Goal: Task Accomplishment & Management: Manage account settings

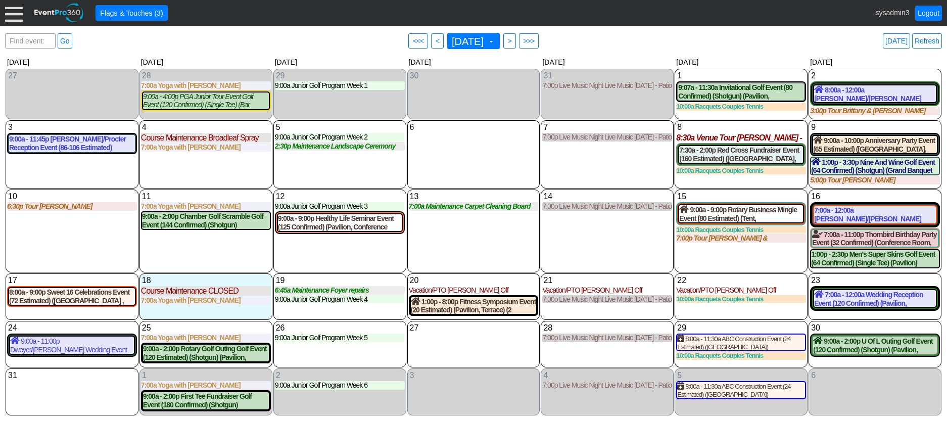
click at [10, 13] on div at bounding box center [14, 13] width 18 height 18
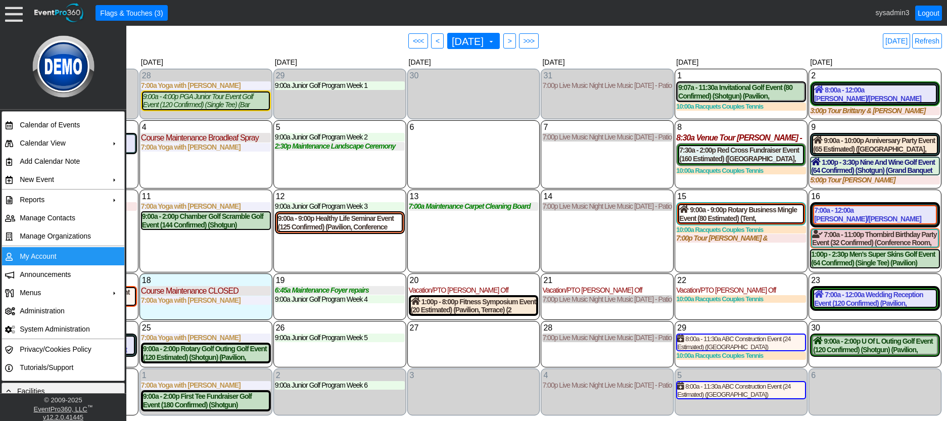
click at [45, 257] on td "My Account" at bounding box center [61, 256] width 90 height 18
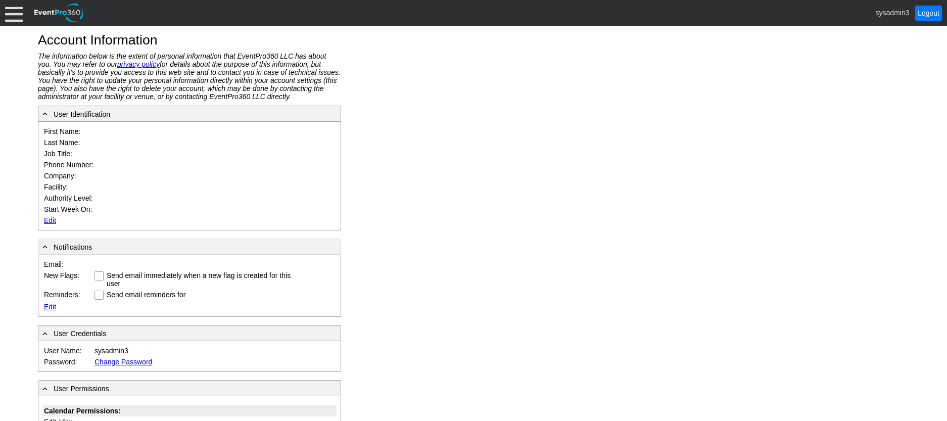
type input "System"
type input "Administrator"
type input "System Administrator"
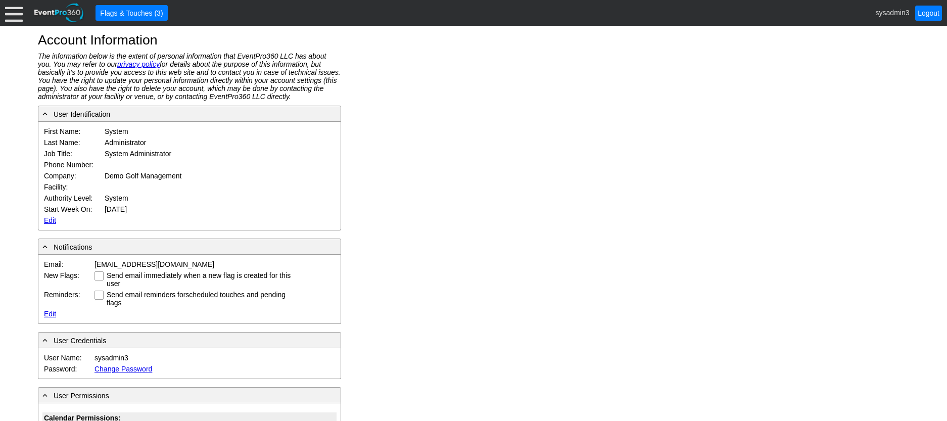
click at [47, 219] on link "Edit" at bounding box center [50, 220] width 12 height 8
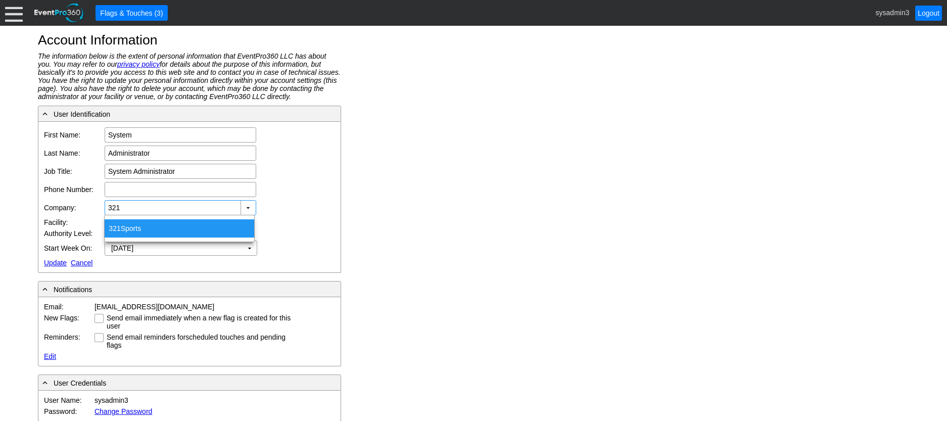
click at [131, 226] on div "321 Sports" at bounding box center [180, 228] width 150 height 18
type input "321 Sports"
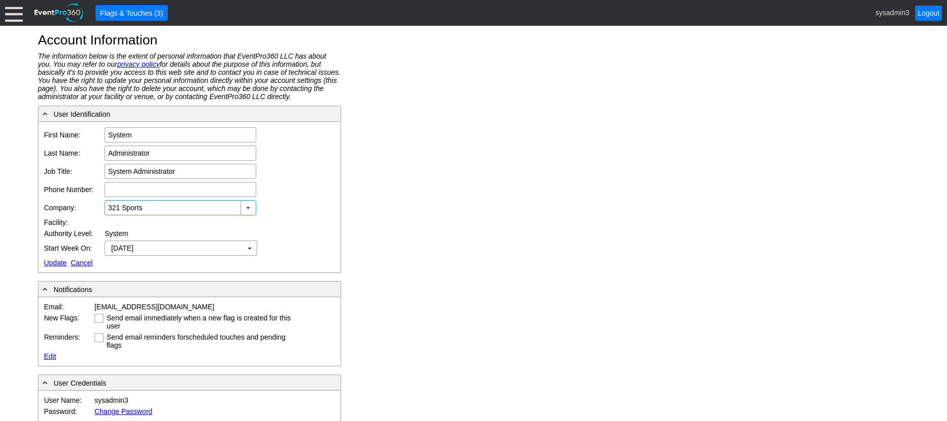
click at [55, 261] on link "Update" at bounding box center [55, 263] width 23 height 8
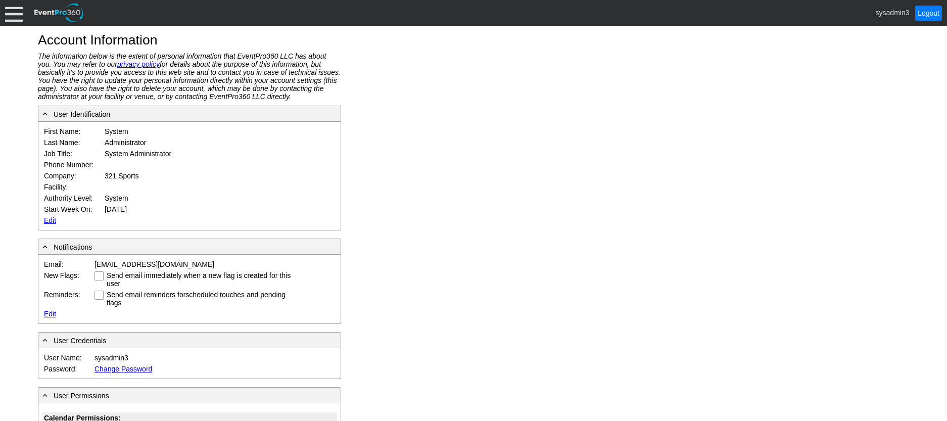
click at [13, 10] on div at bounding box center [14, 13] width 18 height 18
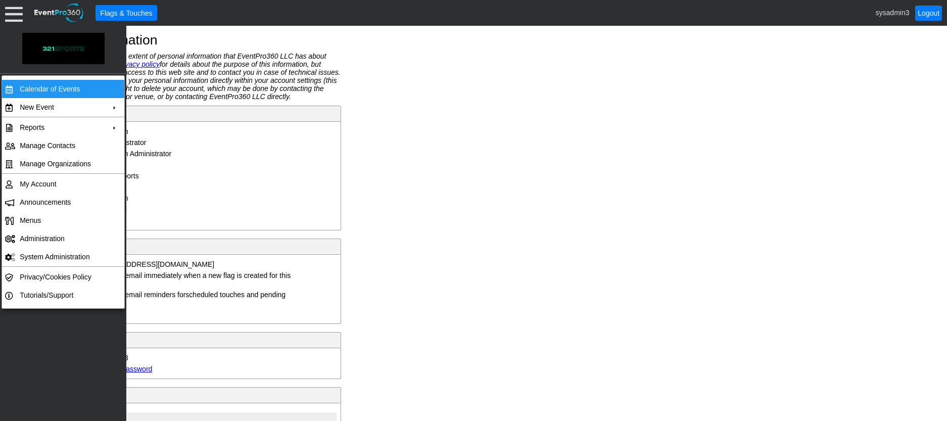
click at [66, 86] on td "Calendar of Events" at bounding box center [61, 89] width 90 height 18
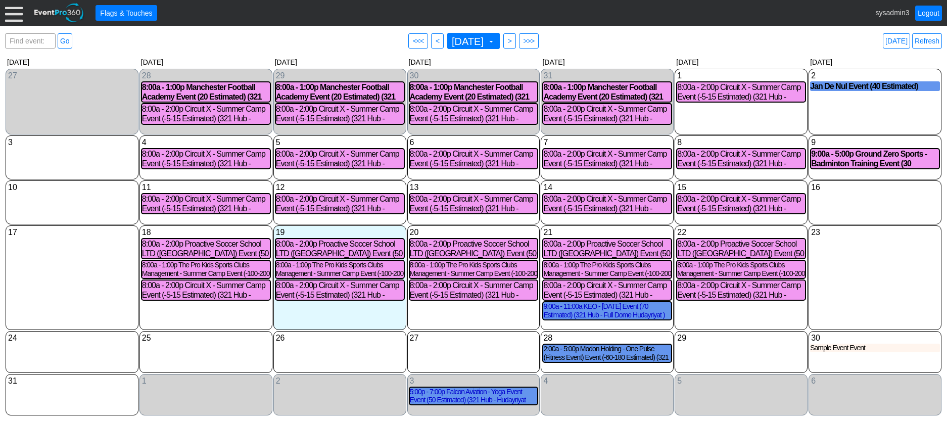
click at [845, 263] on div "23 Saturday" at bounding box center [874, 277] width 133 height 105
click at [931, 39] on link "Refresh" at bounding box center [927, 40] width 30 height 15
click at [865, 104] on div "2 Saturday Jan De Nul Event (40 Estimated) Jan De Nul Payment Received Event at…" at bounding box center [874, 102] width 133 height 66
click at [829, 346] on div "Sample Event Event" at bounding box center [875, 348] width 130 height 9
click at [919, 40] on link "Refresh" at bounding box center [927, 40] width 30 height 15
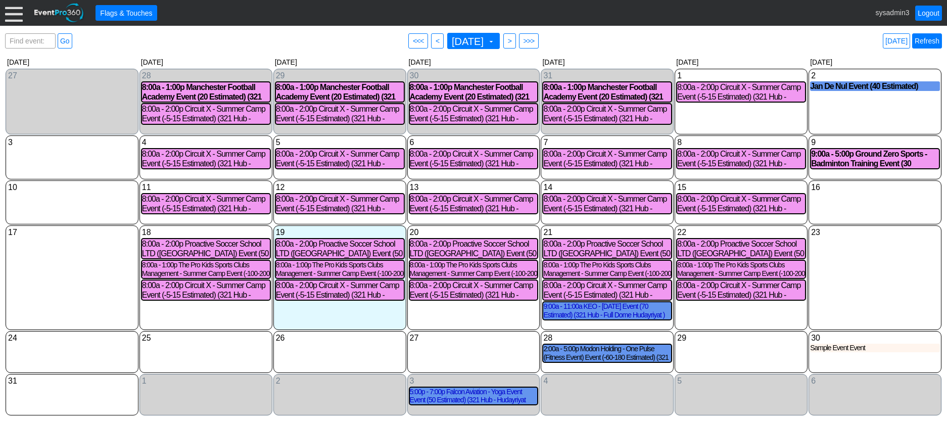
click at [931, 43] on link "Refresh" at bounding box center [927, 40] width 30 height 15
click at [830, 349] on div "Sample Event Event" at bounding box center [875, 348] width 130 height 9
click at [4, 16] on div "● Flags & Touches sysadmin3 Logout" at bounding box center [473, 13] width 947 height 26
click at [16, 14] on div at bounding box center [14, 13] width 18 height 18
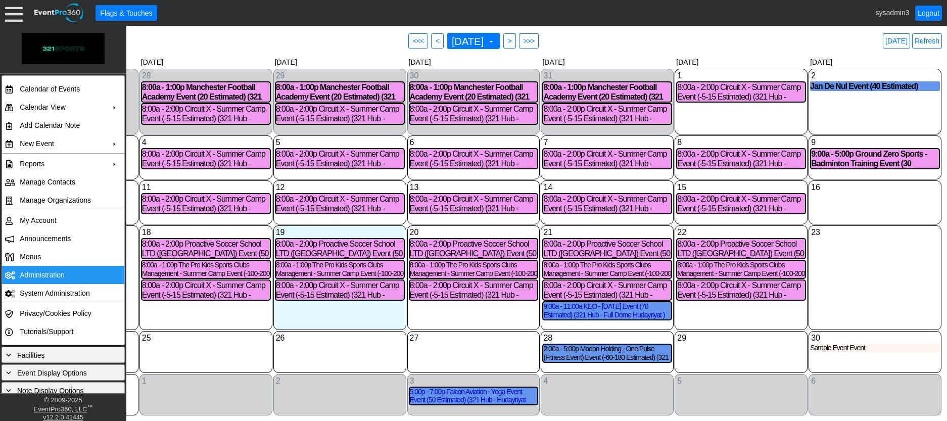
click at [40, 270] on td "Administration" at bounding box center [61, 275] width 90 height 18
click at [840, 262] on div "23 Saturday" at bounding box center [874, 277] width 133 height 105
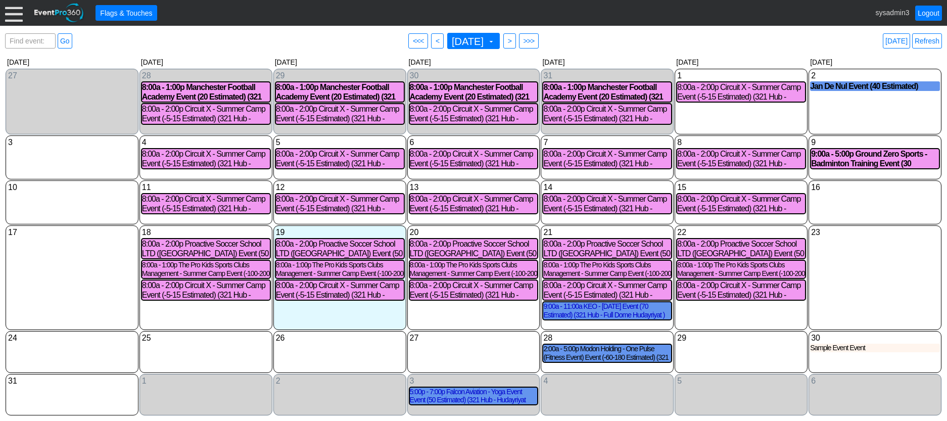
click at [16, 11] on div at bounding box center [14, 13] width 18 height 18
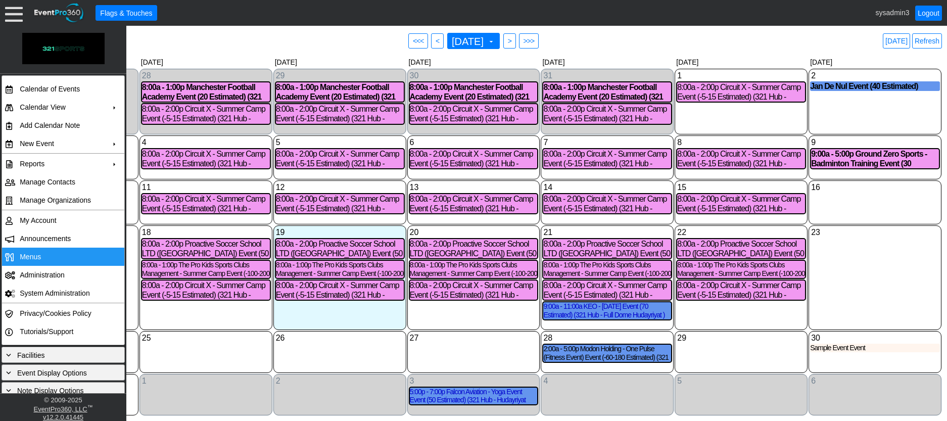
click at [42, 254] on td "Menus" at bounding box center [61, 257] width 90 height 18
click at [920, 41] on link "Refresh" at bounding box center [927, 40] width 30 height 15
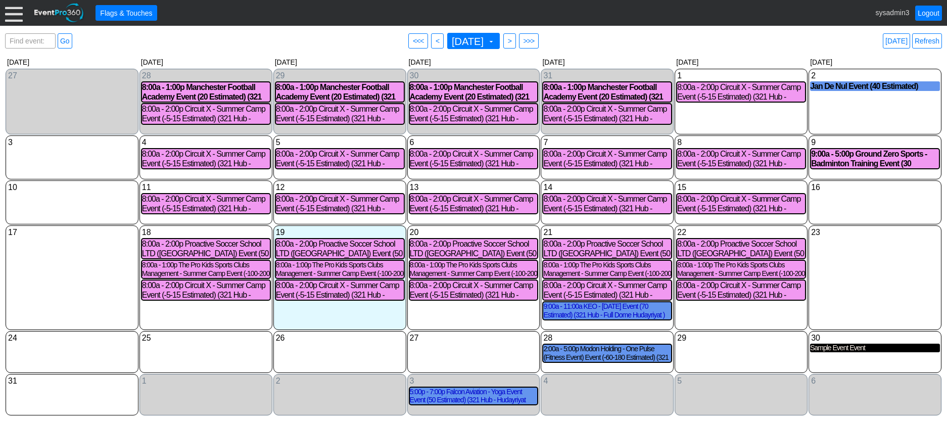
click at [829, 350] on div "Sample Event Event" at bounding box center [875, 348] width 130 height 9
click at [925, 36] on link "Refresh" at bounding box center [927, 40] width 30 height 15
click at [926, 39] on link "Refresh" at bounding box center [927, 40] width 30 height 15
click at [925, 14] on link "Logout" at bounding box center [928, 13] width 27 height 15
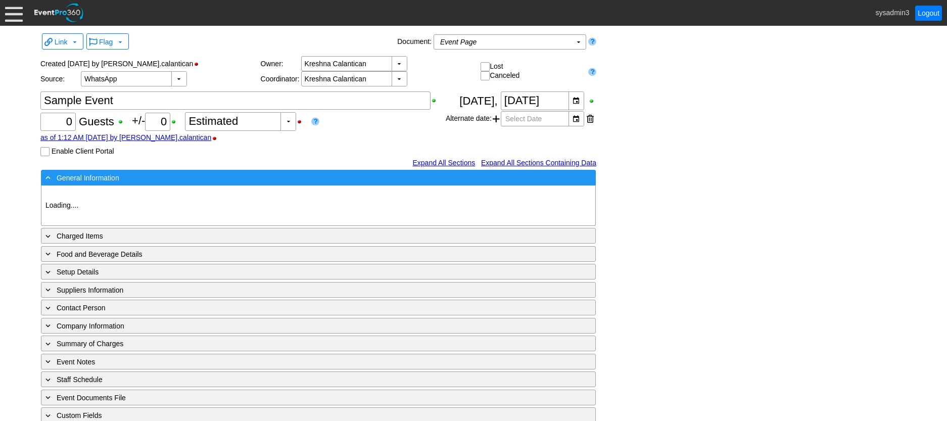
type input "321 Sports"
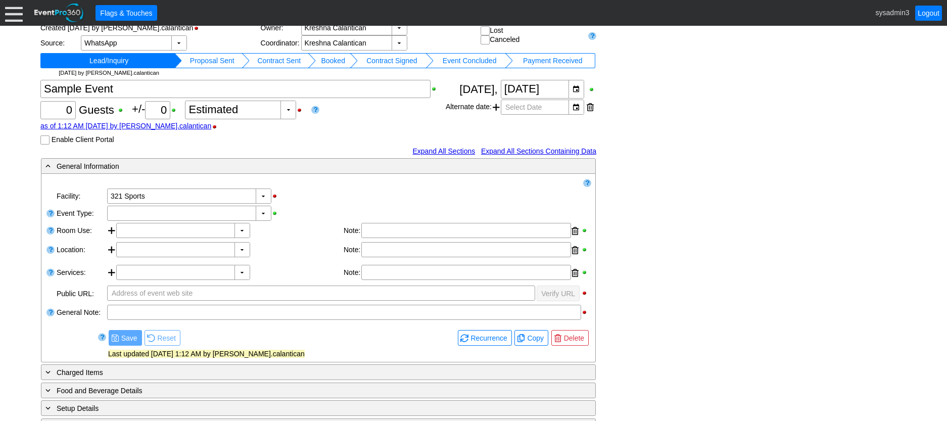
scroll to position [184, 0]
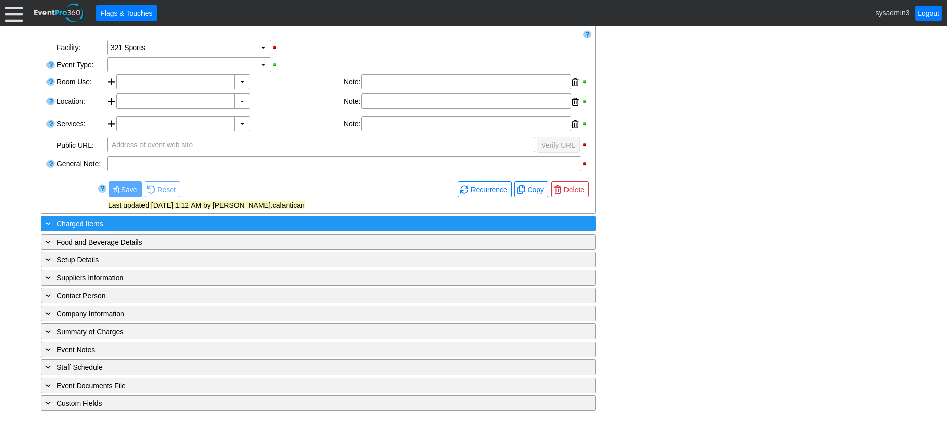
click at [214, 224] on div "+ Charged Items" at bounding box center [297, 224] width 508 height 12
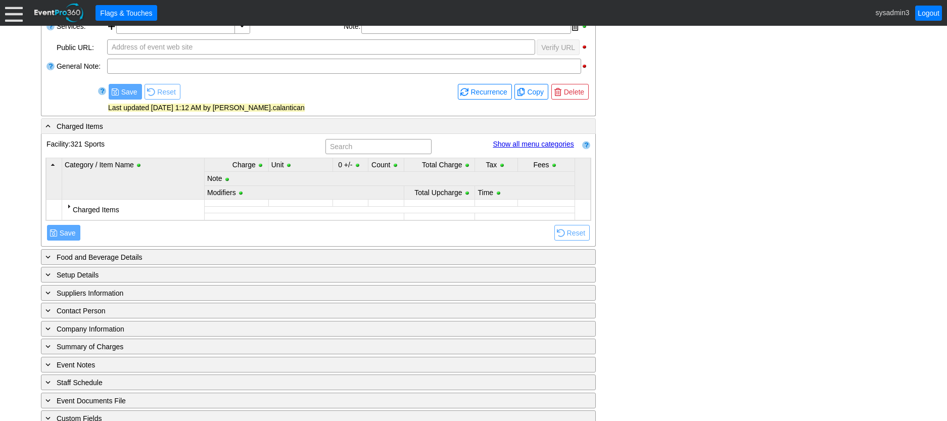
scroll to position [297, 0]
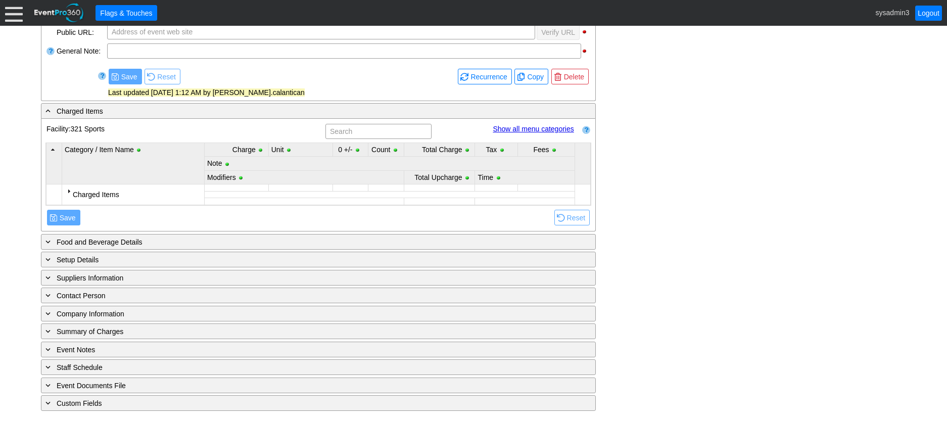
click at [66, 189] on div at bounding box center [69, 191] width 8 height 8
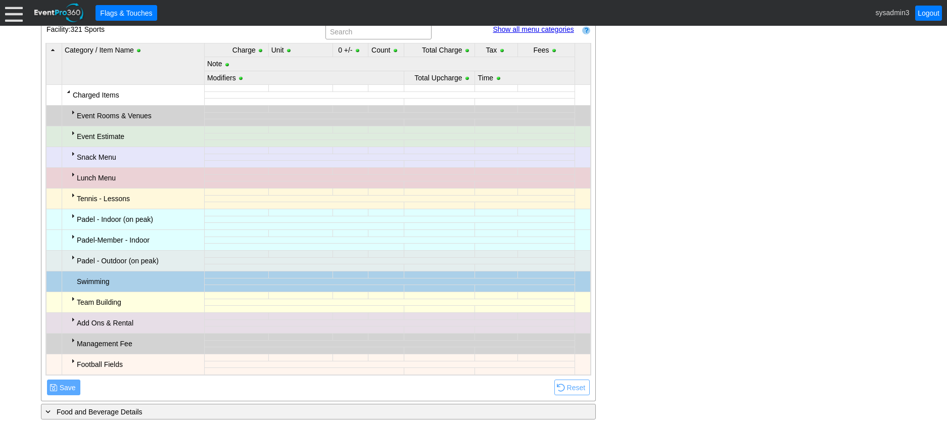
scroll to position [398, 0]
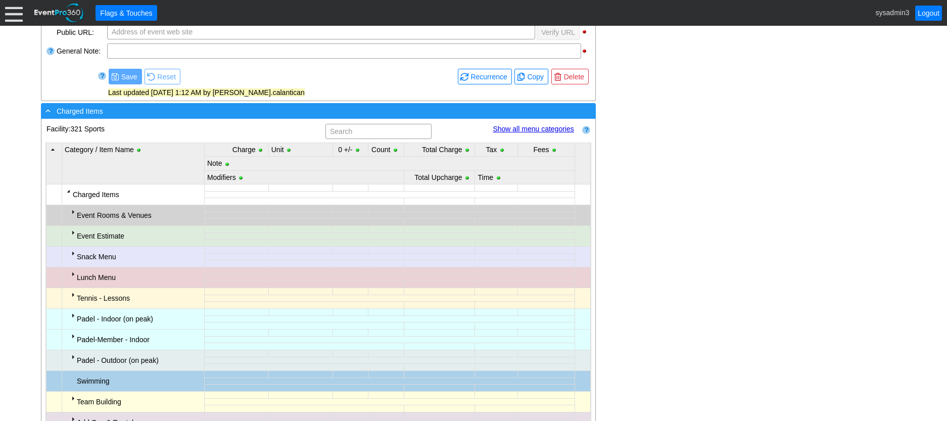
click at [156, 115] on div "- Charged Items" at bounding box center [297, 111] width 508 height 12
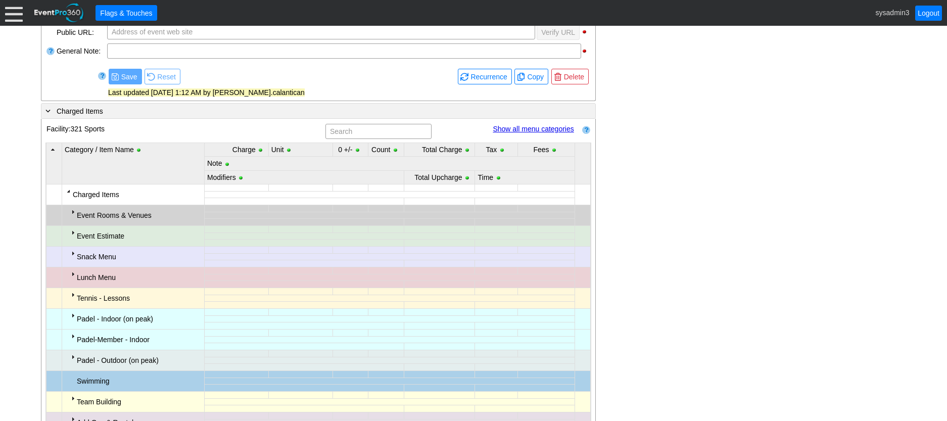
scroll to position [184, 0]
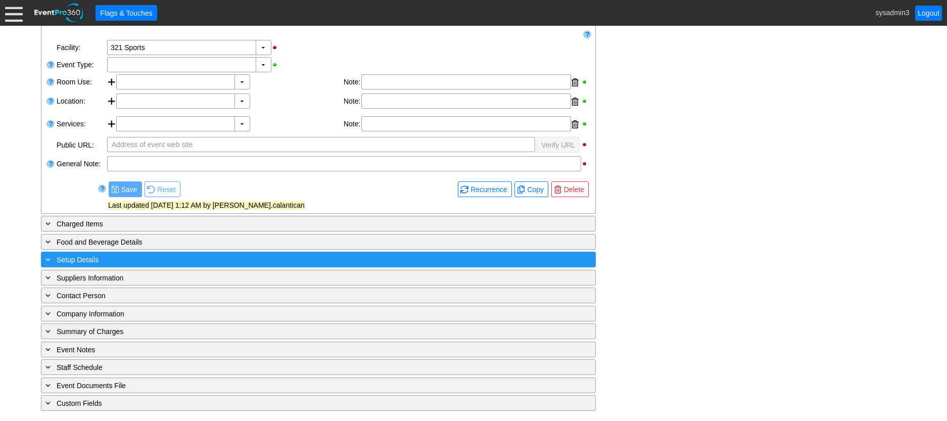
click at [128, 258] on div "+ Setup Details" at bounding box center [297, 260] width 508 height 12
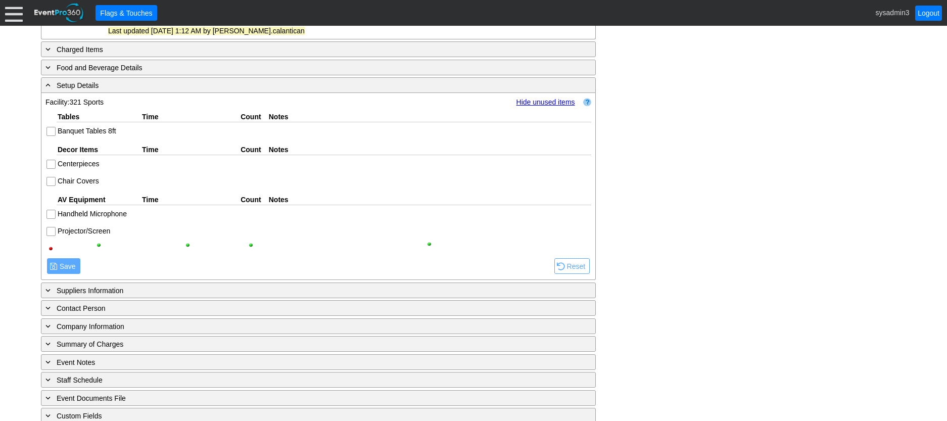
scroll to position [371, 0]
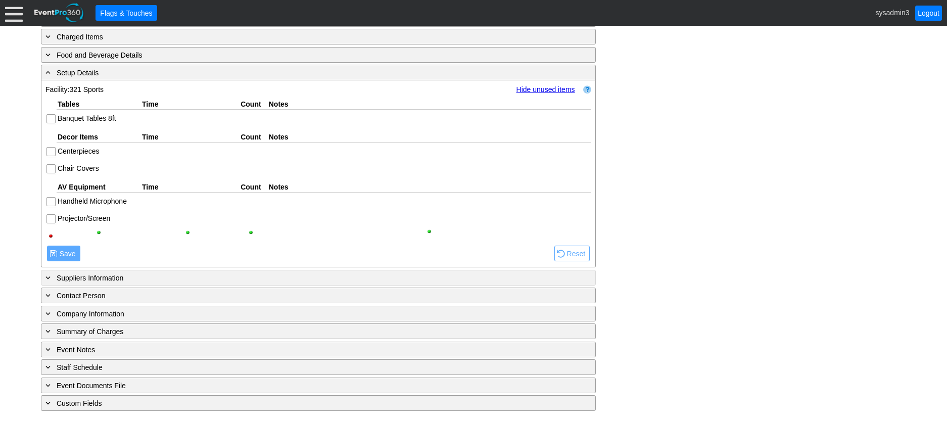
click at [142, 280] on div "+ Suppliers Information" at bounding box center [297, 278] width 508 height 12
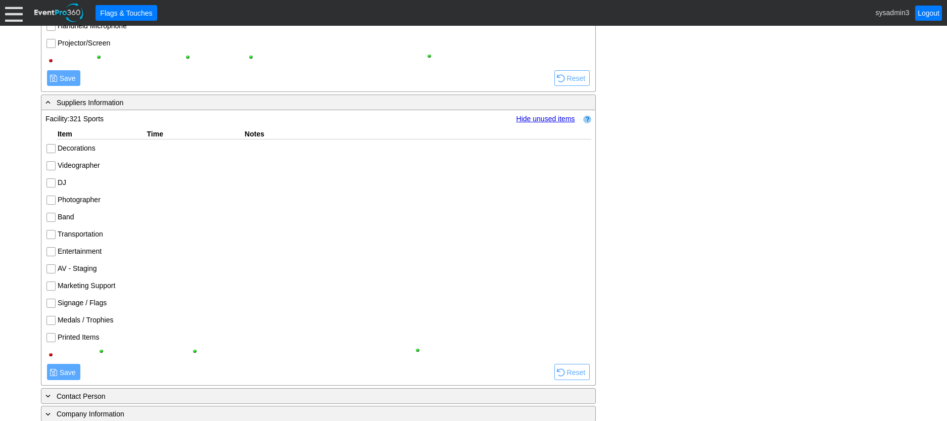
scroll to position [523, 0]
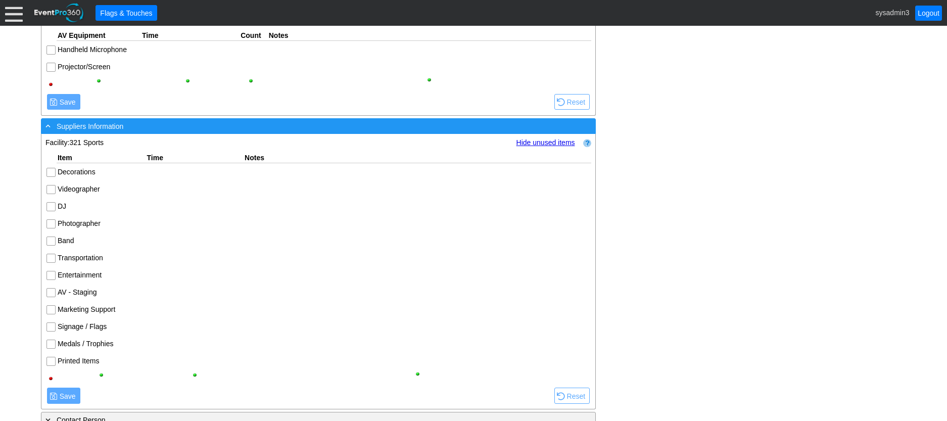
click at [181, 130] on div "- Suppliers Information" at bounding box center [297, 126] width 508 height 12
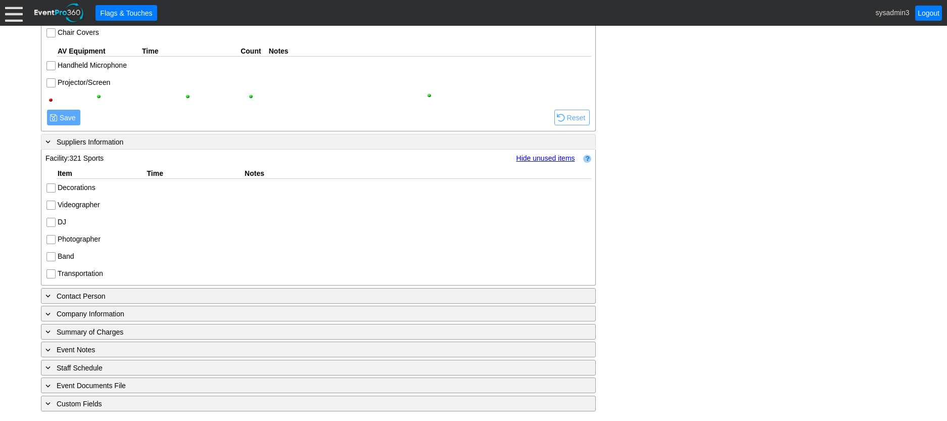
scroll to position [371, 0]
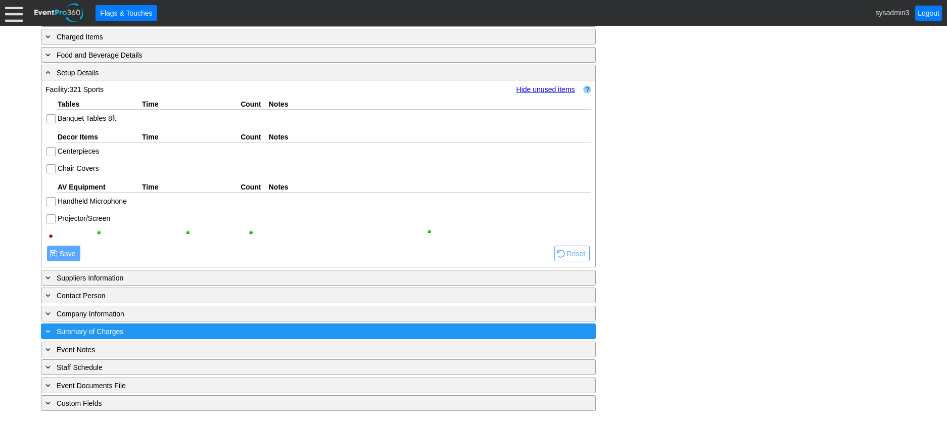
click at [145, 335] on div "+ Summary of Charges" at bounding box center [297, 331] width 508 height 12
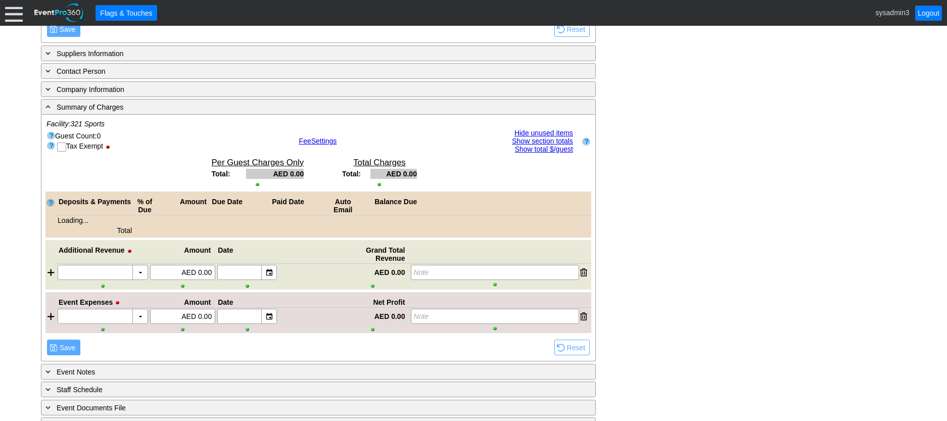
scroll to position [618, 0]
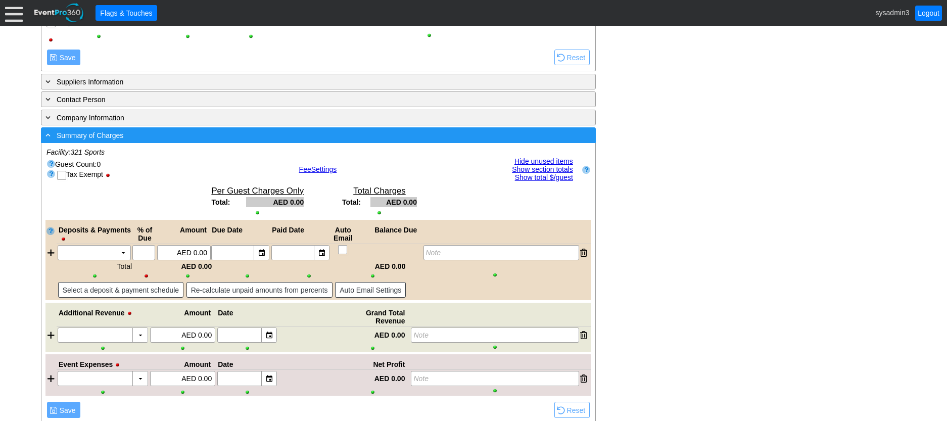
click at [240, 139] on div "- Summary of Charges" at bounding box center [297, 135] width 508 height 12
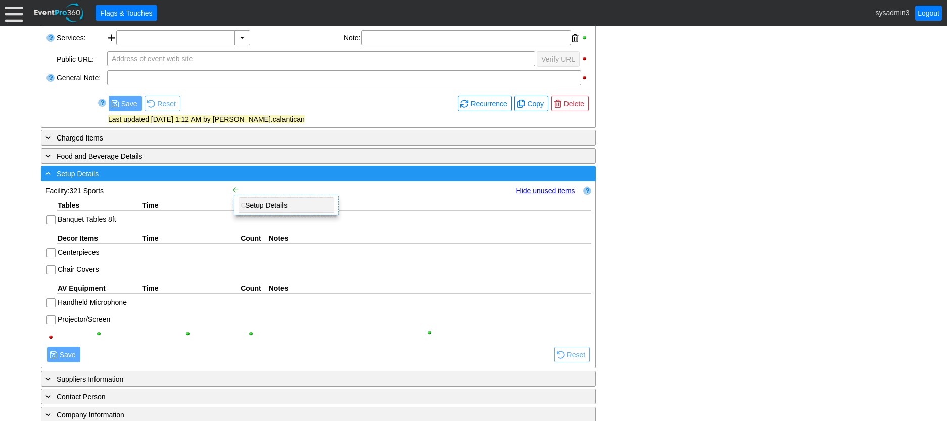
click at [222, 176] on div "- Setup Details" at bounding box center [297, 174] width 508 height 12
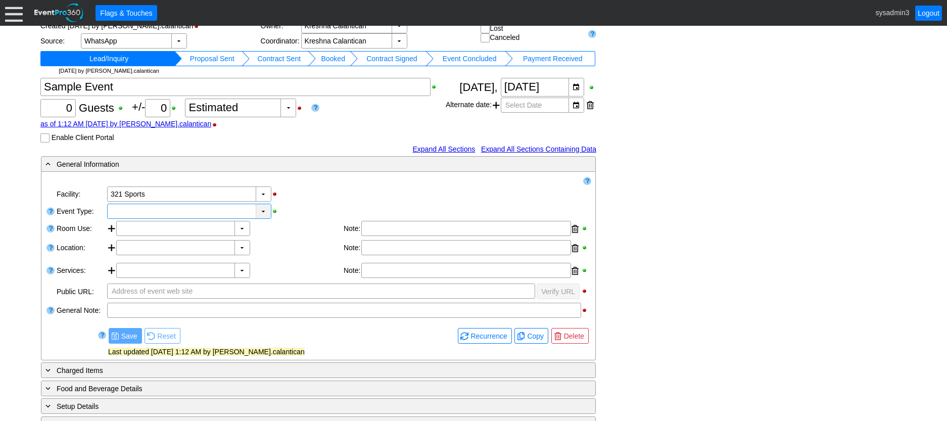
scroll to position [0, 0]
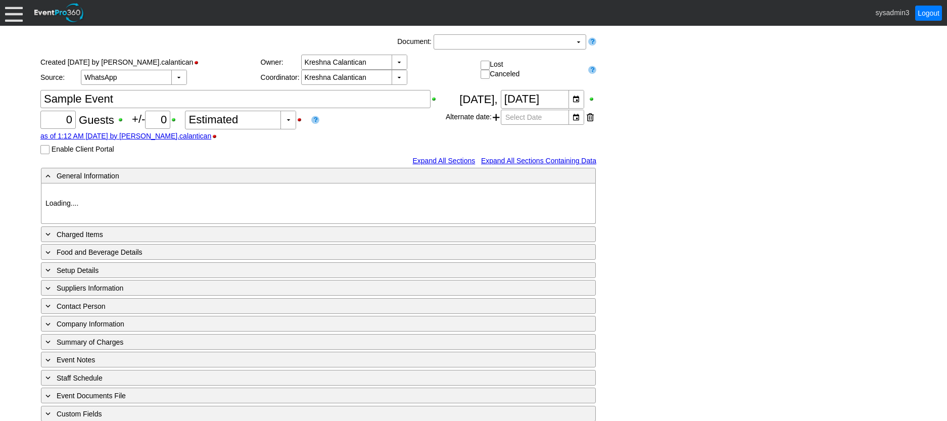
type input "321 Sports"
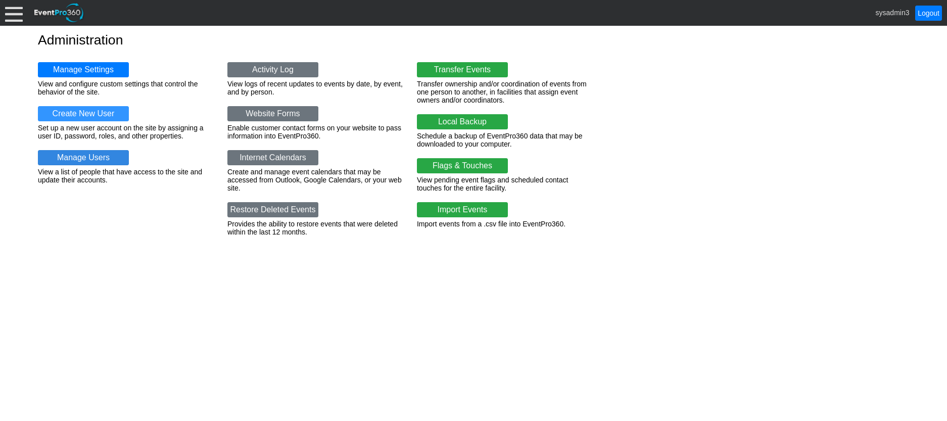
click at [103, 161] on link "Manage Users" at bounding box center [83, 157] width 91 height 15
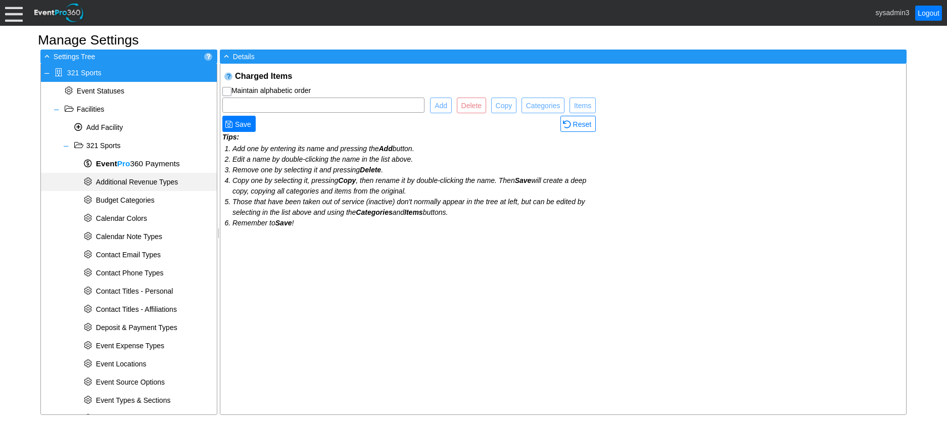
checkbox input "true"
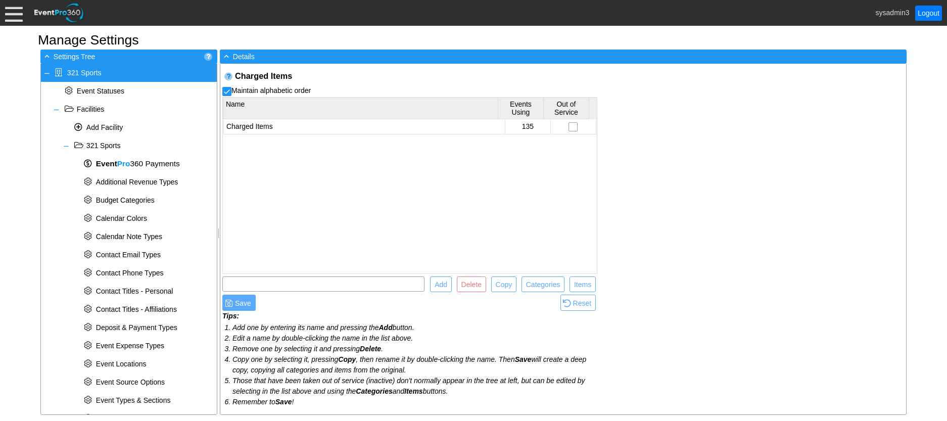
scroll to position [317, 0]
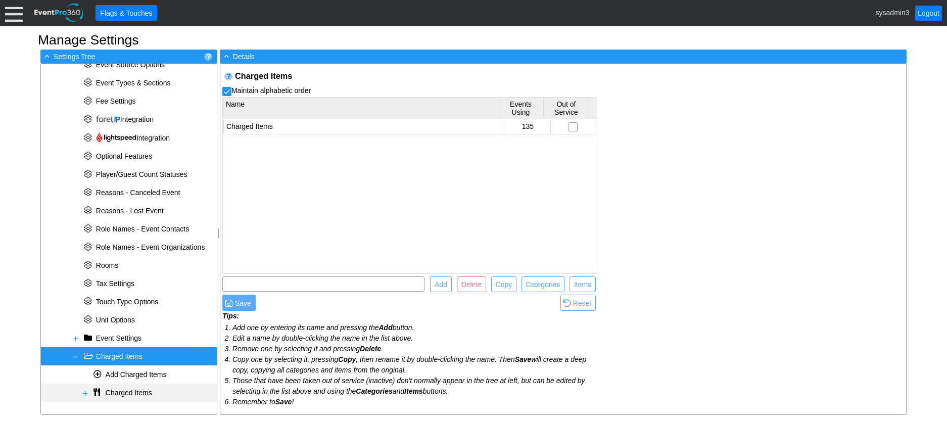
click at [86, 391] on span at bounding box center [85, 393] width 8 height 8
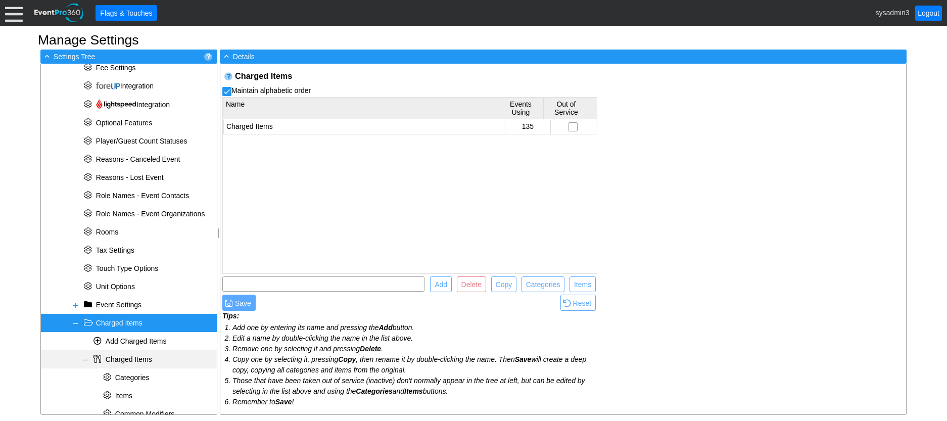
scroll to position [372, 0]
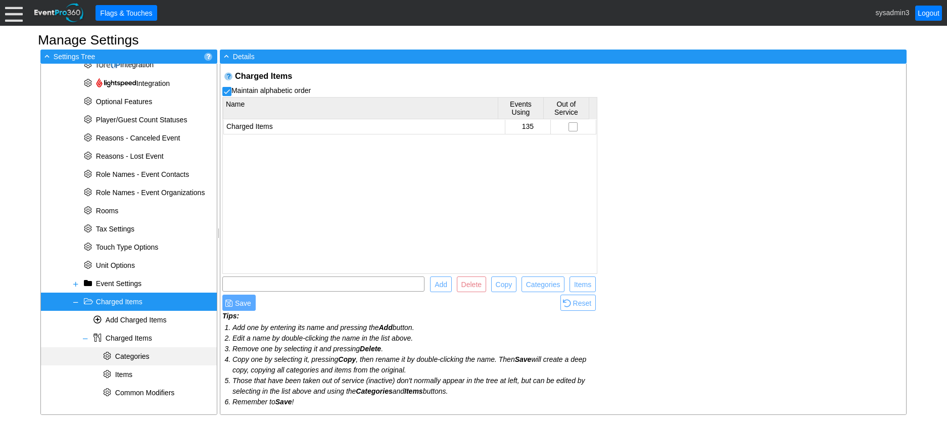
click at [131, 355] on span "Categories" at bounding box center [132, 356] width 34 height 8
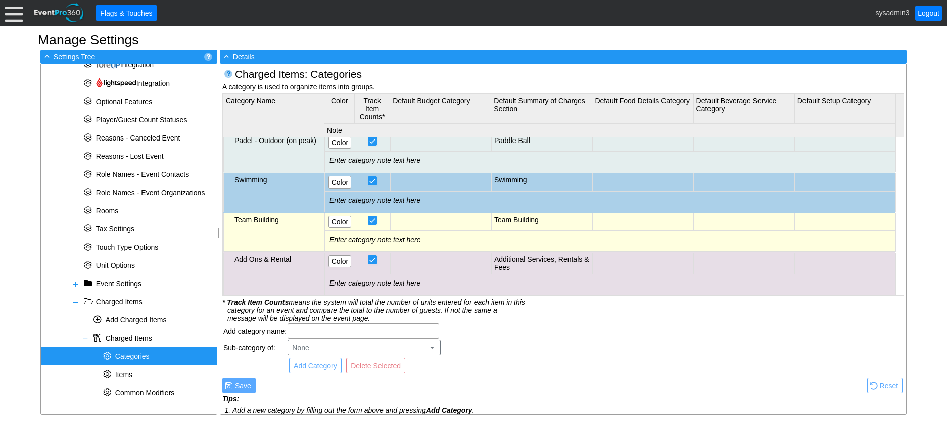
scroll to position [303, 0]
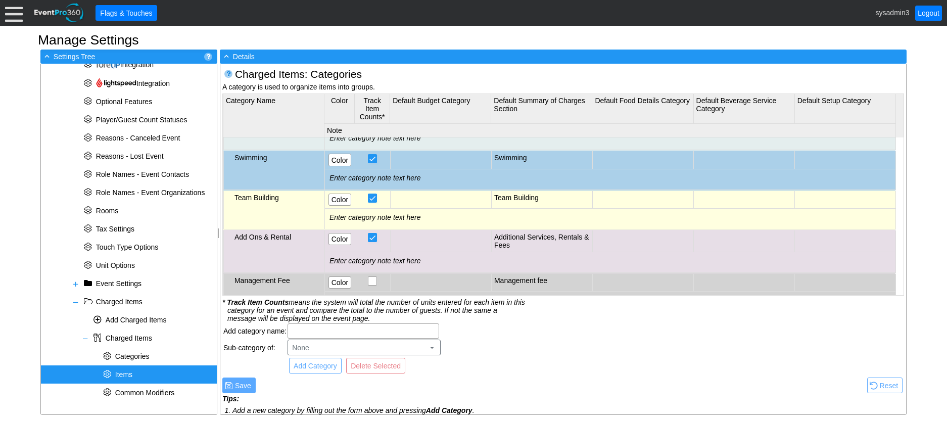
click at [126, 376] on span "Items" at bounding box center [123, 374] width 17 height 8
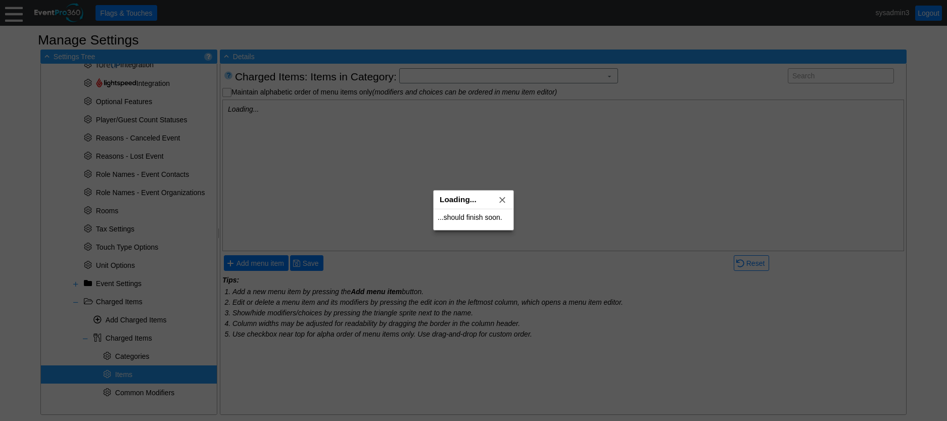
scroll to position [0, 0]
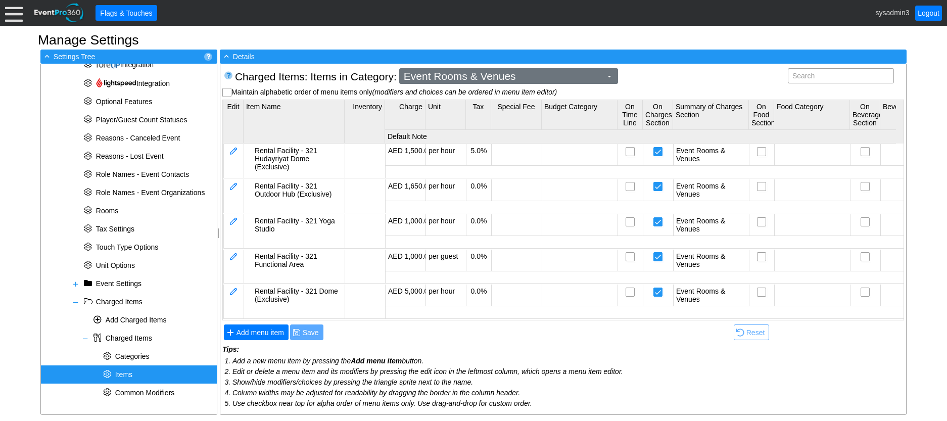
click at [524, 77] on span "Event Rooms & Venues" at bounding box center [503, 76] width 202 height 10
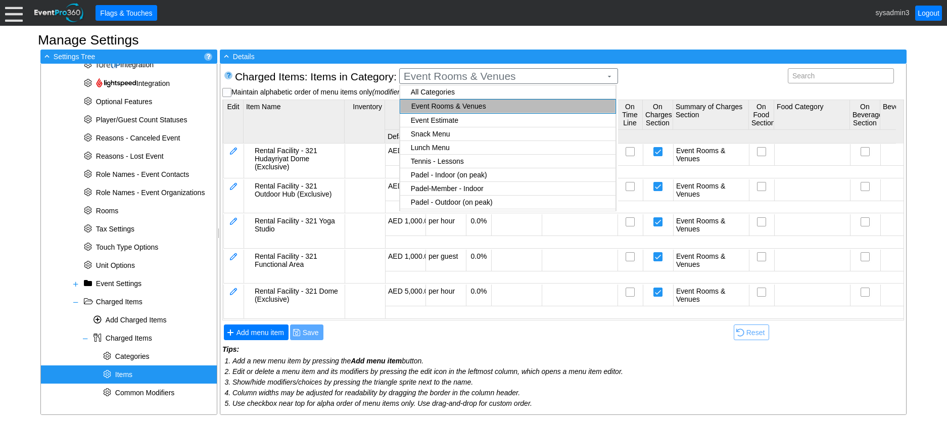
checkbox input "true"
click at [436, 120] on body "Calendar of Events + New Event + Reports + Manage Contacts + Manage Organizatio…" at bounding box center [473, 210] width 947 height 421
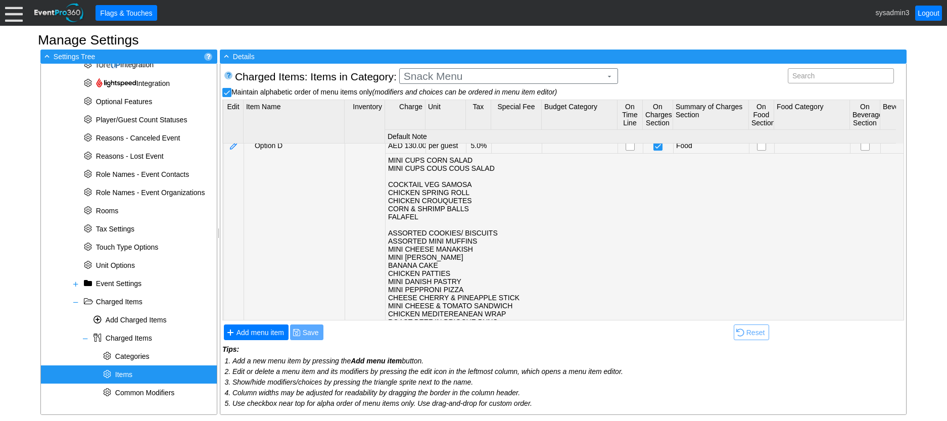
scroll to position [606, 0]
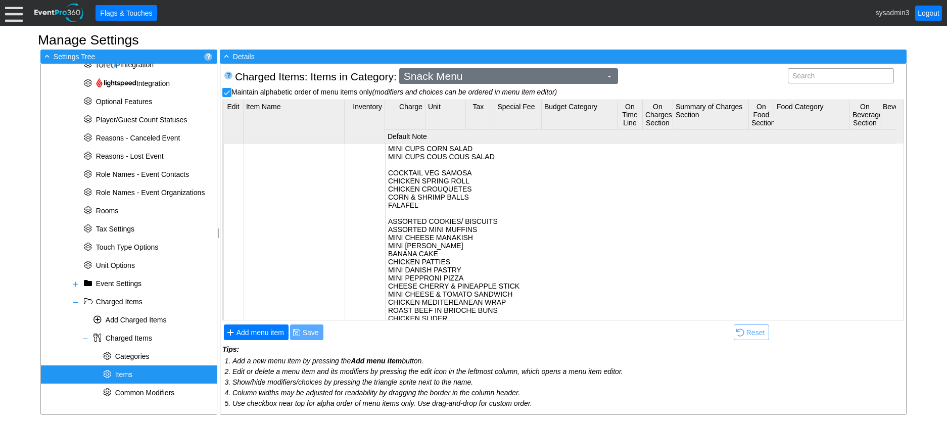
click at [542, 77] on span "Snack Menu" at bounding box center [503, 76] width 202 height 10
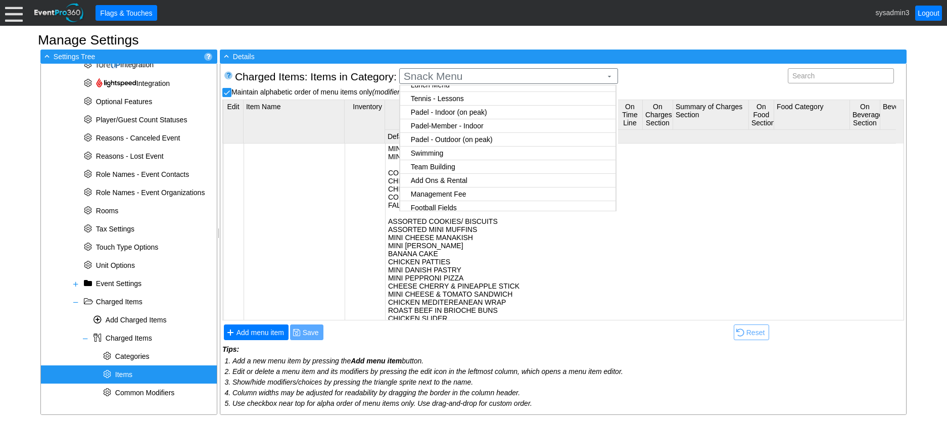
scroll to position [80, 0]
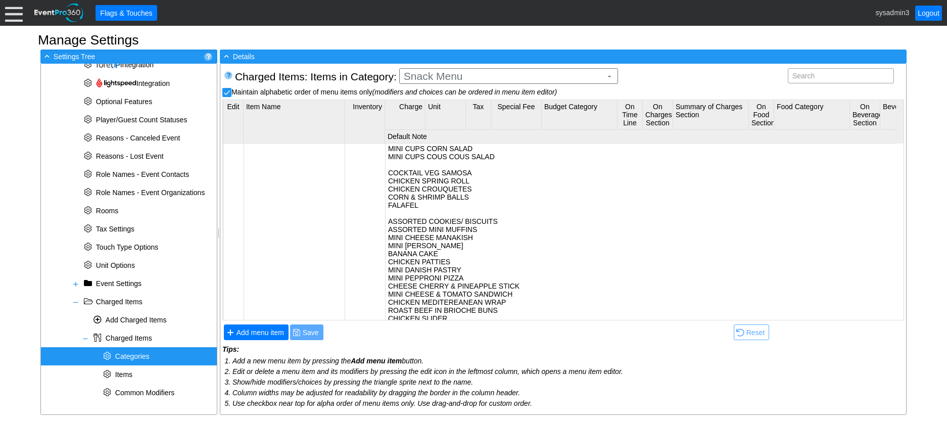
click at [142, 358] on span "Categories" at bounding box center [132, 356] width 34 height 8
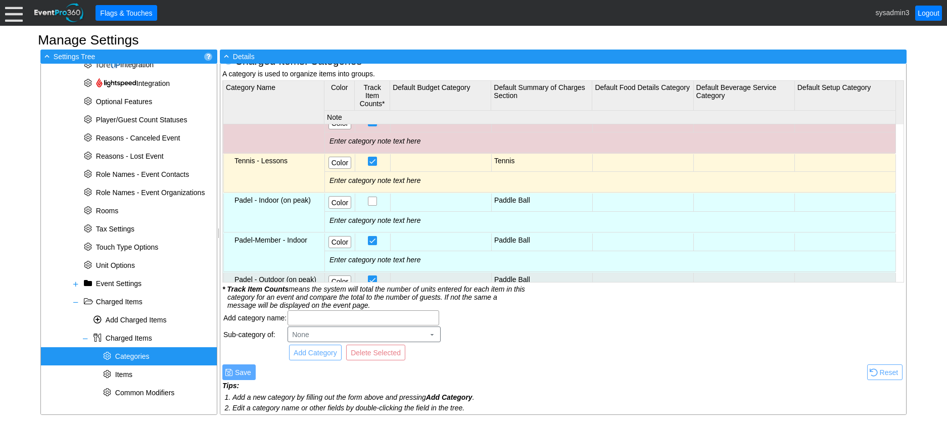
scroll to position [152, 0]
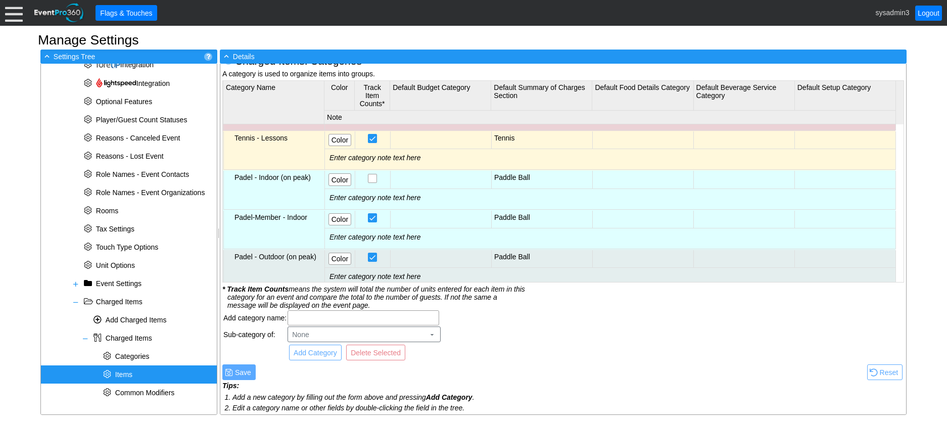
click at [125, 373] on span "Items" at bounding box center [123, 374] width 17 height 8
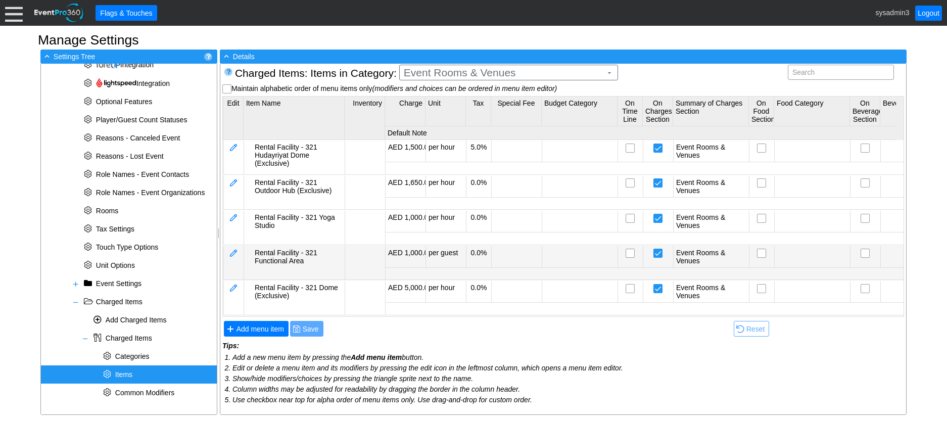
scroll to position [0, 0]
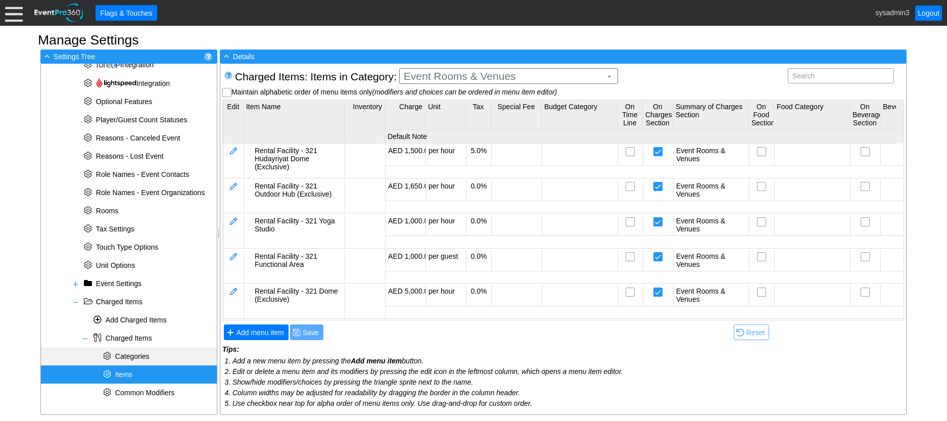
click at [144, 354] on span "Categories" at bounding box center [132, 356] width 34 height 8
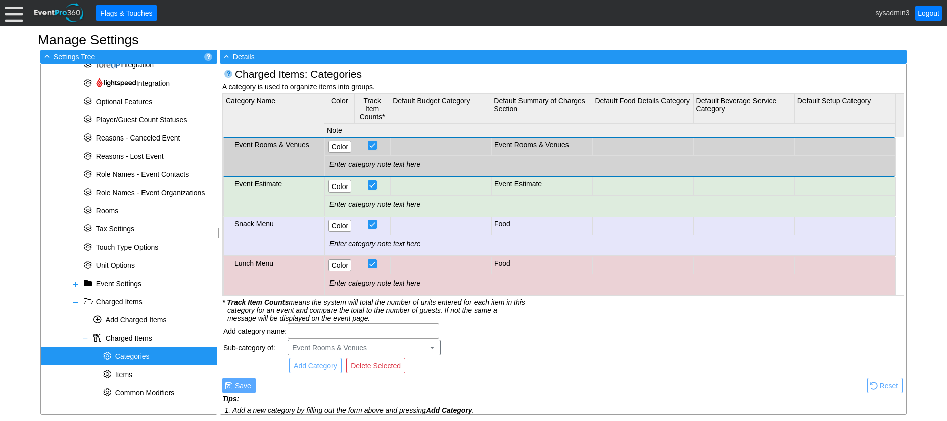
click at [282, 143] on div "Event Rooms & Venues" at bounding box center [277, 144] width 87 height 8
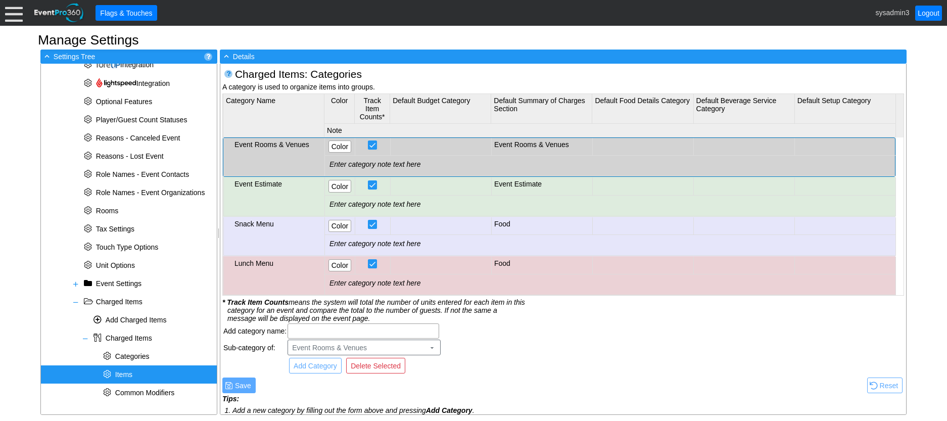
click at [130, 372] on span "Items" at bounding box center [123, 374] width 17 height 8
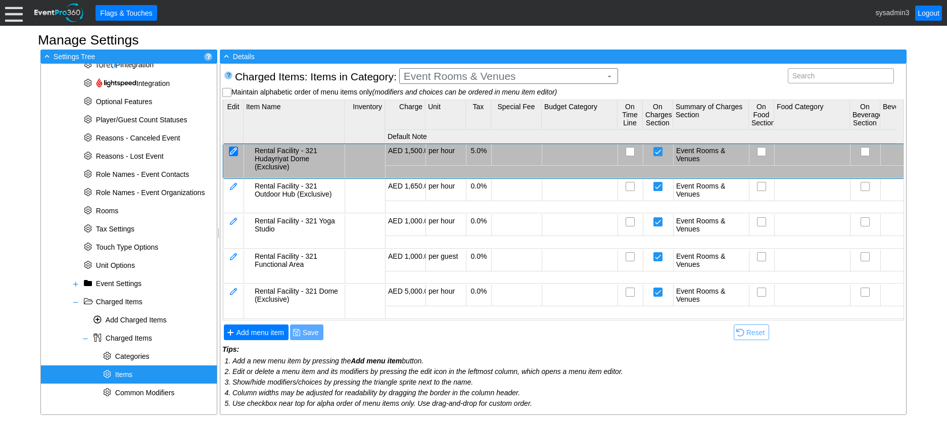
click at [231, 152] on div at bounding box center [233, 152] width 9 height 10
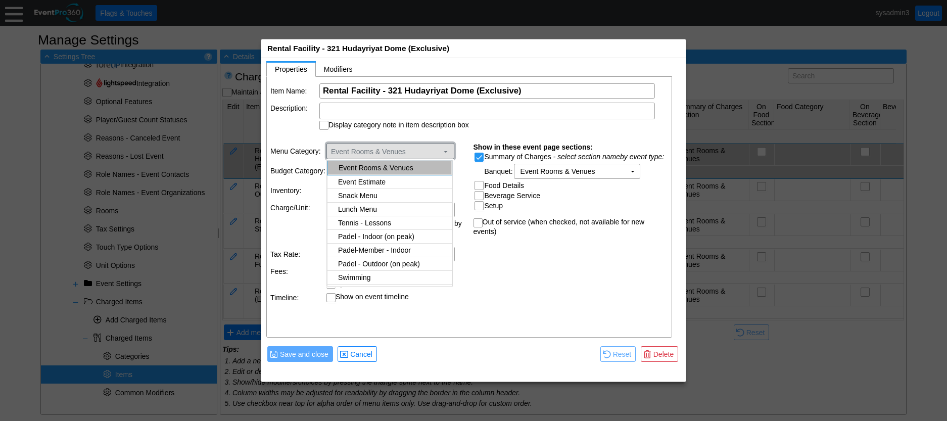
click at [450, 149] on span "Event Rooms & Venues ▼" at bounding box center [390, 151] width 128 height 16
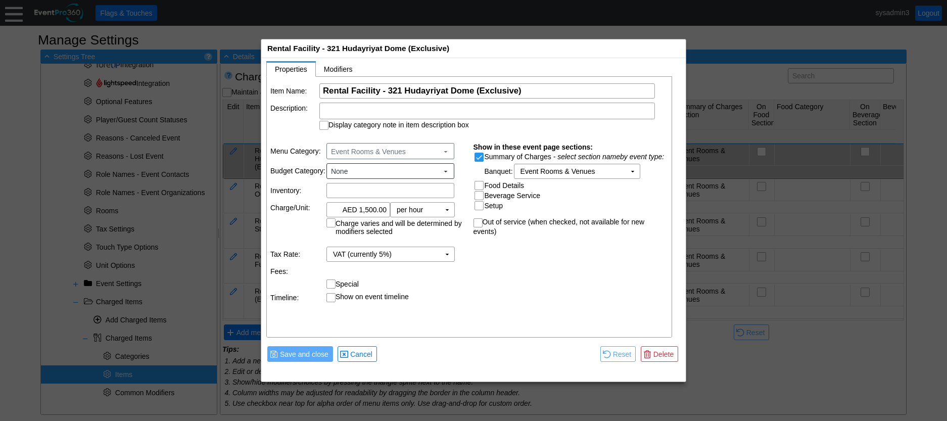
click at [524, 119] on td "Display category note in item description box" at bounding box center [494, 116] width 350 height 27
click at [447, 156] on span "Event Rooms & Venues ▼" at bounding box center [389, 150] width 121 height 11
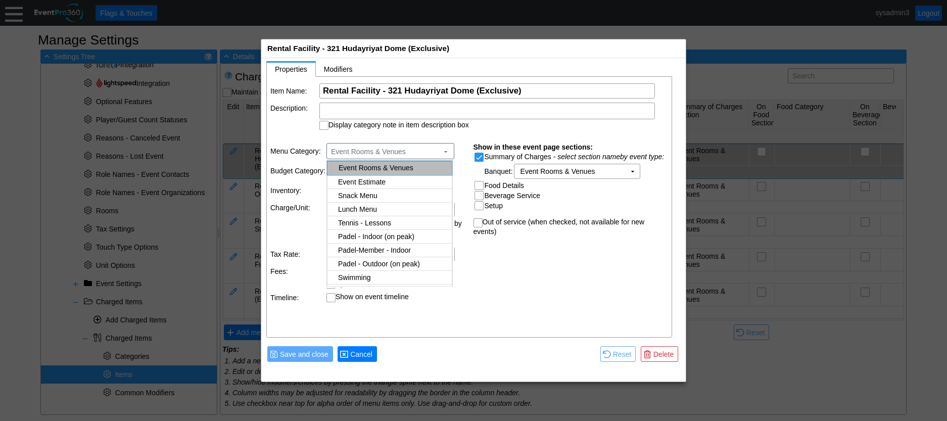
click at [366, 356] on span "Cancel" at bounding box center [361, 354] width 26 height 10
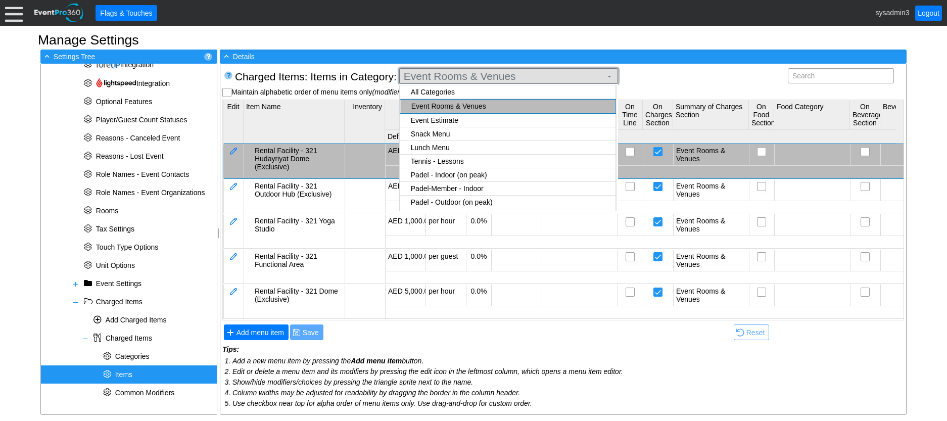
click at [533, 75] on span "Event Rooms & Venues" at bounding box center [503, 76] width 202 height 10
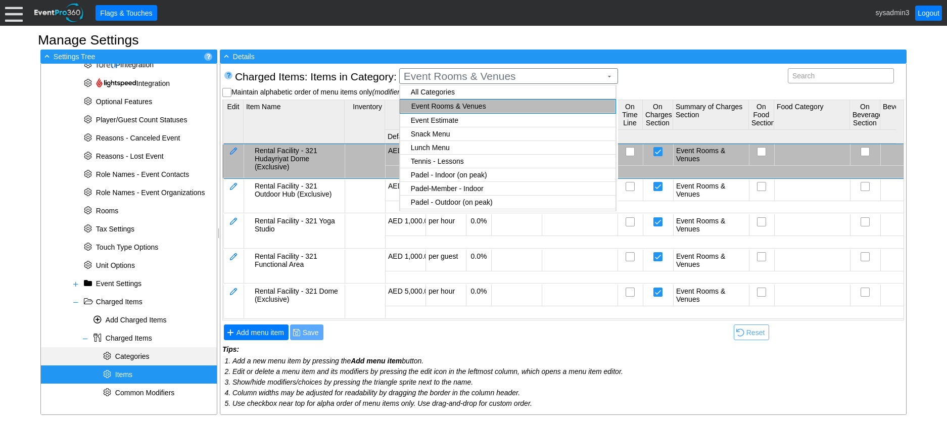
click at [123, 350] on div "* Categories" at bounding box center [129, 356] width 176 height 18
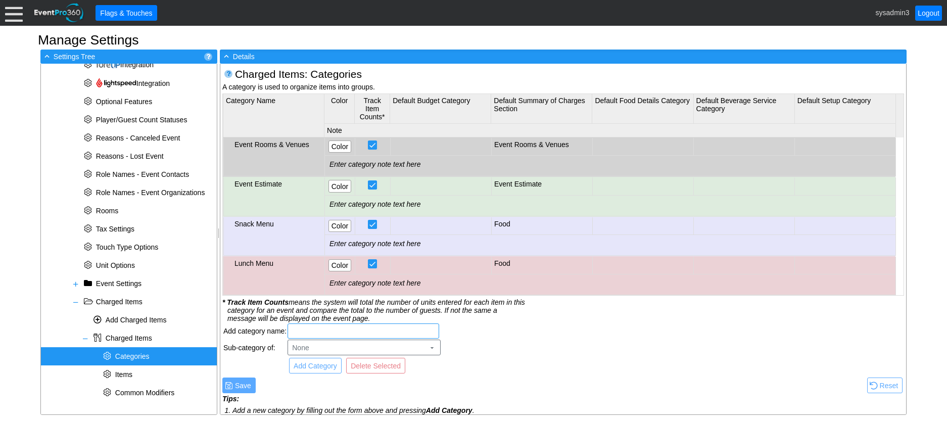
click at [314, 331] on input "text" at bounding box center [363, 331] width 144 height 14
click at [334, 332] on input "321 Hub" at bounding box center [363, 331] width 144 height 14
type input "321 Hub"
click at [311, 366] on span "Add Category" at bounding box center [315, 366] width 47 height 10
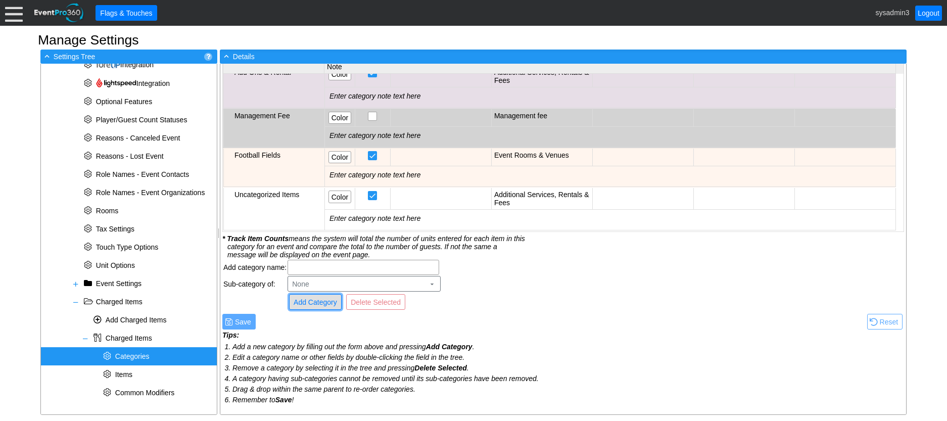
scroll to position [1, 0]
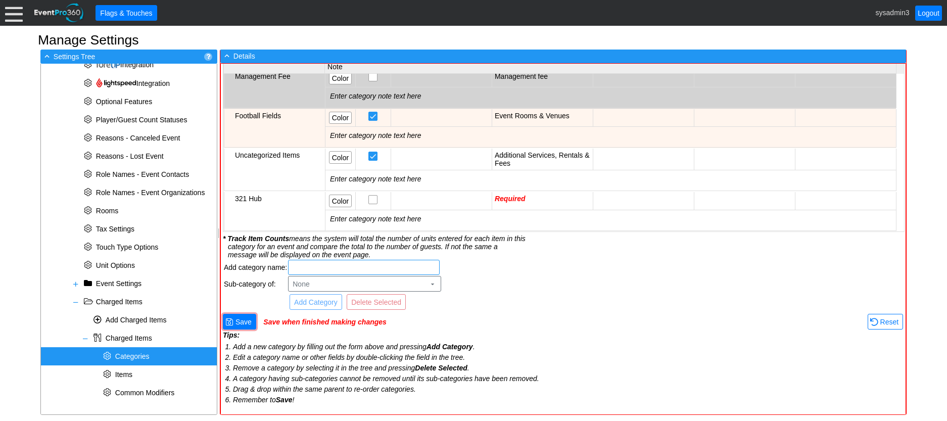
click at [327, 261] on input "text" at bounding box center [364, 267] width 144 height 14
type input "321 Club"
click at [323, 302] on span "Add Category" at bounding box center [315, 302] width 47 height 10
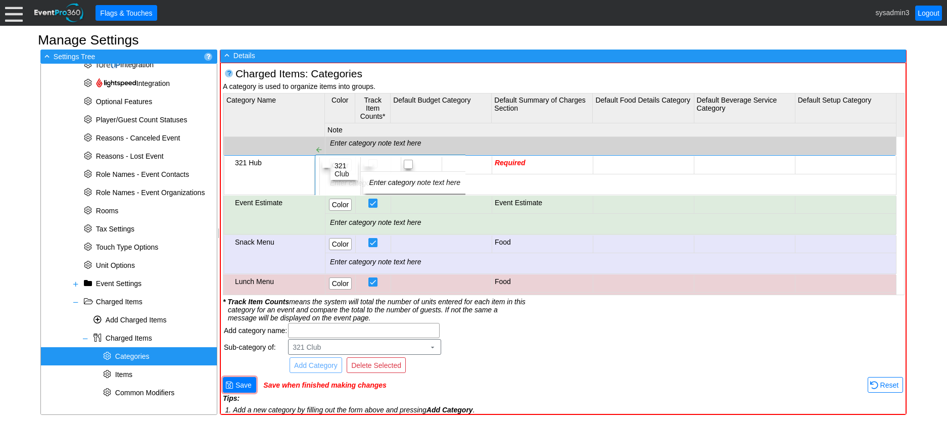
scroll to position [0, 0]
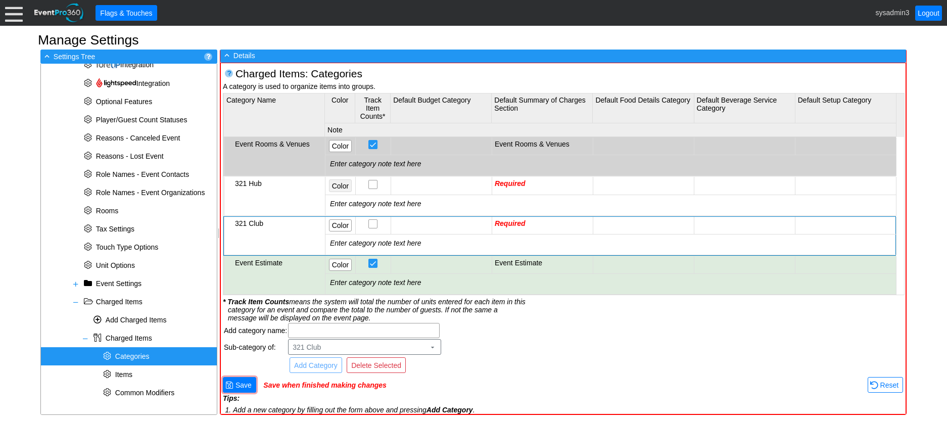
click at [335, 182] on span "Color" at bounding box center [340, 186] width 21 height 10
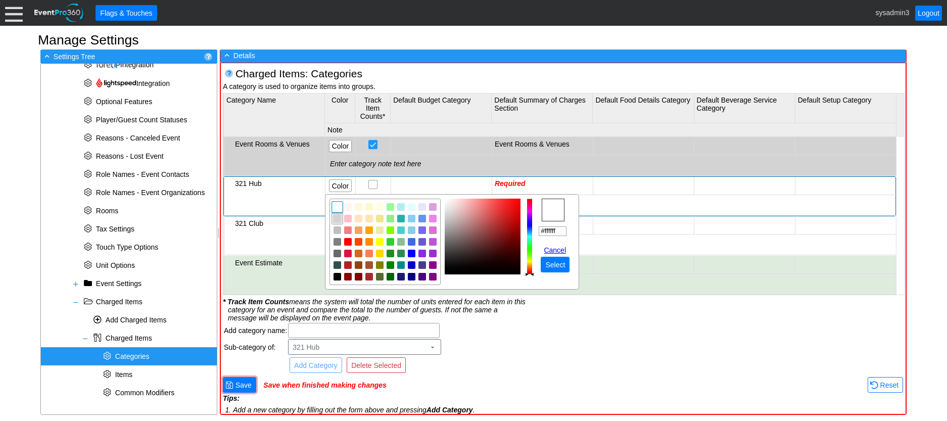
click at [338, 217] on img "focusNode" at bounding box center [337, 218] width 9 height 9
type input "#d3d3d3"
click at [554, 262] on span "Select" at bounding box center [555, 265] width 24 height 10
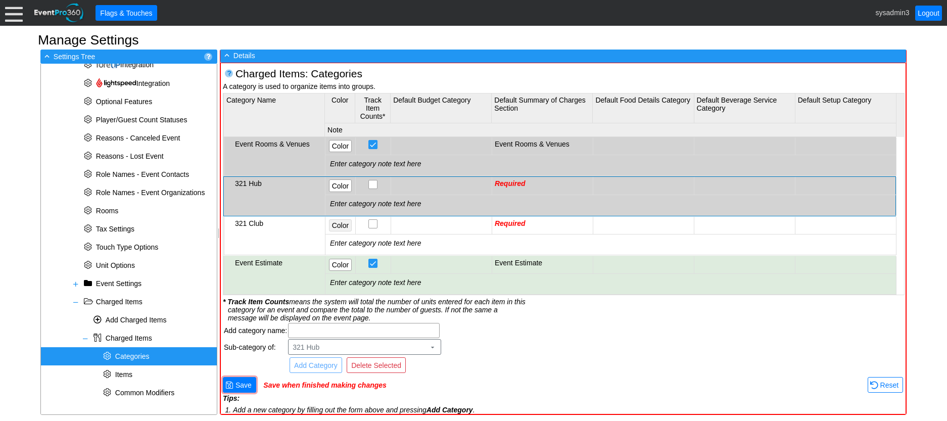
click at [337, 220] on span "● Color" at bounding box center [340, 225] width 21 height 11
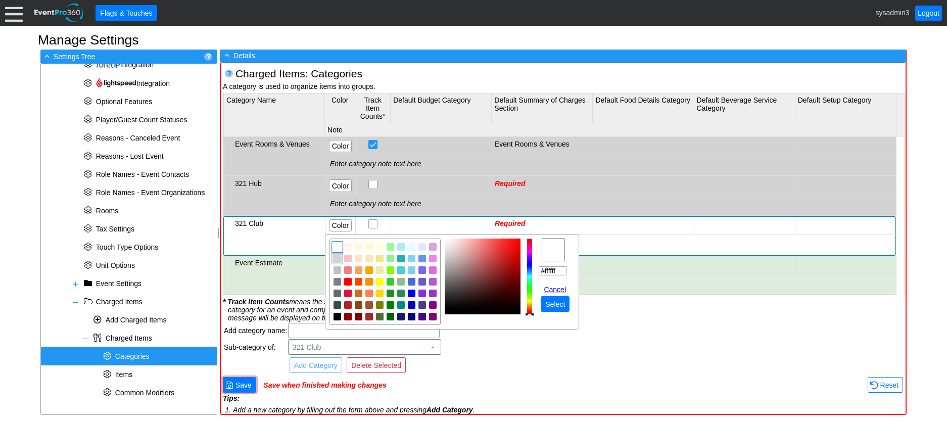
click at [338, 260] on img "focusNode" at bounding box center [337, 258] width 9 height 9
type input "#d3d3d3"
click at [562, 303] on span "Select" at bounding box center [555, 304] width 24 height 10
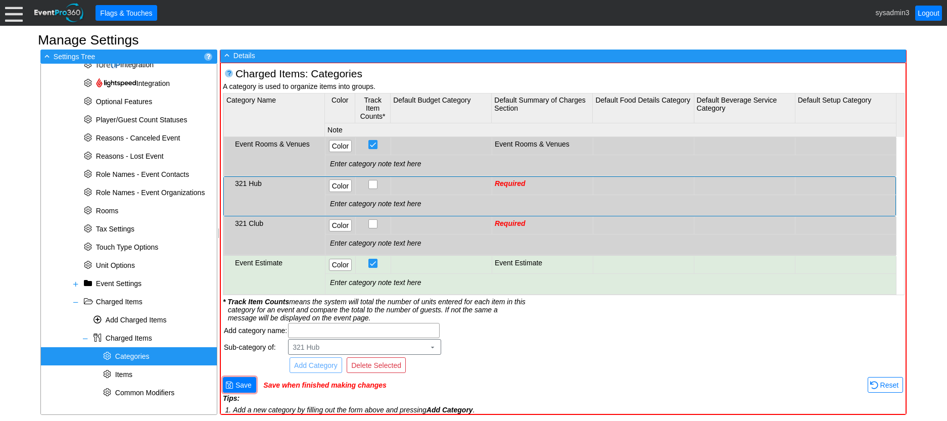
click at [526, 183] on td "Required" at bounding box center [542, 186] width 101 height 18
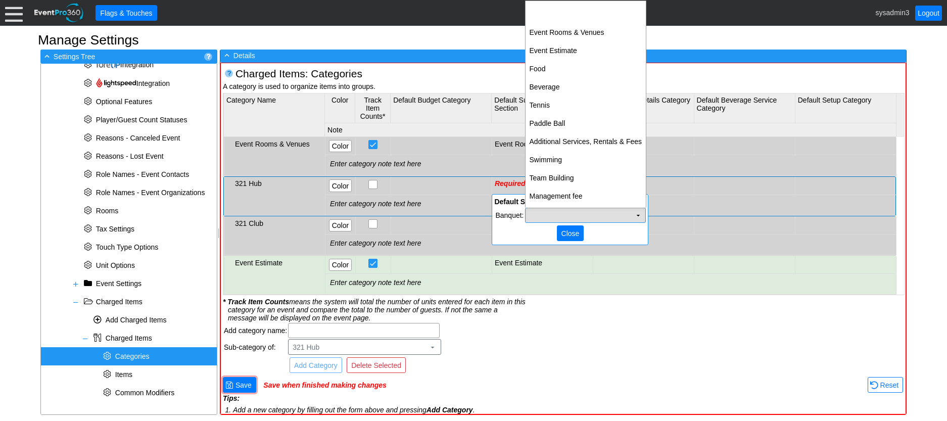
click at [630, 215] on td "Χ" at bounding box center [585, 215] width 120 height 14
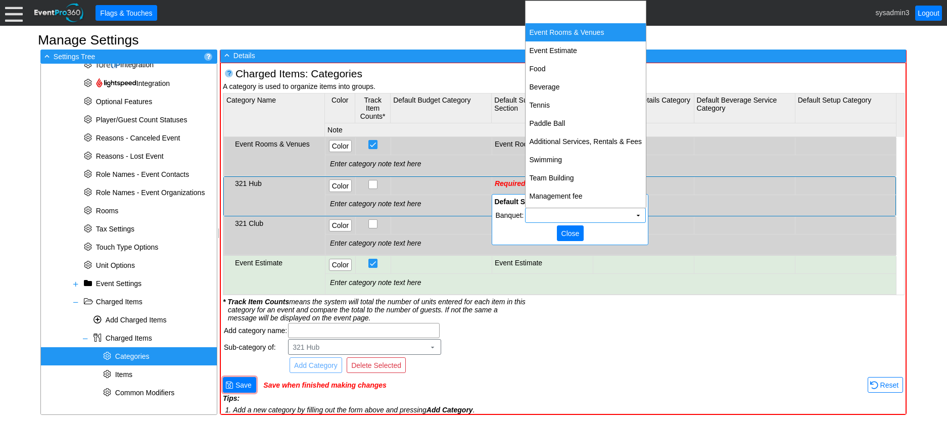
click at [581, 34] on td "Event Rooms & Venues" at bounding box center [585, 32] width 121 height 18
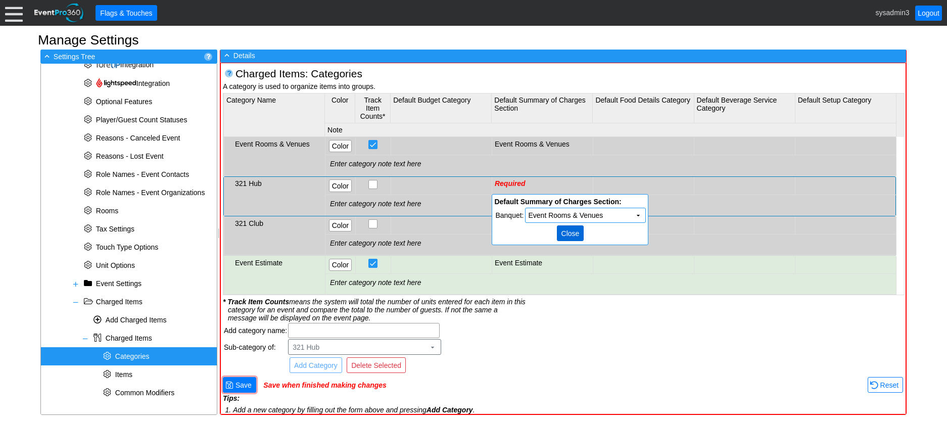
click at [568, 231] on span "Close" at bounding box center [570, 233] width 22 height 10
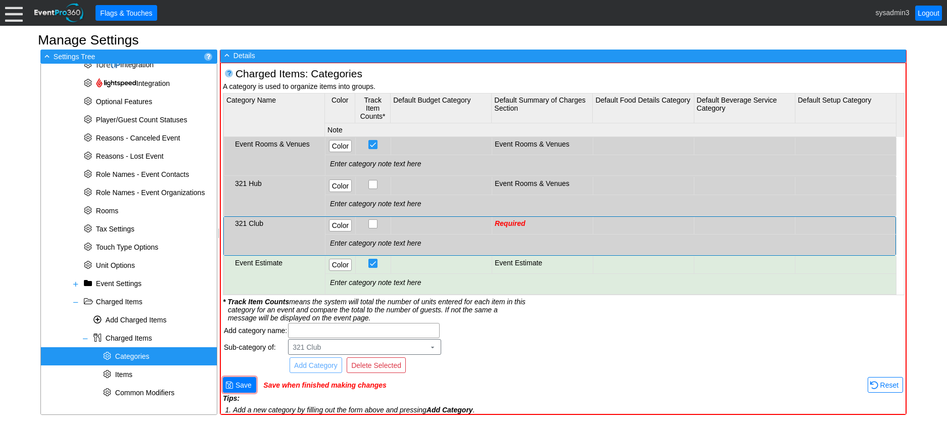
click at [527, 222] on td "Required" at bounding box center [542, 226] width 101 height 18
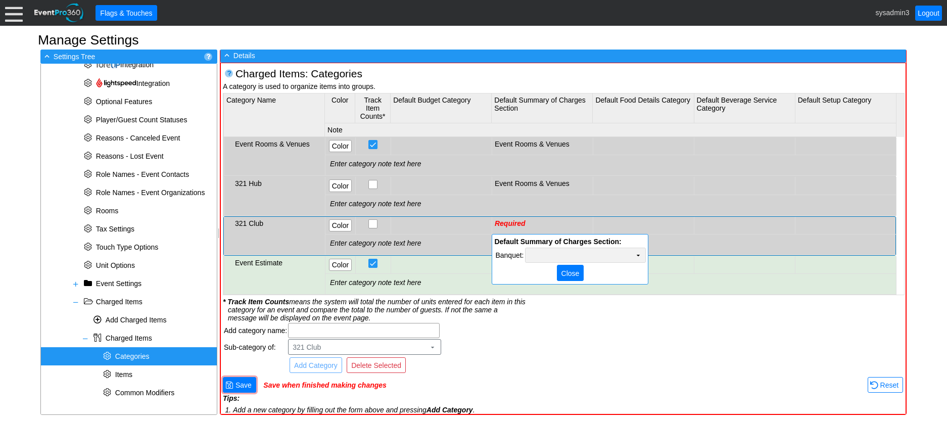
click at [569, 255] on td "Χ" at bounding box center [585, 255] width 120 height 14
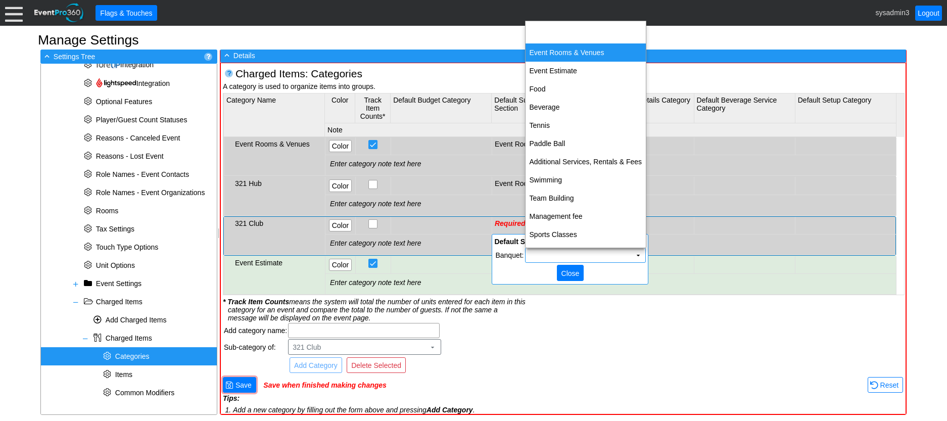
click at [564, 51] on td "Event Rooms & Venues" at bounding box center [585, 52] width 121 height 18
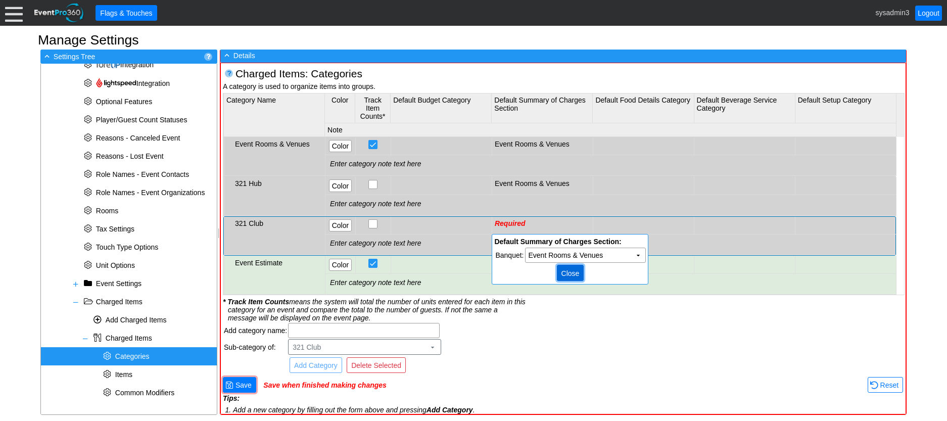
click at [571, 274] on span "Close" at bounding box center [570, 273] width 22 height 10
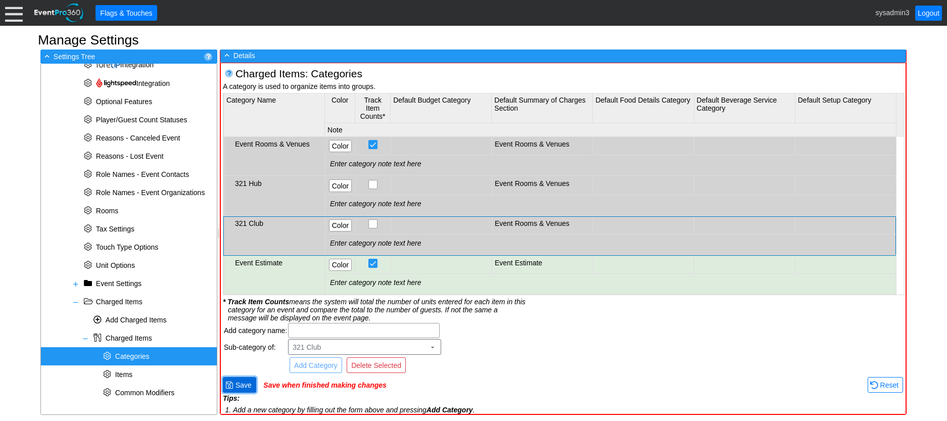
click at [236, 389] on span "Save" at bounding box center [243, 385] width 20 height 10
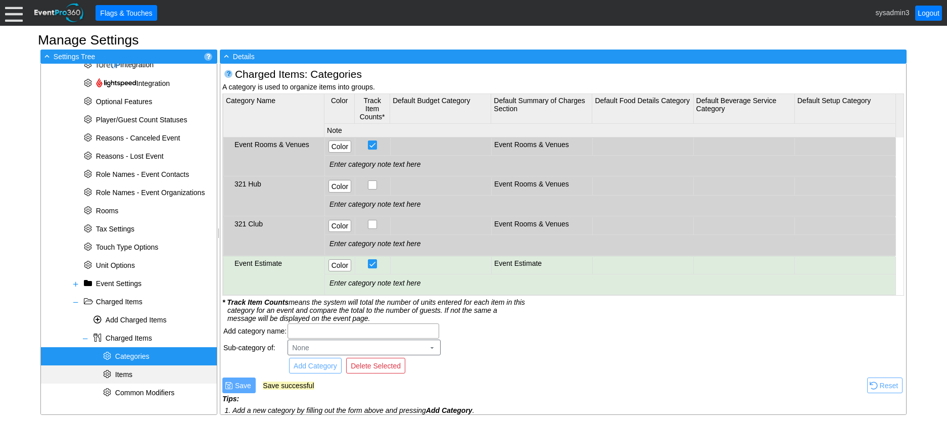
click at [130, 372] on span "Items" at bounding box center [123, 374] width 17 height 8
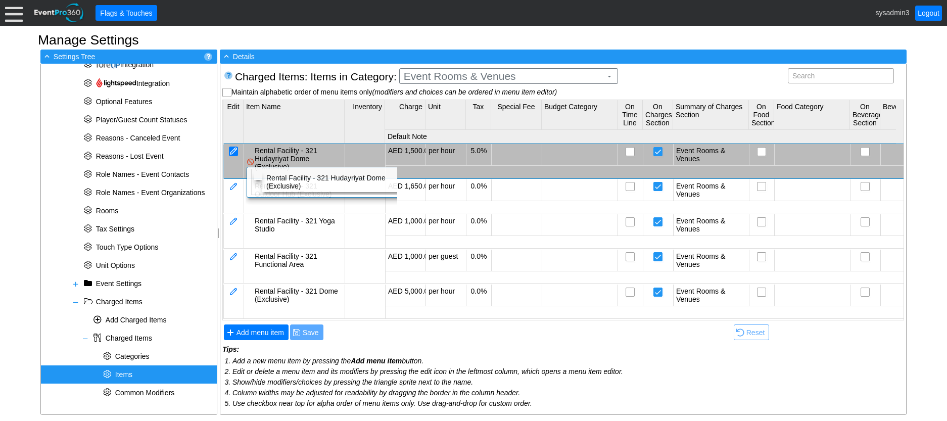
click at [237, 149] on div at bounding box center [233, 152] width 9 height 10
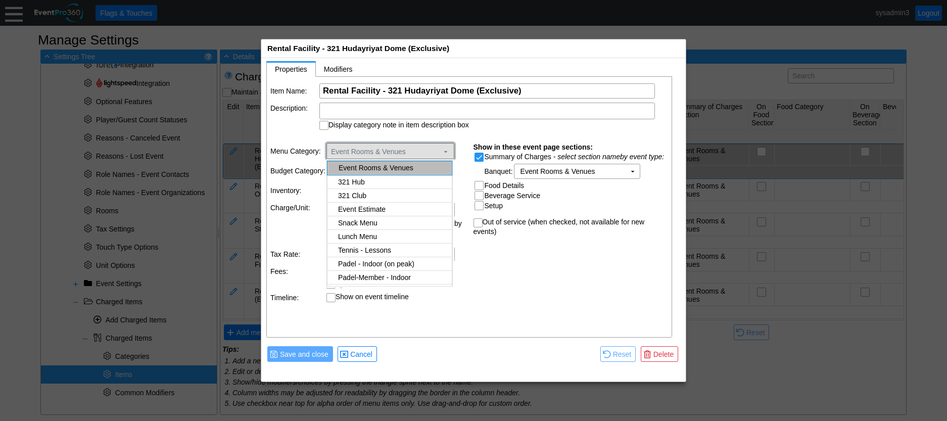
click at [445, 148] on span at bounding box center [446, 152] width 8 height 8
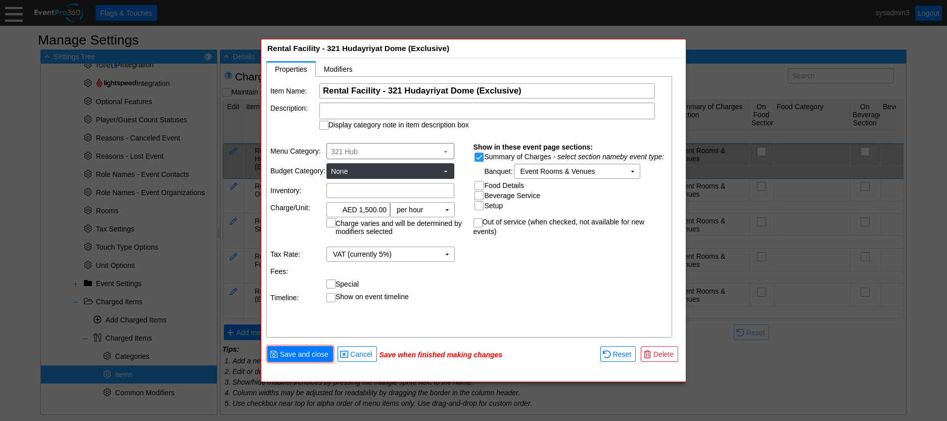
click at [360, 178] on body "Calendar of Events + New Event + Reports + Manage Contacts + Manage Organizatio…" at bounding box center [473, 210] width 947 height 421
click at [313, 352] on span "Save and close" at bounding box center [304, 354] width 53 height 10
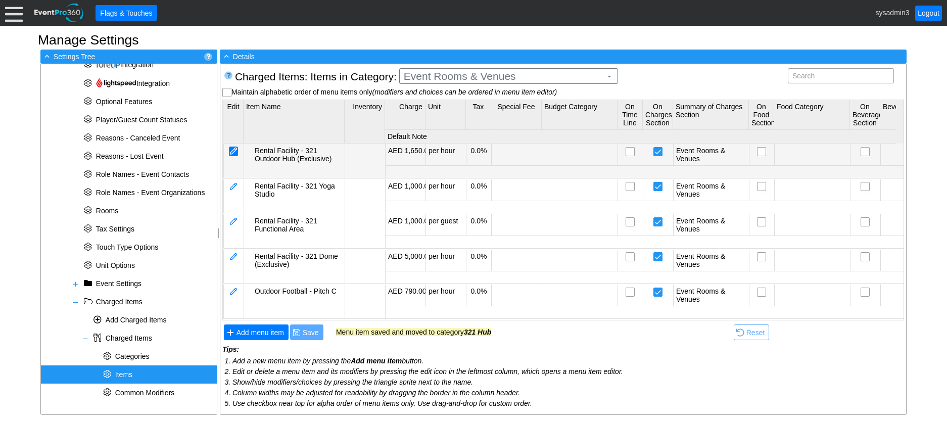
click at [233, 151] on div at bounding box center [233, 152] width 9 height 10
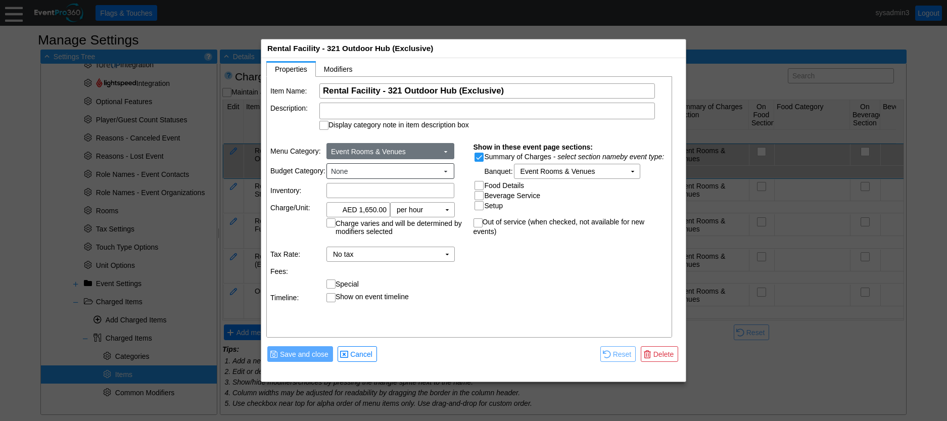
click at [445, 151] on span at bounding box center [446, 152] width 8 height 8
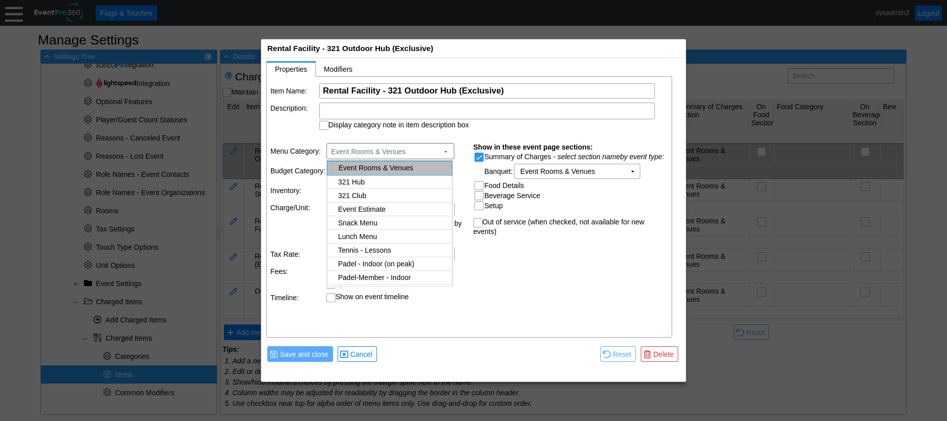
click at [362, 182] on body "Calendar of Events + New Event + Reports + Manage Contacts + Manage Organizatio…" at bounding box center [473, 210] width 947 height 421
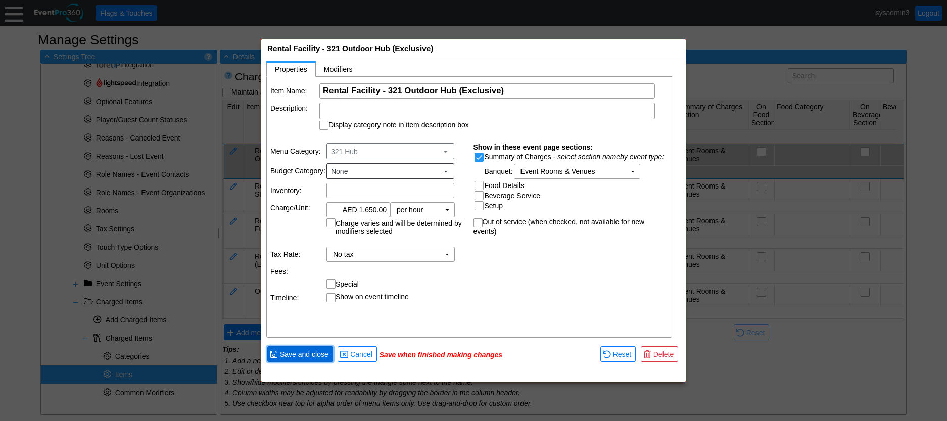
click at [322, 356] on span "Save and close" at bounding box center [304, 354] width 53 height 10
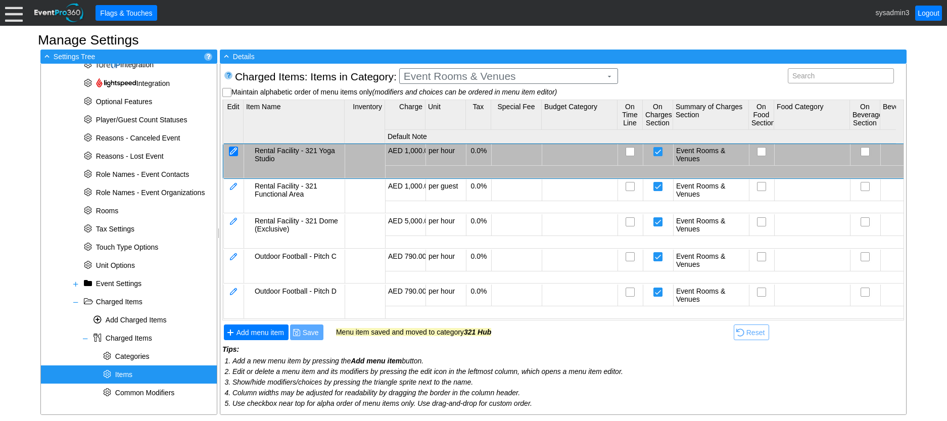
click at [236, 149] on div at bounding box center [233, 152] width 9 height 10
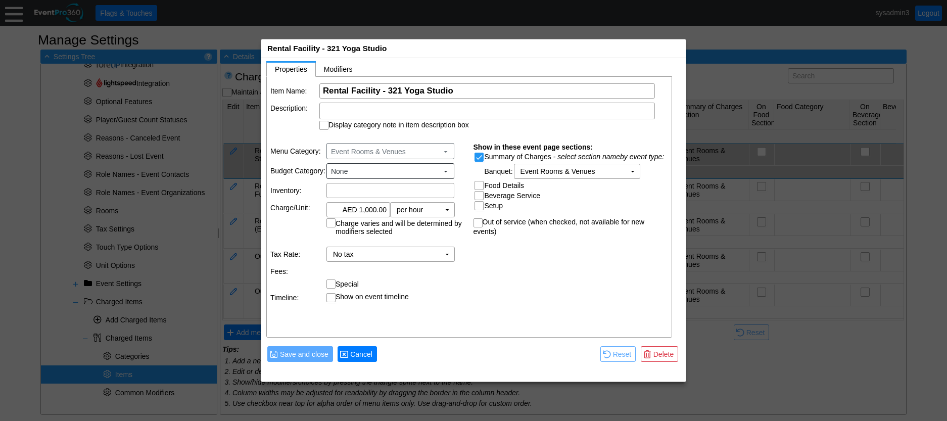
click at [362, 348] on span "● Cancel" at bounding box center [356, 354] width 39 height 16
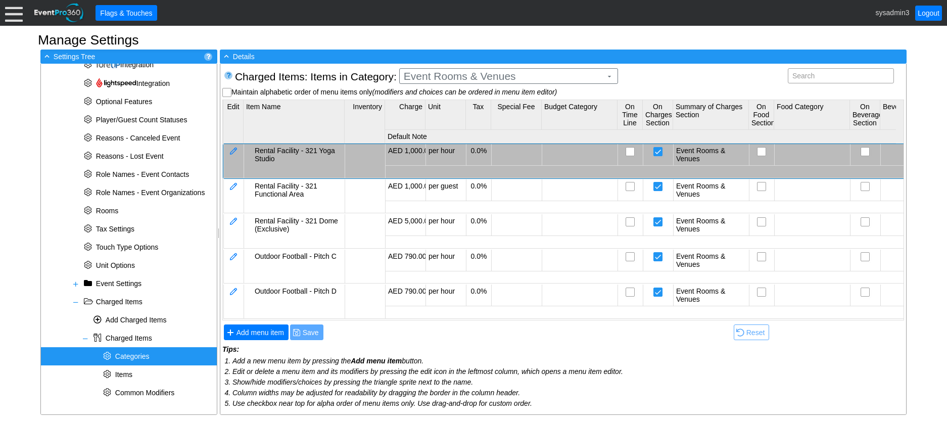
click at [140, 351] on div "* Categories" at bounding box center [129, 356] width 176 height 18
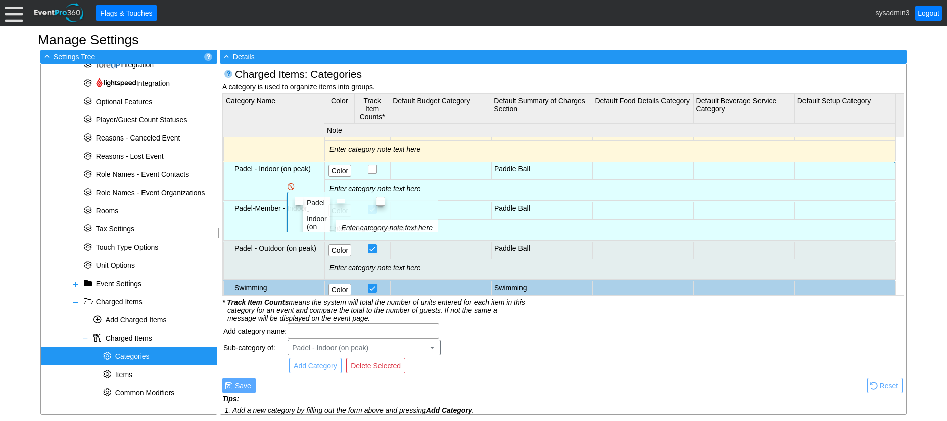
click at [278, 173] on td "Padel - Indoor (on peak)" at bounding box center [273, 181] width 101 height 38
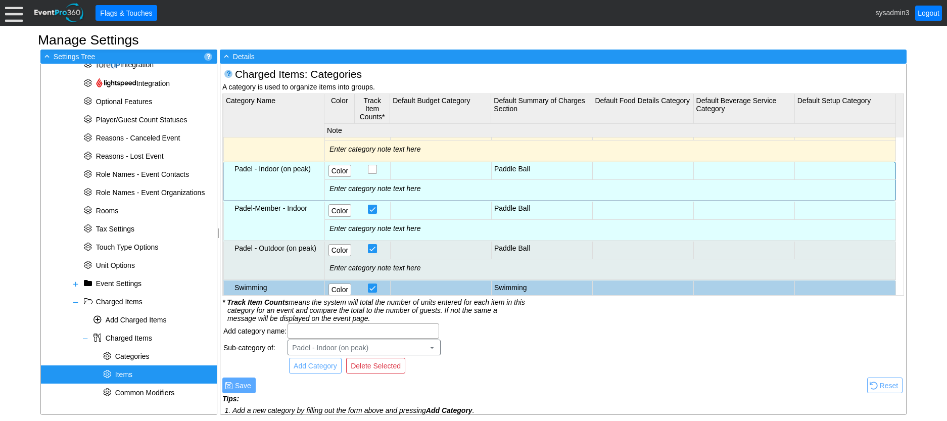
click at [133, 370] on span "Items" at bounding box center [117, 374] width 33 height 8
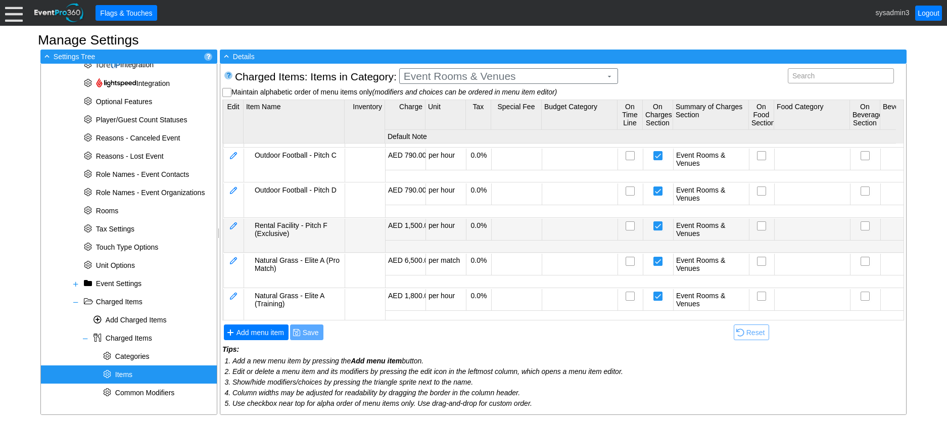
scroll to position [112, 0]
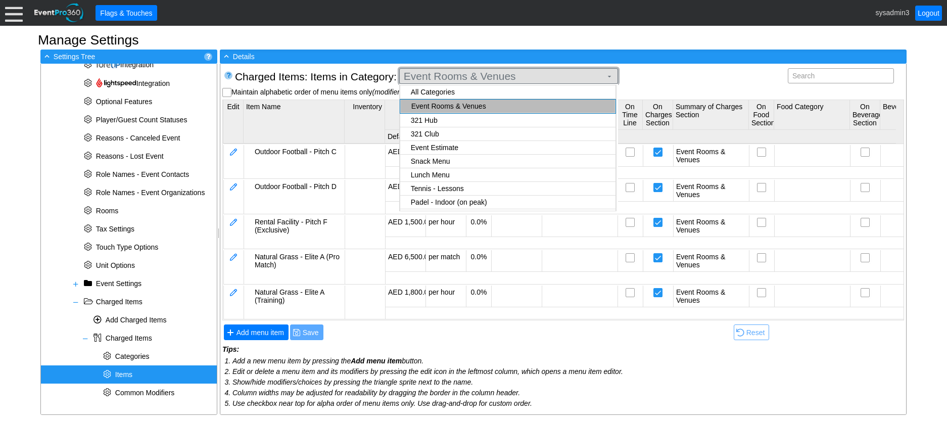
click at [577, 77] on span "Event Rooms & Venues" at bounding box center [503, 76] width 202 height 10
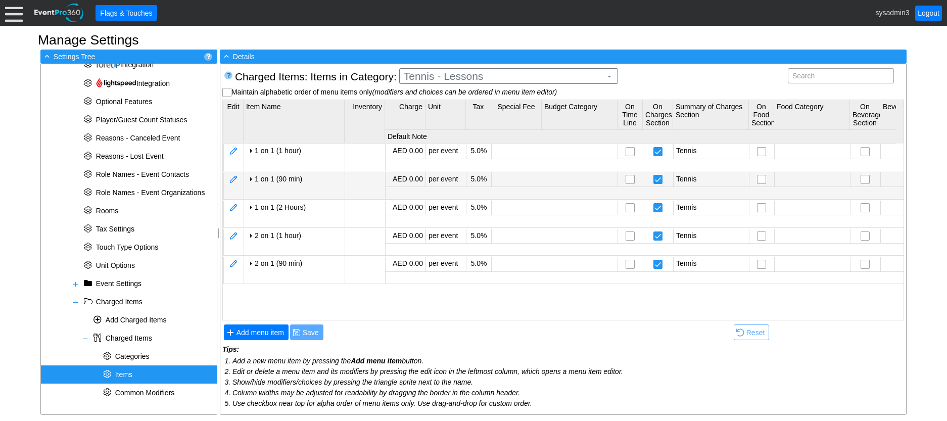
scroll to position [0, 0]
click at [437, 174] on body "Calendar of Events + New Event + Reports + Manage Contacts + Manage Organizatio…" at bounding box center [473, 210] width 947 height 421
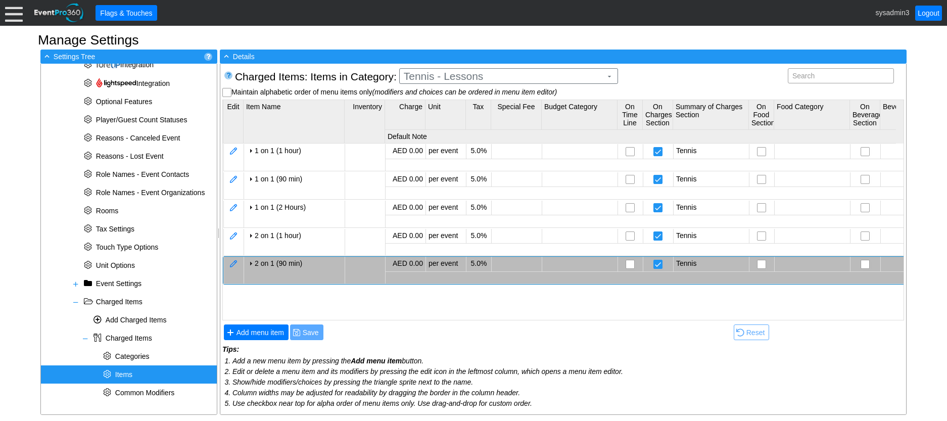
click at [287, 262] on div "2 on 1 (90 min)" at bounding box center [298, 263] width 87 height 8
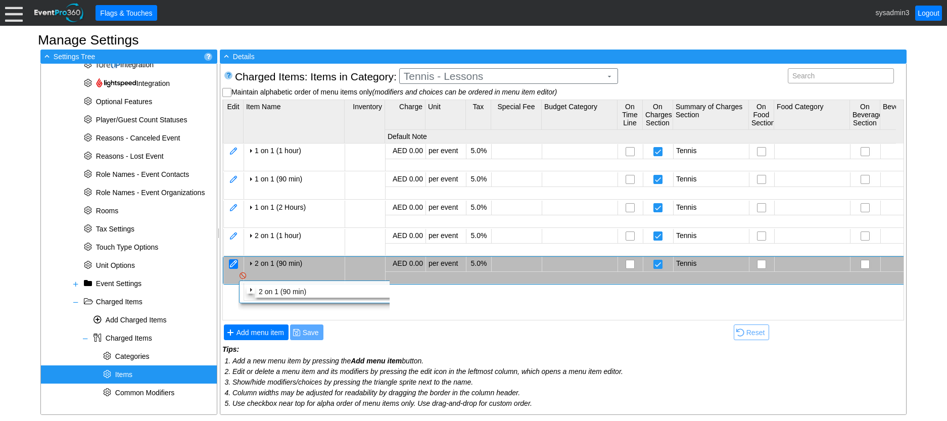
click at [230, 262] on div at bounding box center [233, 264] width 9 height 10
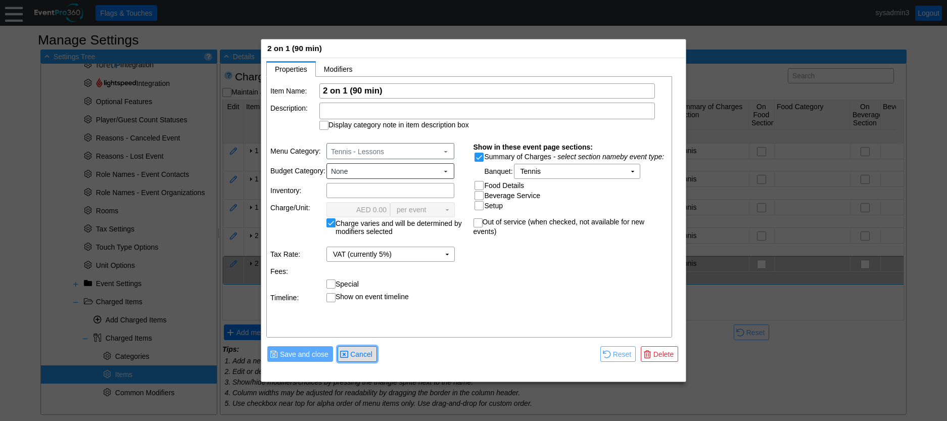
click at [364, 352] on span "Cancel" at bounding box center [361, 354] width 26 height 10
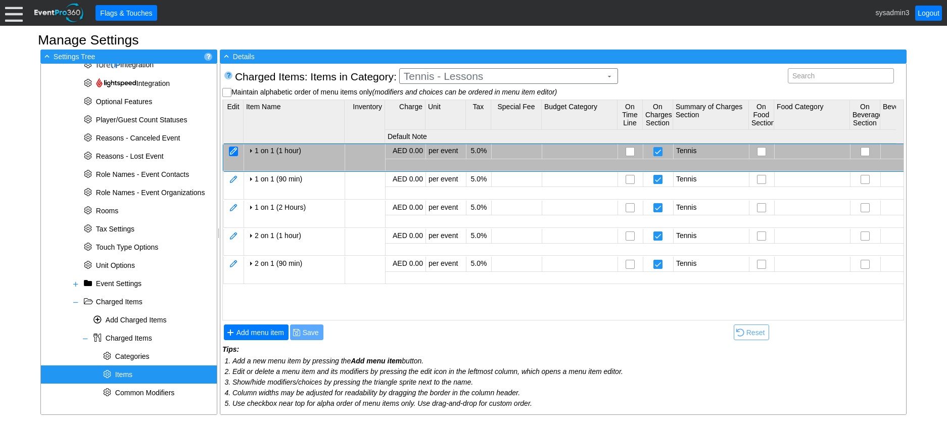
click at [234, 150] on div at bounding box center [233, 152] width 9 height 10
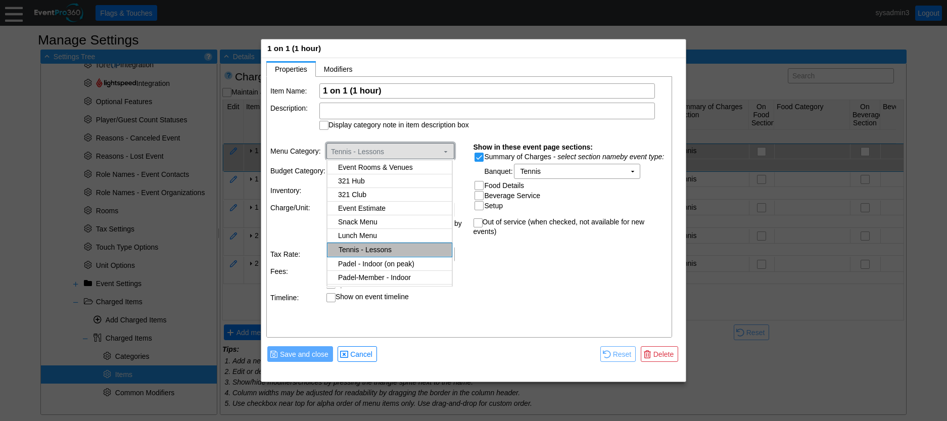
click at [426, 150] on span "Tennis - Lessons" at bounding box center [384, 152] width 111 height 10
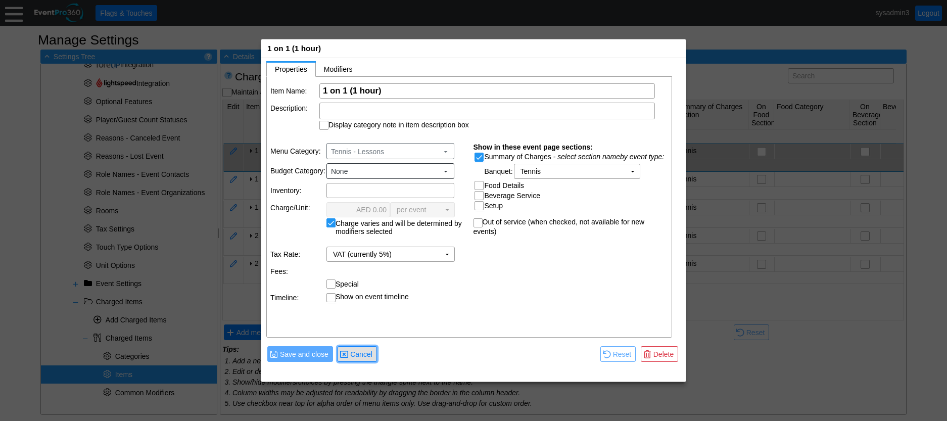
click at [366, 355] on span "Cancel" at bounding box center [361, 354] width 26 height 10
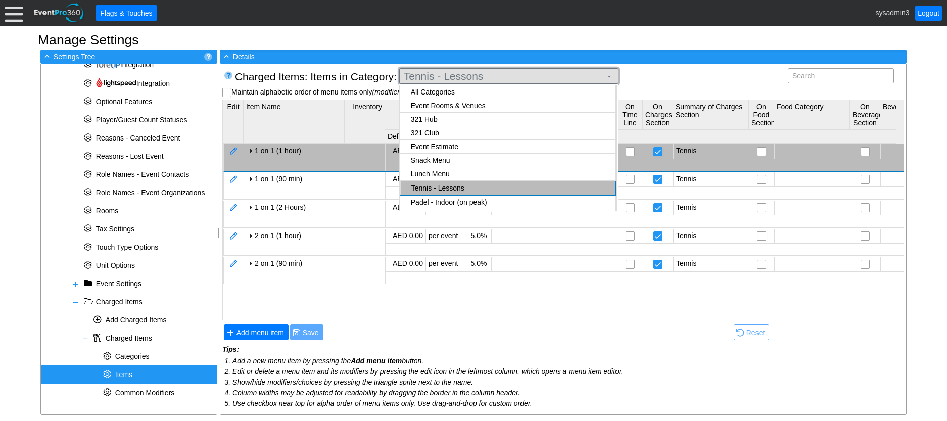
click at [487, 78] on span "Tennis - Lessons" at bounding box center [503, 76] width 202 height 10
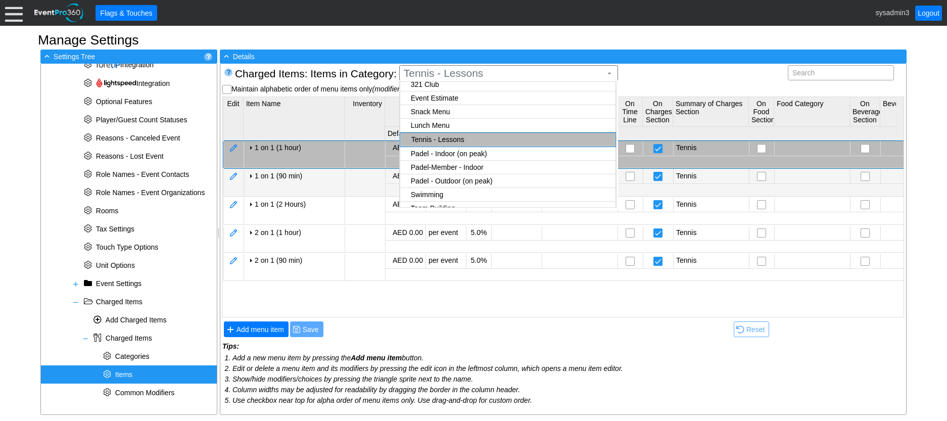
scroll to position [4, 0]
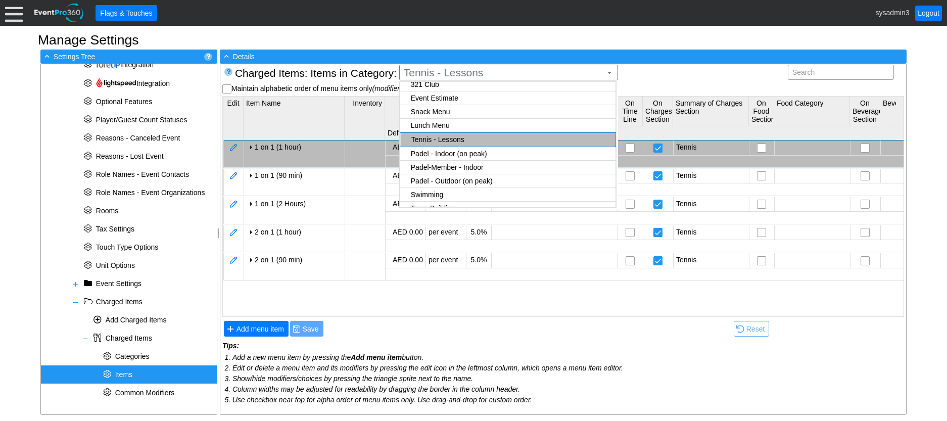
click at [656, 85] on div "Charged Items : Items in Category: Tennis - Lessons ▼ Search Warning: The follo…" at bounding box center [563, 79] width 682 height 29
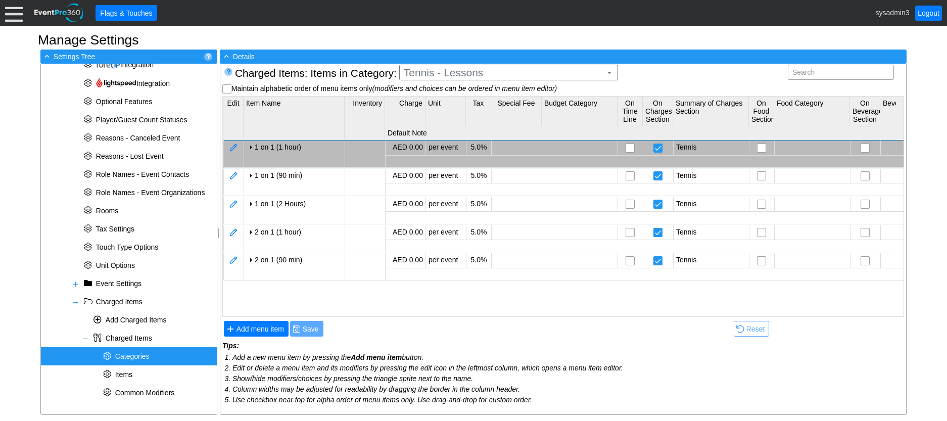
click at [138, 352] on div "* Categories" at bounding box center [129, 356] width 176 height 18
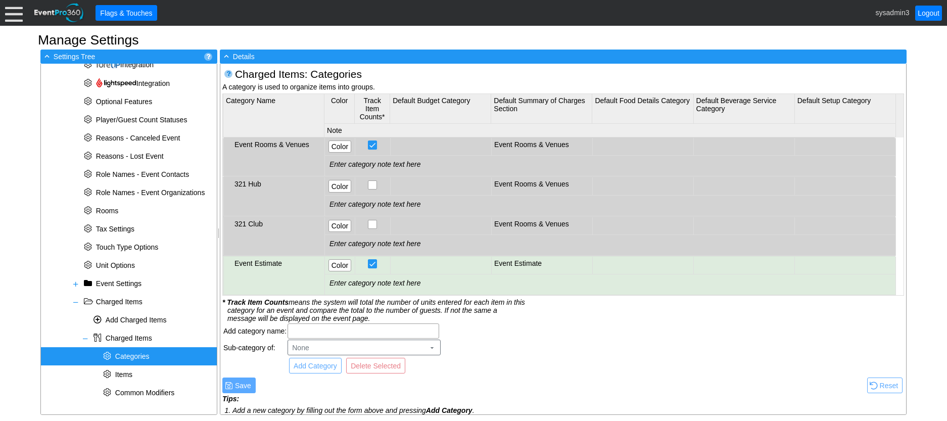
scroll to position [0, 0]
click at [294, 150] on td "Event Rooms & Venues" at bounding box center [273, 157] width 101 height 38
click at [144, 375] on div "* Items" at bounding box center [129, 374] width 176 height 18
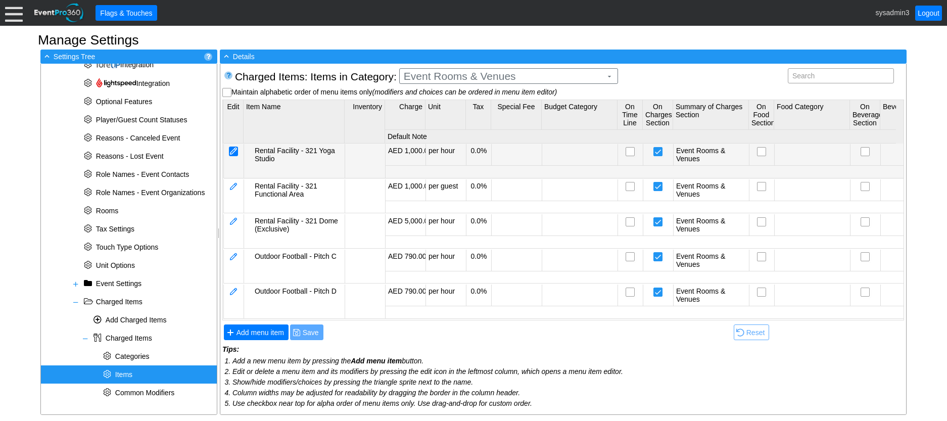
click at [237, 150] on div at bounding box center [233, 152] width 9 height 10
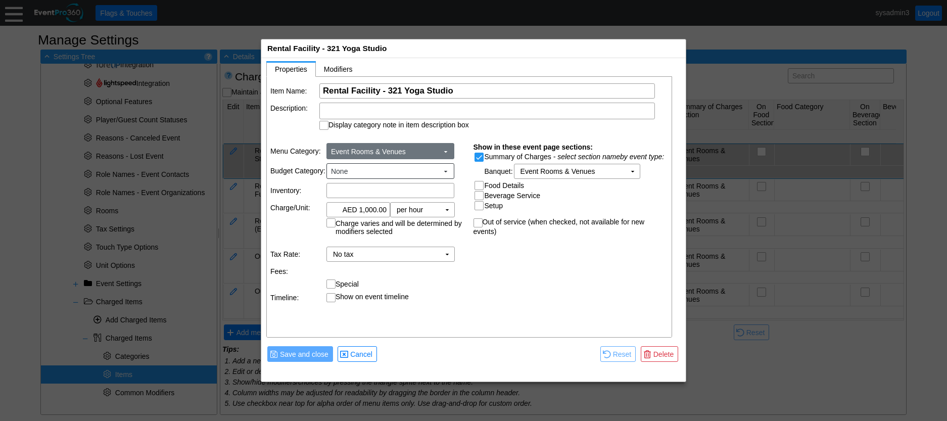
click at [440, 149] on span "Event Rooms & Venues ▼" at bounding box center [389, 150] width 121 height 11
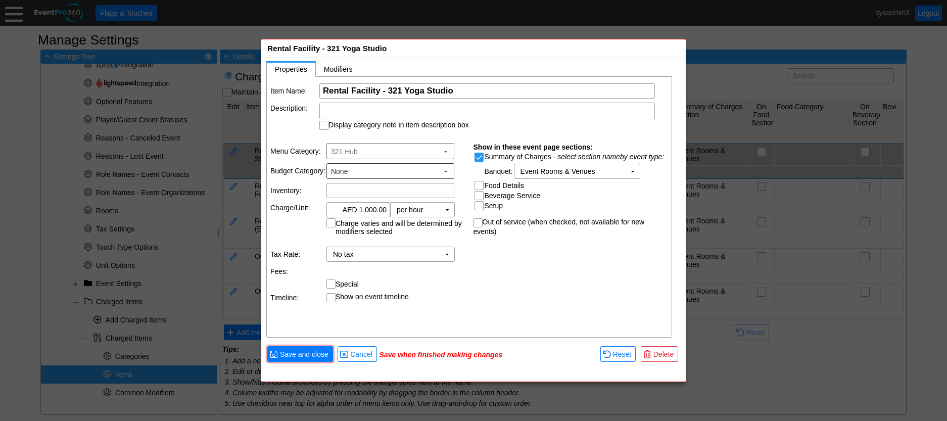
click at [360, 181] on body "Calendar of Events + New Event + Reports + Manage Contacts + Manage Organizatio…" at bounding box center [473, 210] width 947 height 421
click at [310, 352] on span "Save and close" at bounding box center [304, 354] width 53 height 10
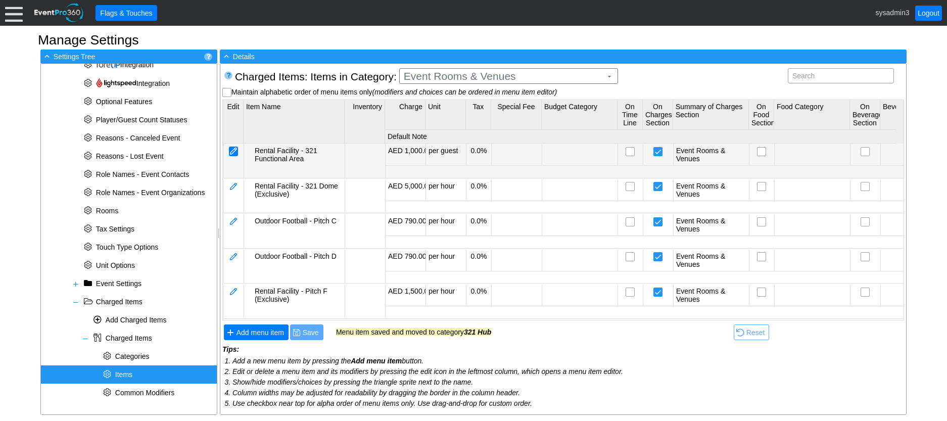
click at [233, 152] on div at bounding box center [233, 152] width 9 height 10
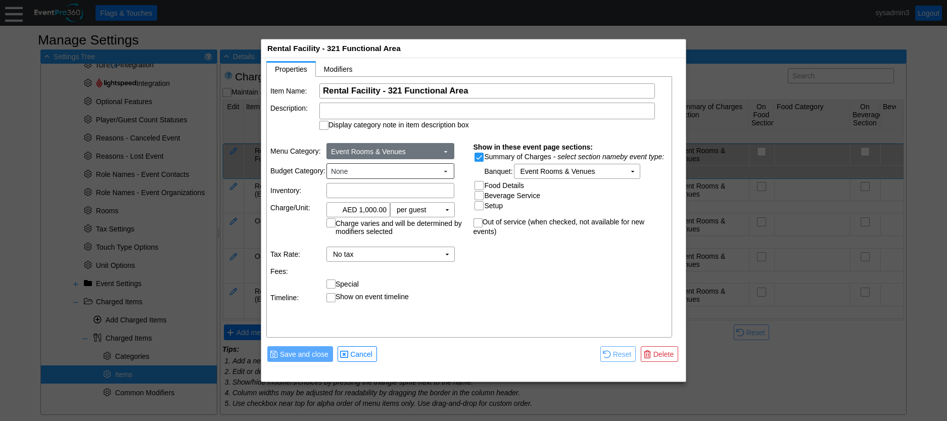
click at [447, 152] on span at bounding box center [446, 152] width 8 height 8
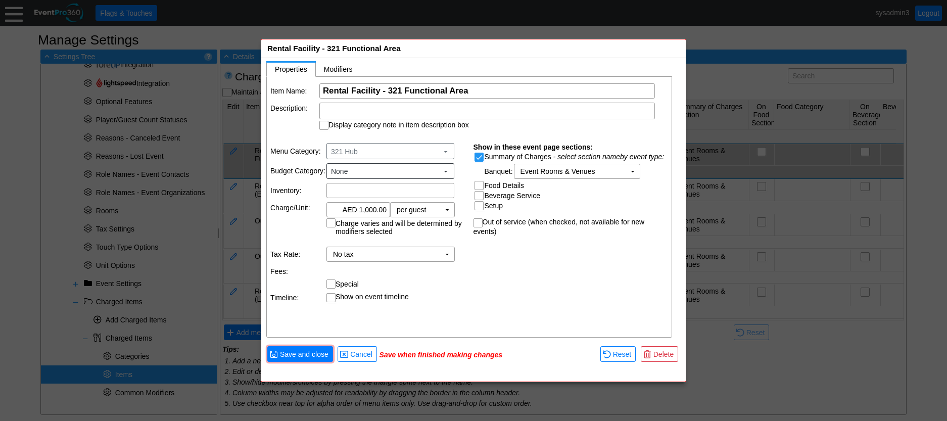
click at [359, 181] on body "Calendar of Events + New Event + Reports + Manage Contacts + Manage Organizatio…" at bounding box center [473, 210] width 947 height 421
click at [317, 353] on span "Save and close" at bounding box center [304, 354] width 53 height 10
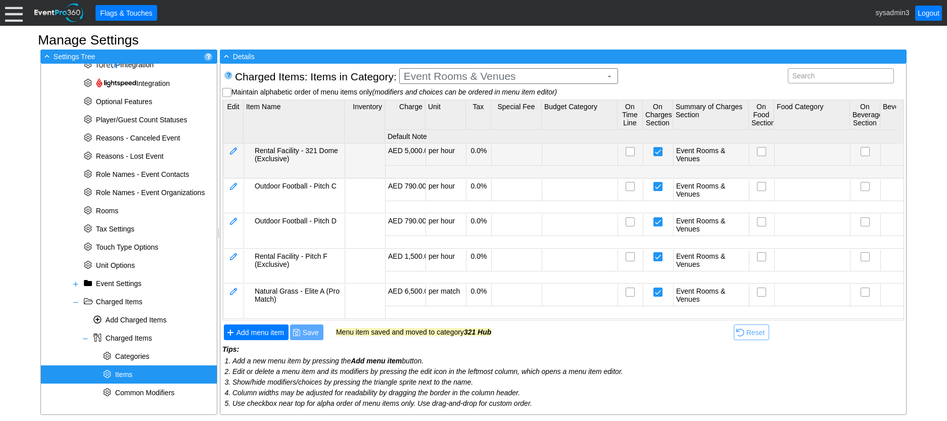
click at [237, 157] on td at bounding box center [233, 161] width 20 height 34
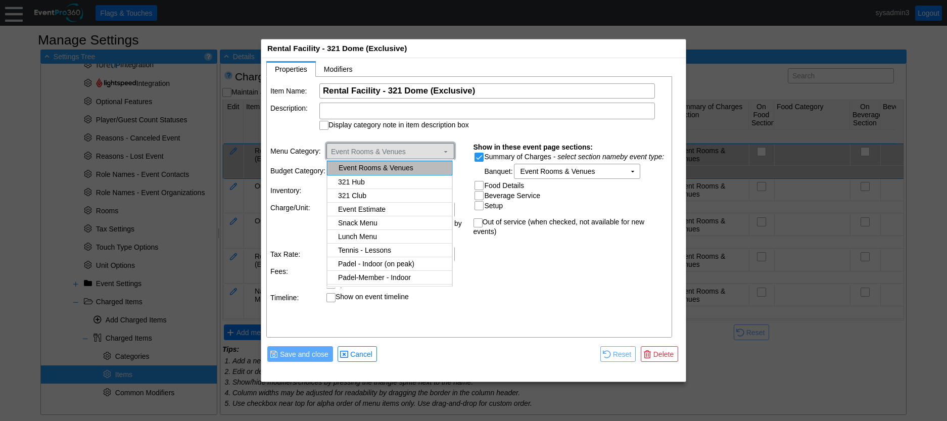
click at [442, 150] on span at bounding box center [446, 152] width 8 height 8
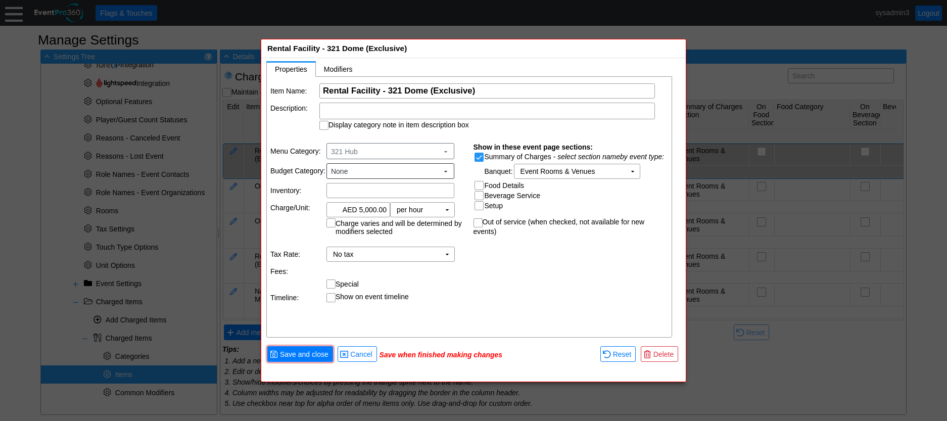
click at [361, 180] on body "Calendar of Events + New Event + Reports + Manage Contacts + Manage Organizatio…" at bounding box center [473, 210] width 947 height 421
click at [443, 151] on span at bounding box center [446, 152] width 8 height 8
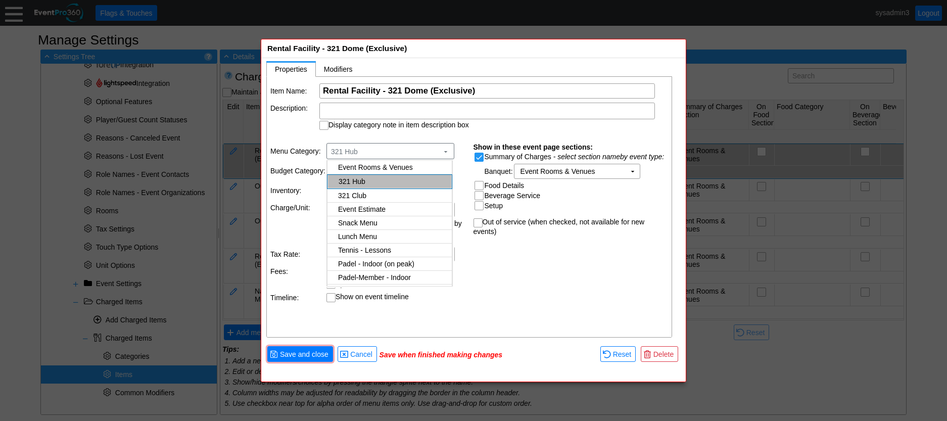
click at [366, 181] on body "Calendar of Events + New Event + Reports + Manage Contacts + Manage Organizatio…" at bounding box center [473, 210] width 947 height 421
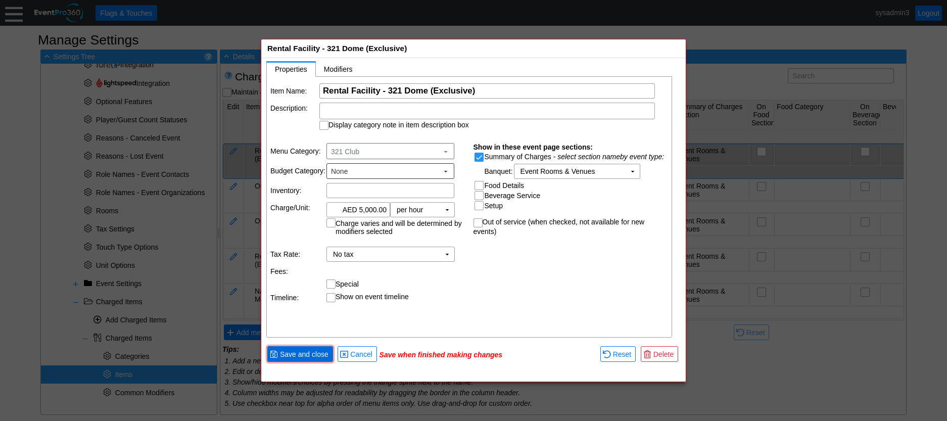
click at [296, 349] on span "● Save and close" at bounding box center [300, 354] width 61 height 11
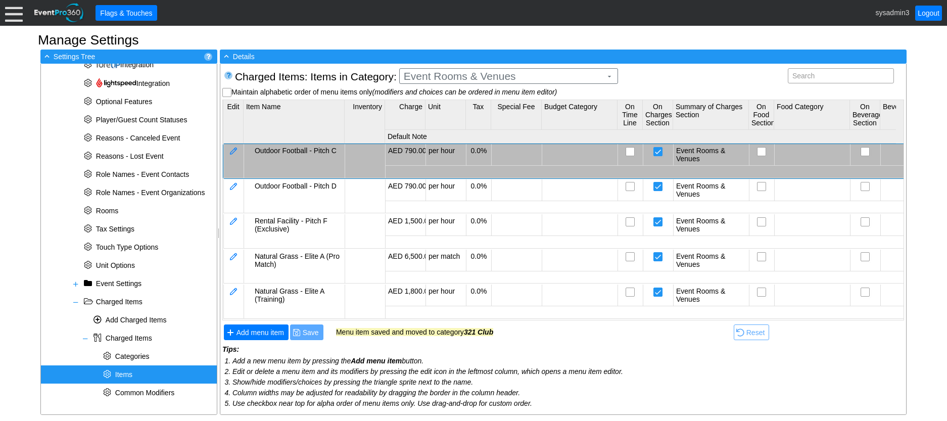
click at [240, 149] on td at bounding box center [233, 161] width 20 height 34
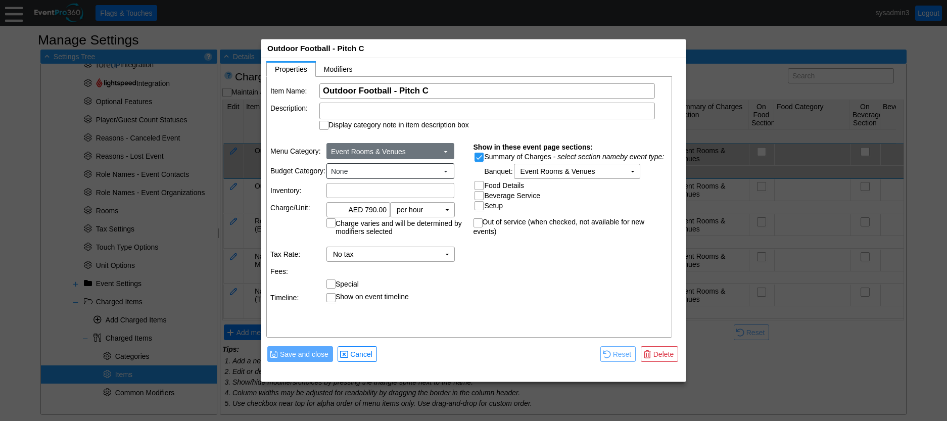
click at [448, 149] on span at bounding box center [446, 152] width 8 height 8
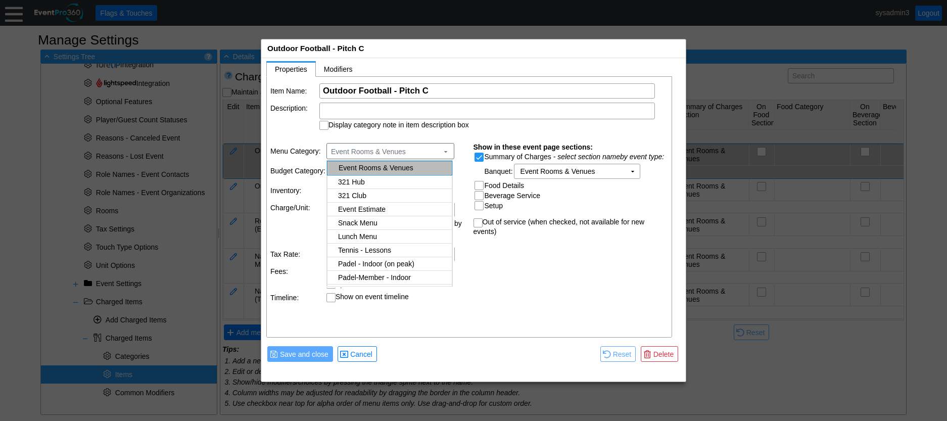
click at [365, 192] on body "Calendar of Events + New Event + Reports + Manage Contacts + Manage Organizatio…" at bounding box center [473, 210] width 947 height 421
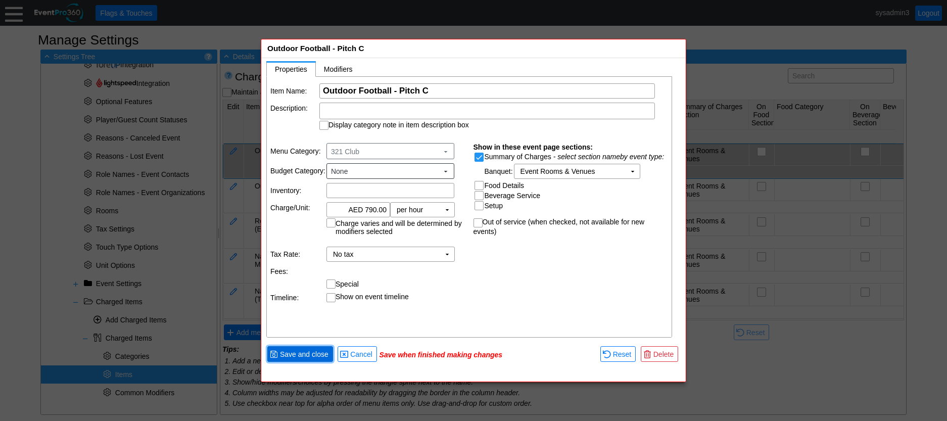
click at [322, 360] on span "● Save and close" at bounding box center [300, 354] width 66 height 16
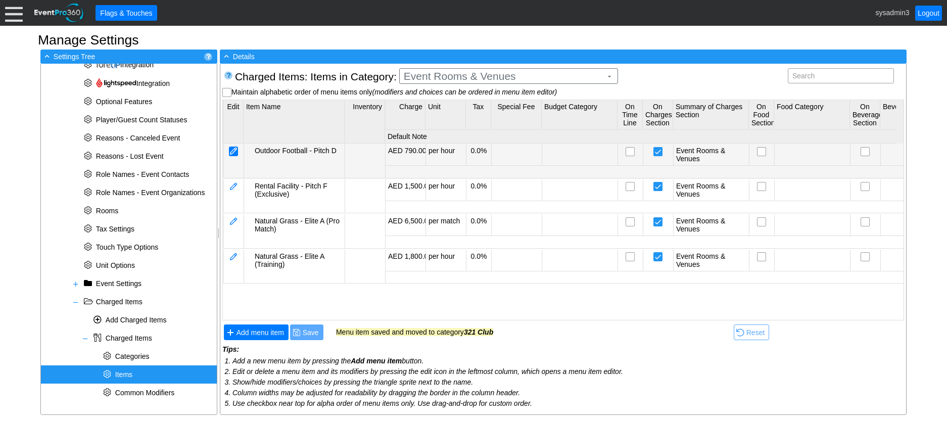
click at [237, 152] on div at bounding box center [233, 152] width 9 height 10
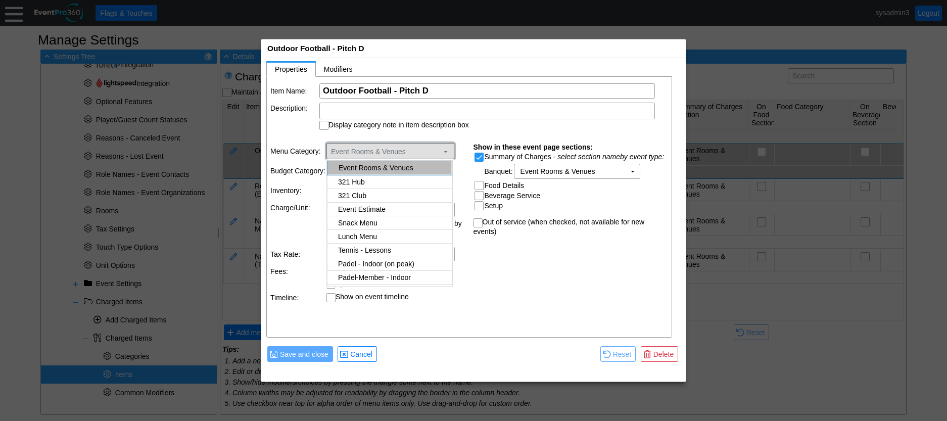
click at [445, 151] on span at bounding box center [446, 152] width 8 height 8
click at [361, 196] on body "Calendar of Events + New Event + Reports + Manage Contacts + Manage Organizatio…" at bounding box center [473, 210] width 947 height 421
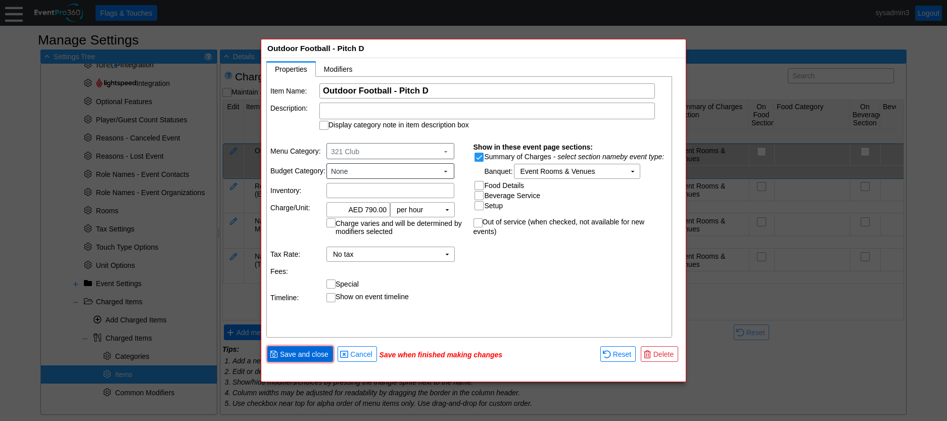
click at [319, 355] on span "Save and close" at bounding box center [304, 354] width 53 height 10
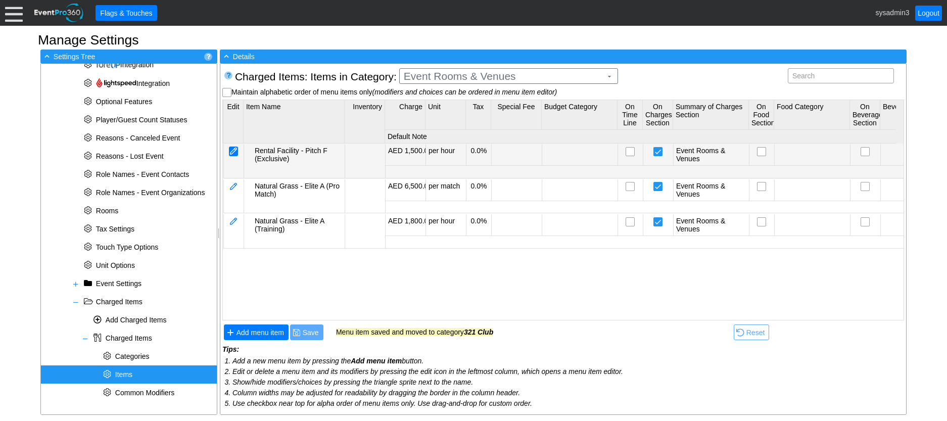
click at [234, 149] on div at bounding box center [233, 152] width 9 height 10
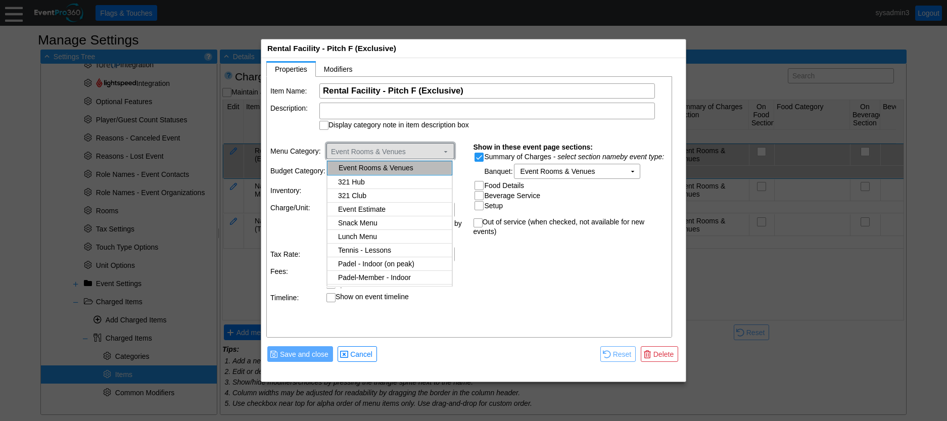
click at [447, 152] on span at bounding box center [446, 152] width 8 height 8
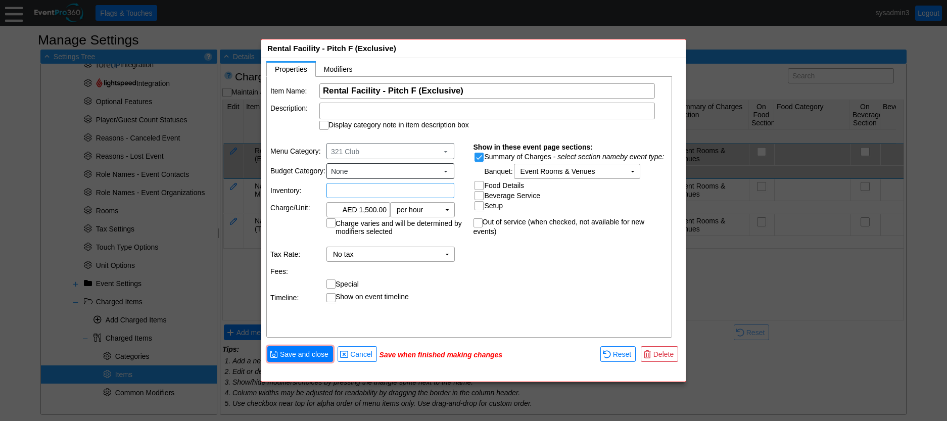
click at [371, 194] on body "Calendar of Events + New Event + Reports + Manage Contacts + Manage Organizatio…" at bounding box center [473, 210] width 947 height 421
click at [319, 352] on span "Save and close" at bounding box center [304, 354] width 53 height 10
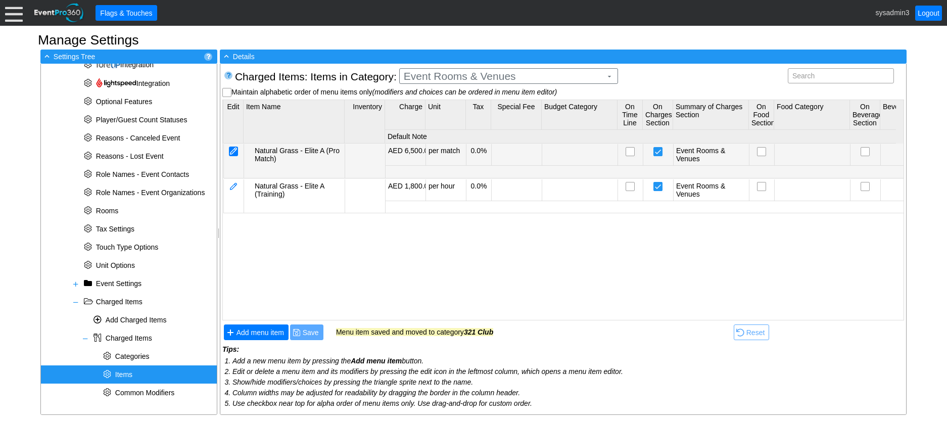
click at [236, 149] on div at bounding box center [233, 152] width 9 height 10
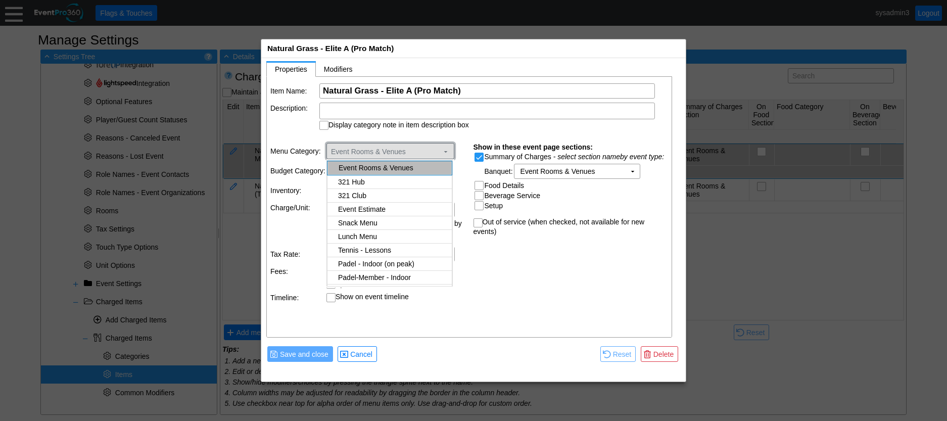
click at [449, 148] on span at bounding box center [446, 152] width 8 height 8
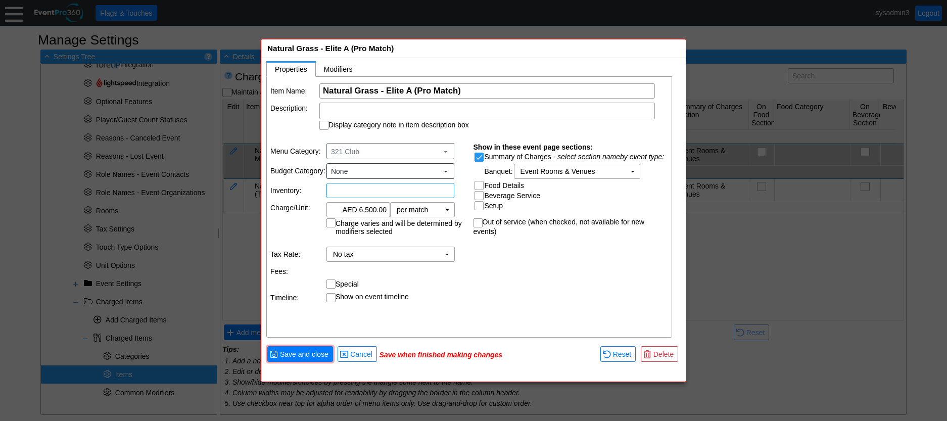
click at [371, 194] on body "Calendar of Events + New Event + Reports + Manage Contacts + Manage Organizatio…" at bounding box center [473, 210] width 947 height 421
click at [318, 351] on span "Save and close" at bounding box center [304, 354] width 53 height 10
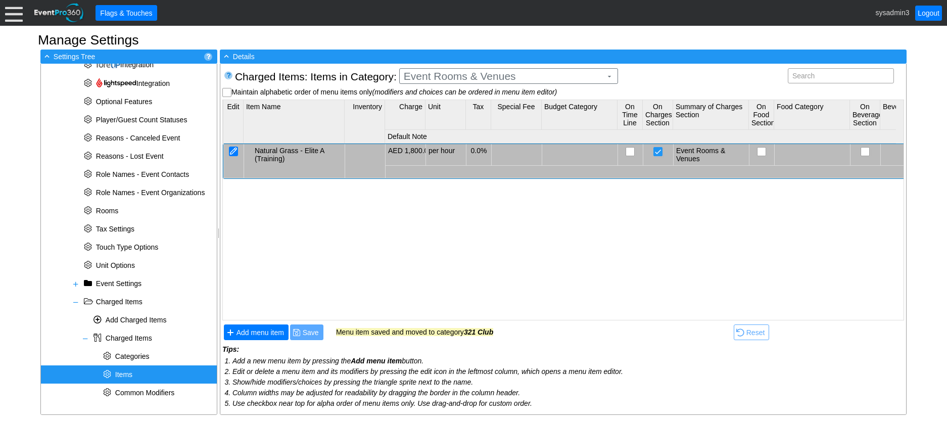
click at [236, 150] on div at bounding box center [233, 152] width 9 height 10
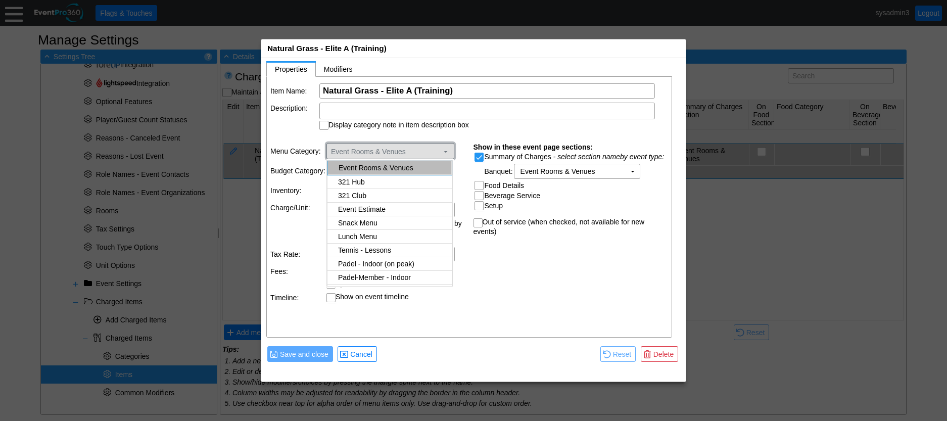
click at [447, 150] on span at bounding box center [446, 152] width 8 height 8
click at [372, 193] on body "Calendar of Events + New Event + Reports + Manage Contacts + Manage Organizatio…" at bounding box center [473, 210] width 947 height 421
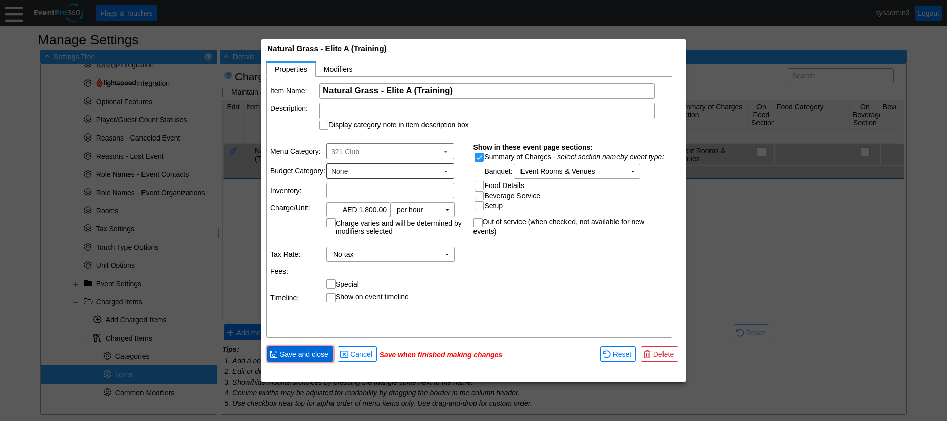
click at [318, 352] on span "Save and close" at bounding box center [304, 354] width 53 height 10
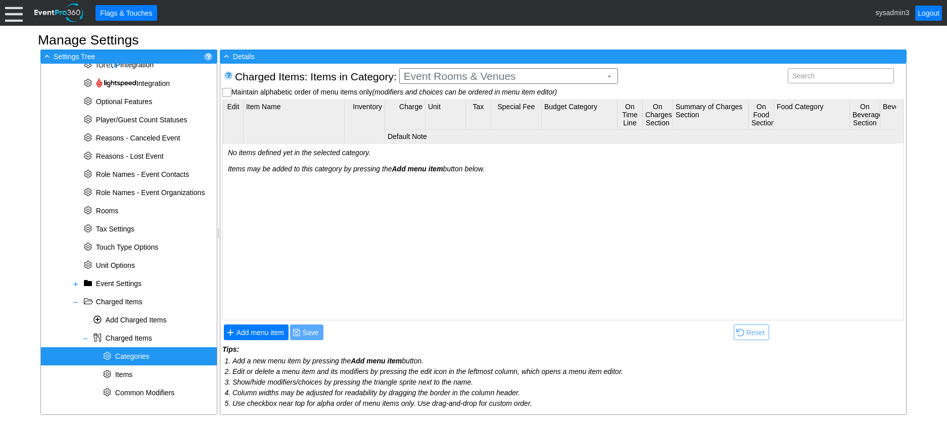
click at [127, 356] on span "Categories" at bounding box center [132, 356] width 34 height 8
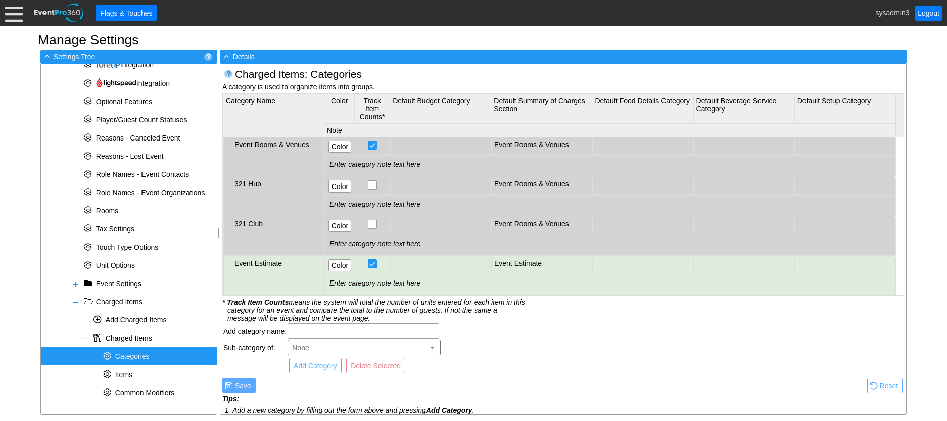
click at [304, 140] on div "Event Rooms & Venues" at bounding box center [277, 144] width 87 height 8
click at [288, 143] on div "Event Rooms & Venues" at bounding box center [277, 144] width 87 height 8
click at [388, 367] on span "Delete Selected" at bounding box center [376, 366] width 54 height 10
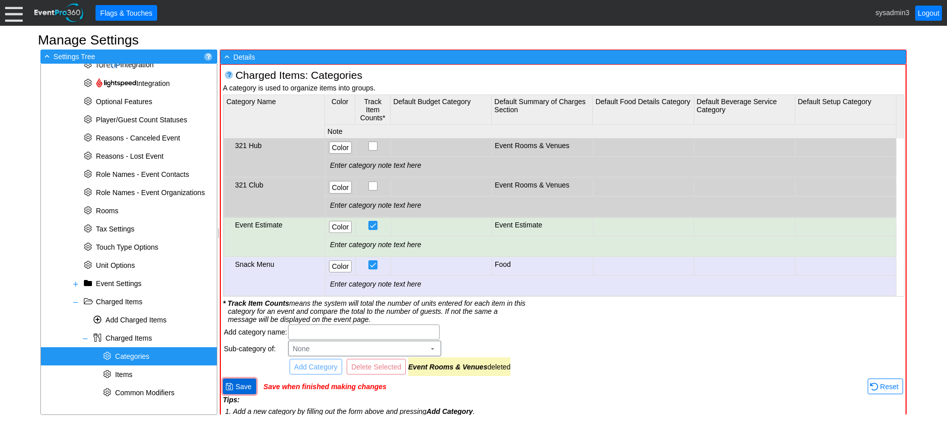
click at [245, 386] on span "Save" at bounding box center [243, 386] width 20 height 10
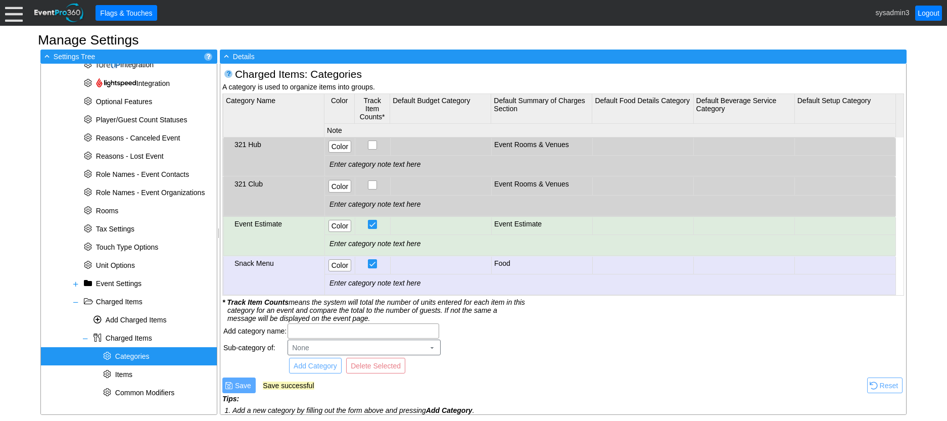
click at [257, 144] on div "321 Hub" at bounding box center [277, 144] width 87 height 8
click at [322, 329] on input "text" at bounding box center [363, 331] width 144 height 14
type input "Y"
click at [268, 155] on td "321 Hub" at bounding box center [273, 157] width 101 height 38
type input "Yoga"
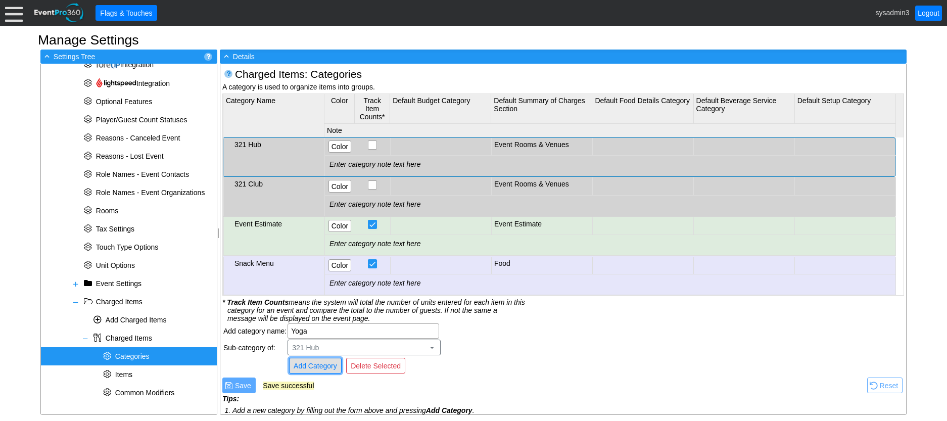
click at [314, 365] on span "Add Category" at bounding box center [315, 366] width 47 height 10
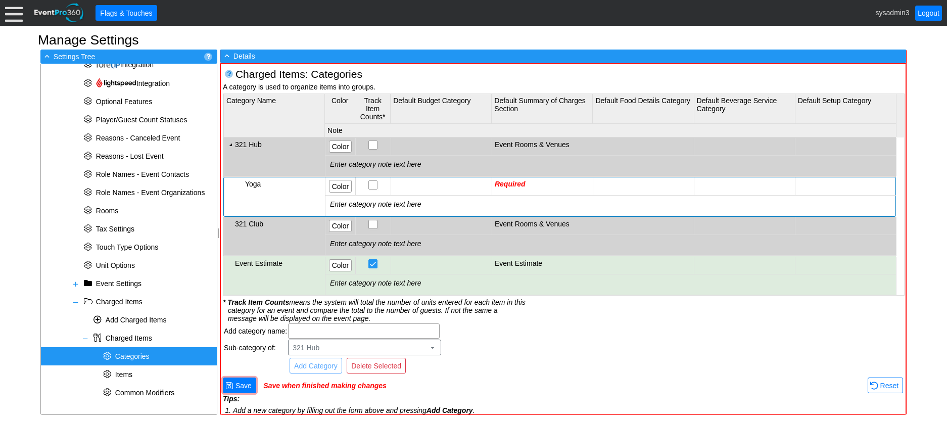
click at [286, 183] on div "Yoga" at bounding box center [283, 184] width 77 height 8
click at [245, 386] on span "Save" at bounding box center [243, 385] width 20 height 10
click at [528, 182] on td "Required" at bounding box center [542, 186] width 101 height 18
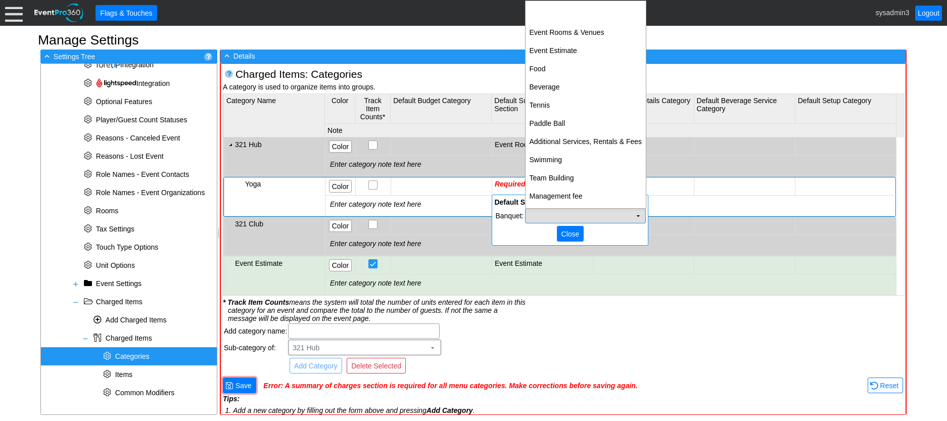
click at [570, 212] on td "Χ" at bounding box center [585, 216] width 120 height 14
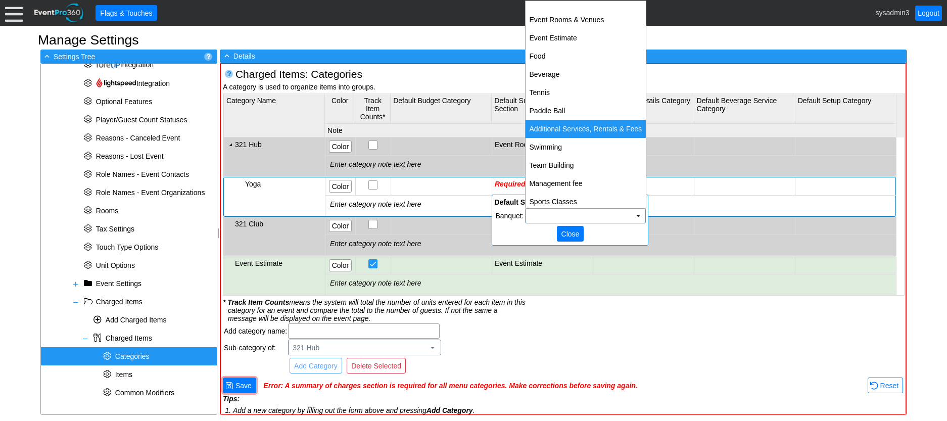
scroll to position [19, 0]
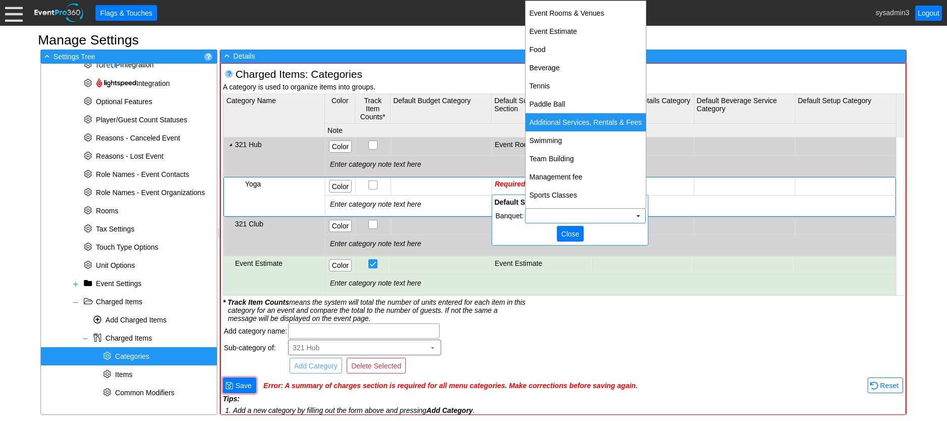
click at [564, 119] on td "Additional Services, Rentals & Fees" at bounding box center [585, 122] width 121 height 18
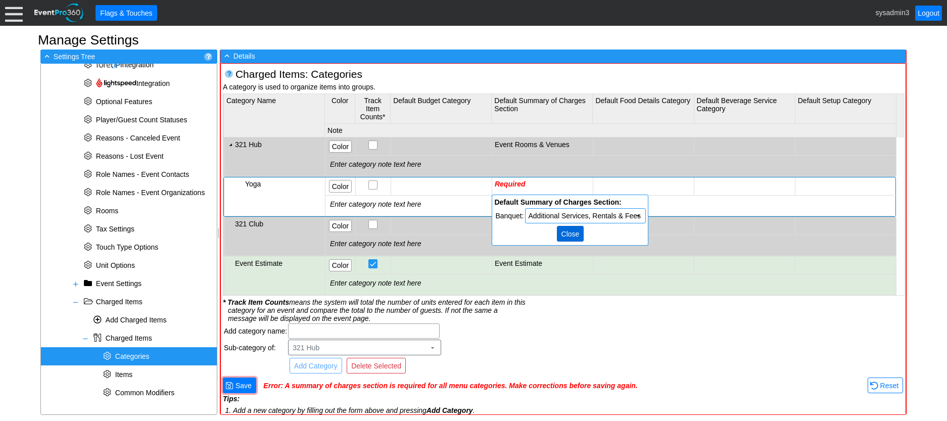
click at [568, 232] on span "Close" at bounding box center [570, 234] width 22 height 10
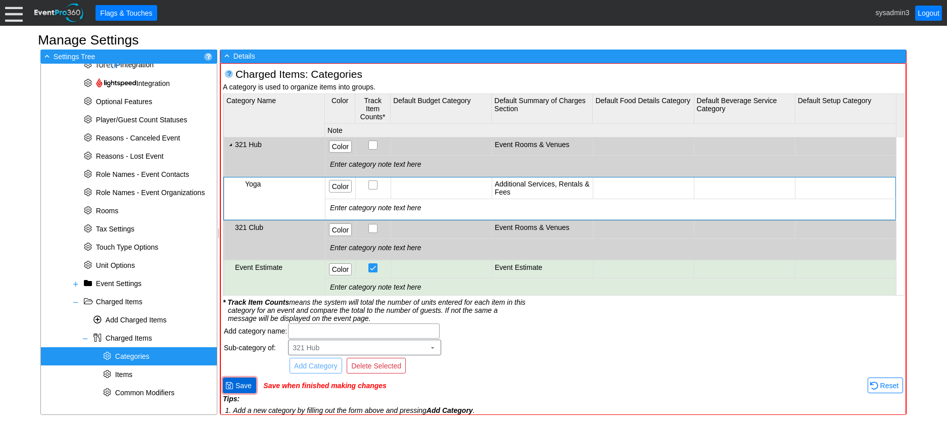
click at [237, 384] on span "Save" at bounding box center [243, 385] width 20 height 10
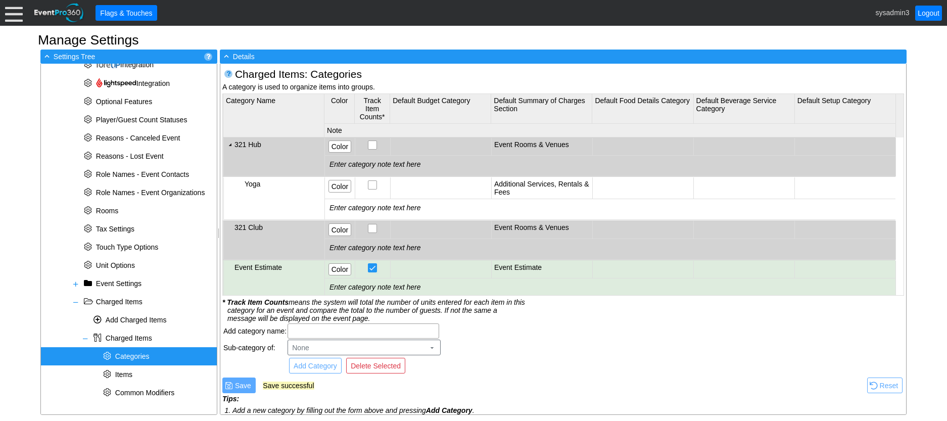
scroll to position [0, 0]
click at [525, 180] on td "Additional Services, Rentals & Fees" at bounding box center [541, 188] width 101 height 22
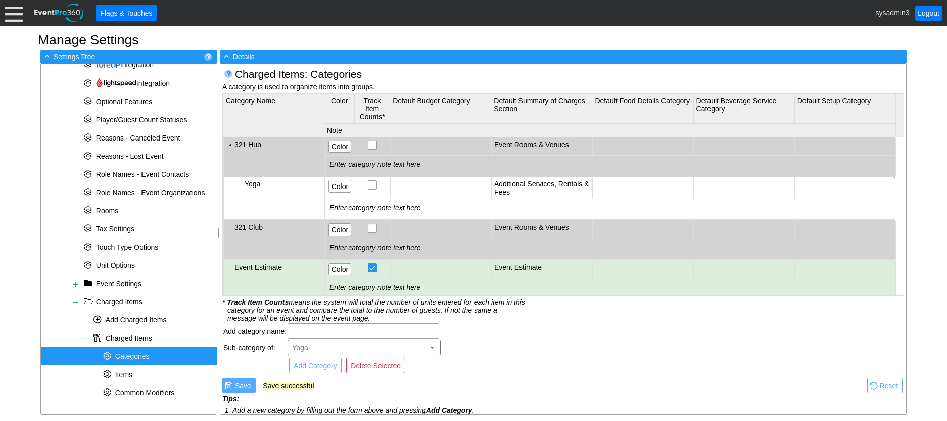
click at [524, 183] on td "Additional Services, Rentals & Fees" at bounding box center [541, 188] width 101 height 22
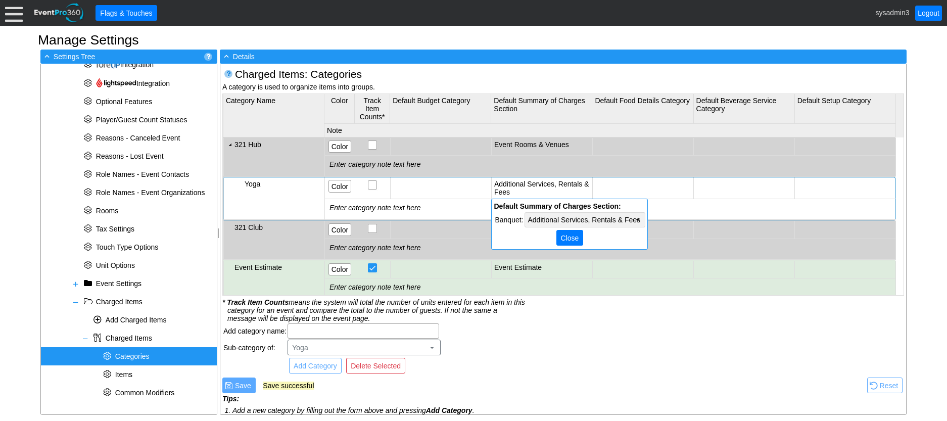
click at [631, 221] on td "▼" at bounding box center [637, 220] width 14 height 14
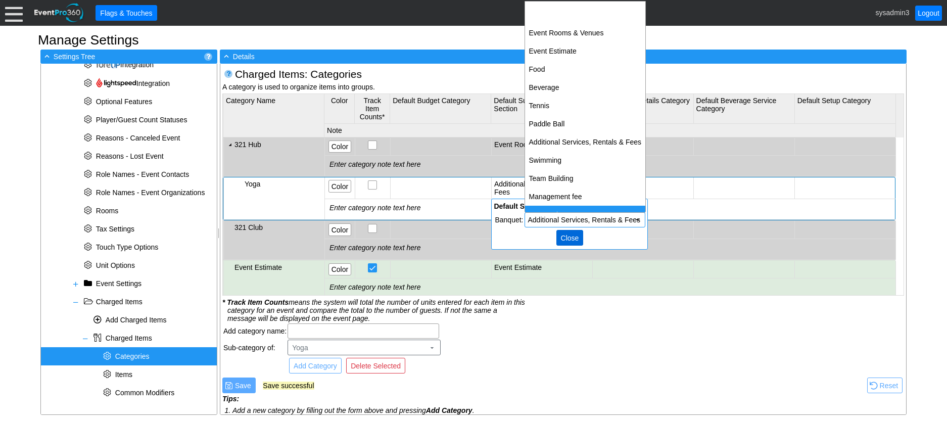
click at [576, 237] on span "Close" at bounding box center [570, 238] width 22 height 10
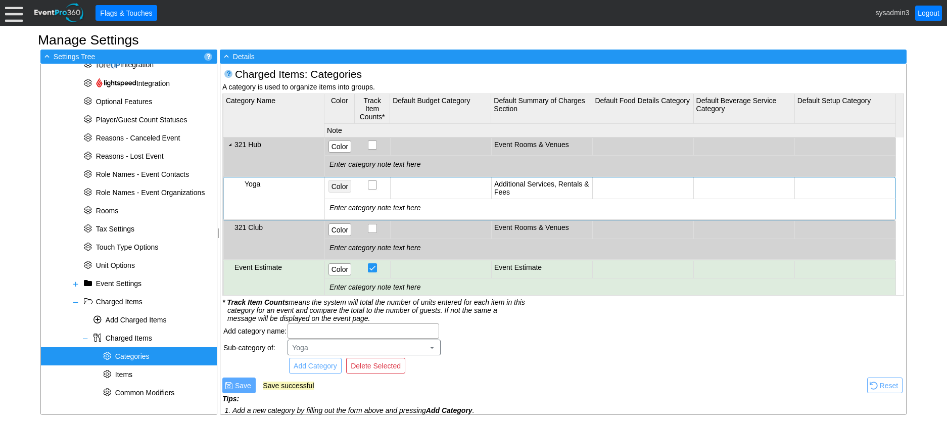
click at [339, 181] on span "Color" at bounding box center [339, 186] width 21 height 10
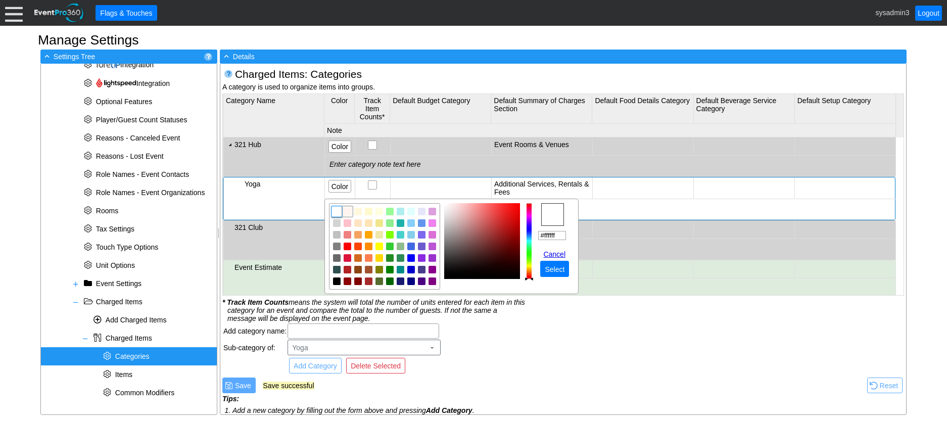
click at [346, 211] on img "focusNode" at bounding box center [347, 211] width 9 height 9
type input "#fff5ee"
click at [551, 266] on span "Select" at bounding box center [555, 269] width 24 height 10
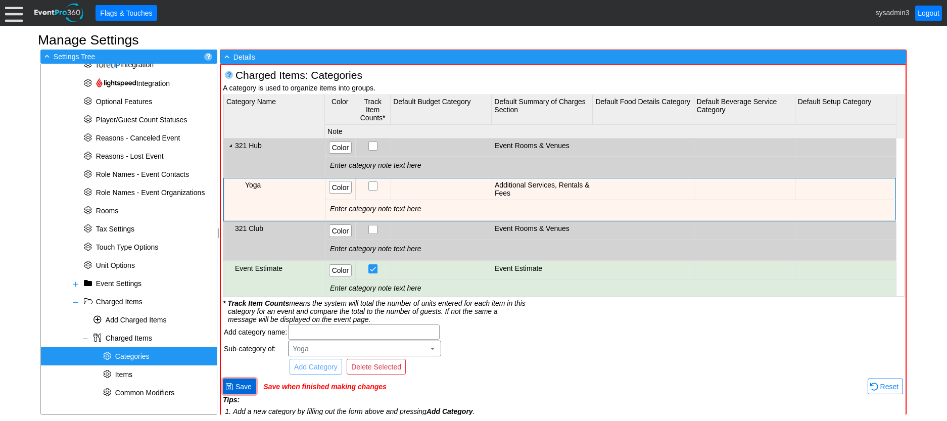
click at [244, 384] on span "Save" at bounding box center [243, 386] width 20 height 10
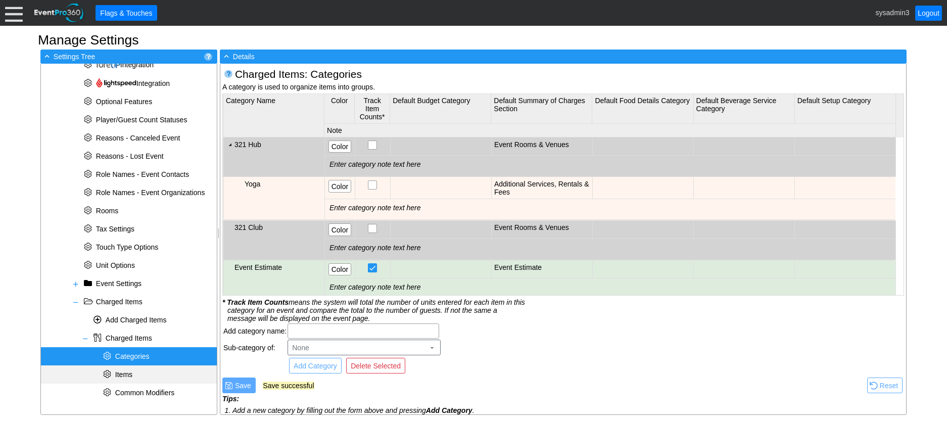
click at [130, 373] on span "Items" at bounding box center [123, 374] width 17 height 8
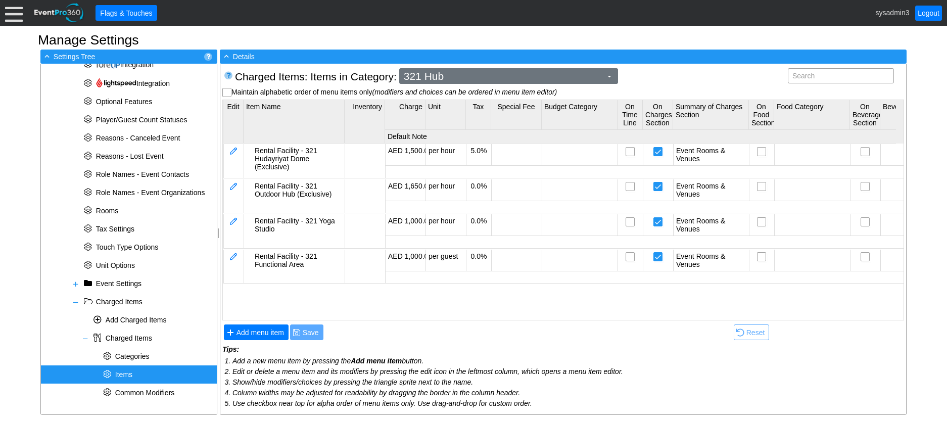
click at [470, 79] on span "321 Hub" at bounding box center [503, 76] width 202 height 10
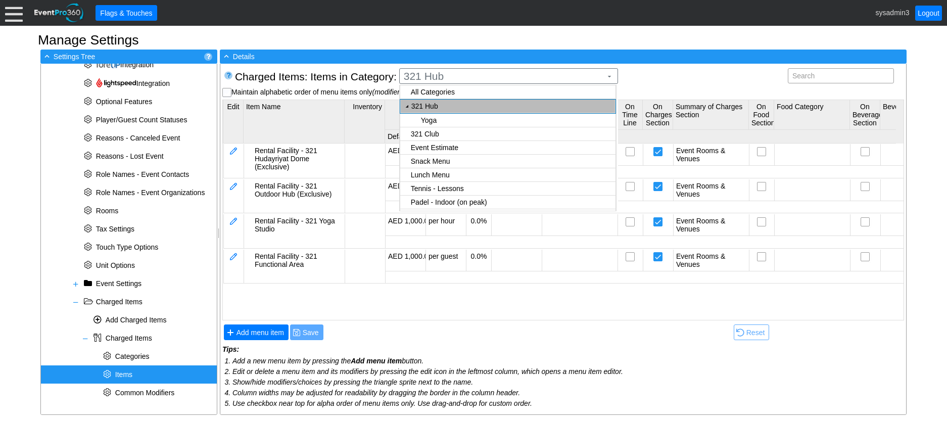
click at [428, 106] on body "Calendar of Events + New Event + Reports + Manage Contacts + Manage Organizatio…" at bounding box center [473, 210] width 947 height 421
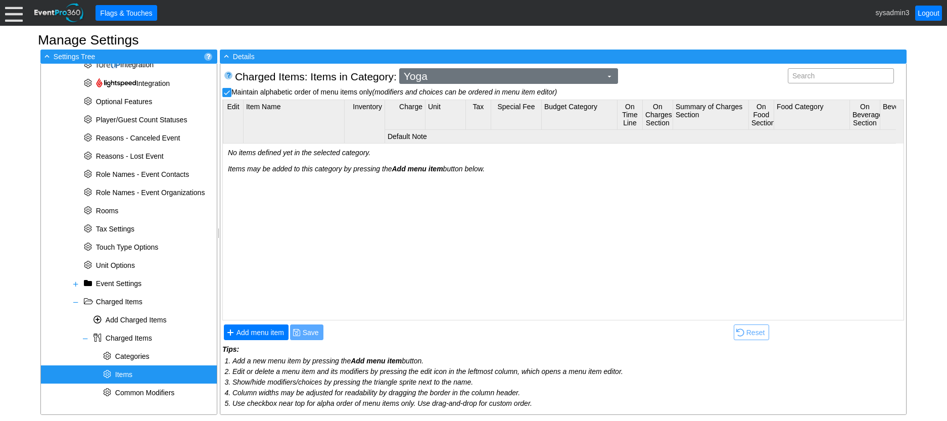
click at [488, 77] on span "Yoga" at bounding box center [503, 76] width 202 height 10
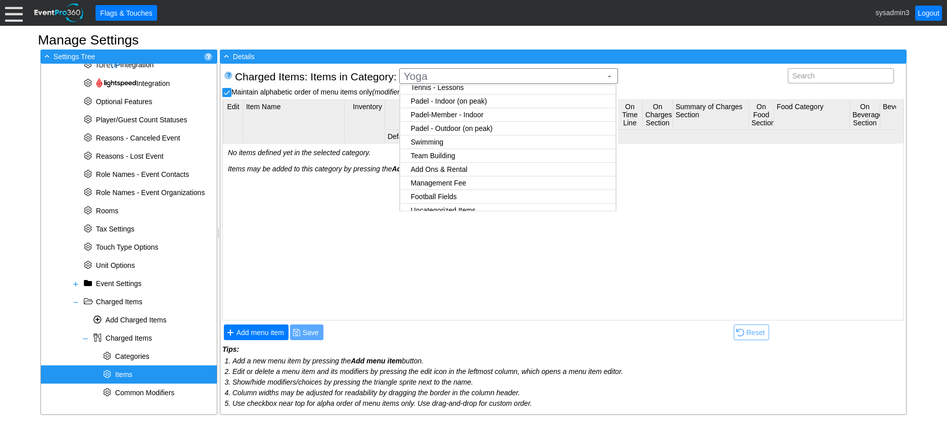
scroll to position [108, 0]
checkbox input "false"
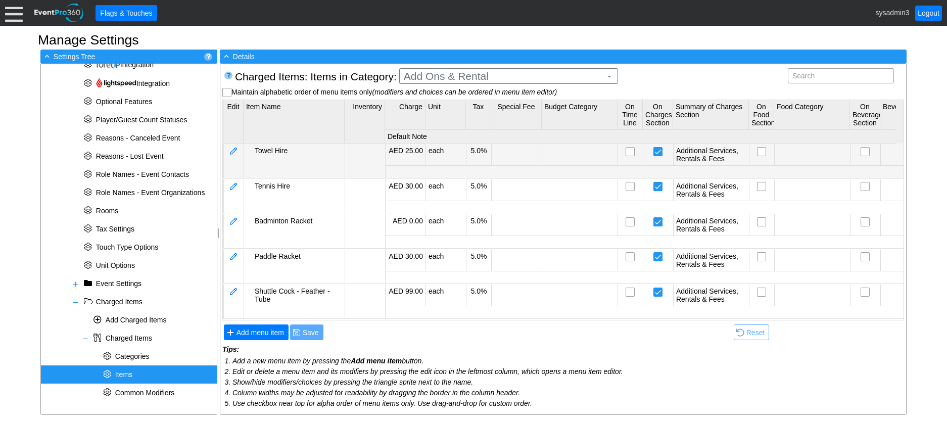
click at [466, 163] on body "Calendar of Events + New Event + Reports + Manage Contacts + Manage Organizatio…" at bounding box center [473, 210] width 947 height 421
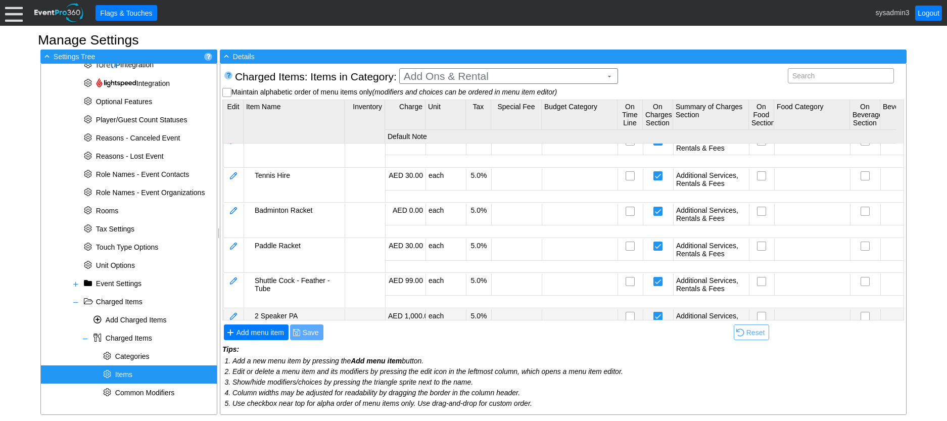
scroll to position [0, 0]
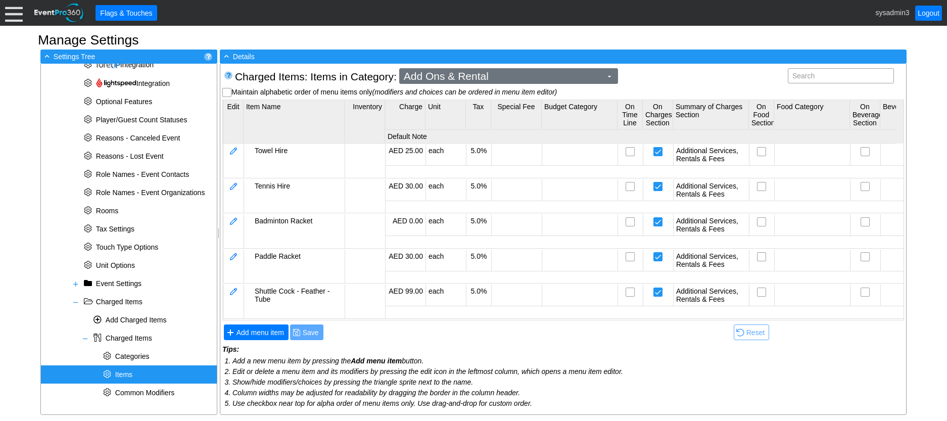
click at [525, 73] on span "Add Ons & Rental" at bounding box center [503, 76] width 202 height 10
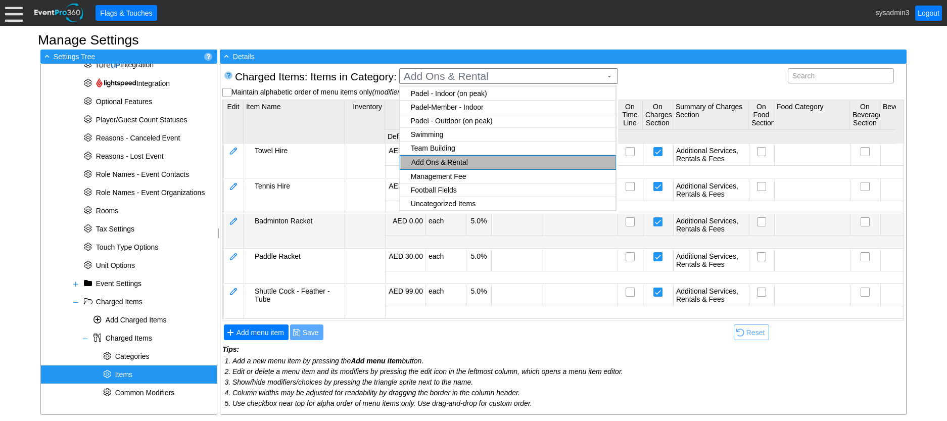
click at [294, 223] on div "Badminton Racket" at bounding box center [298, 221] width 87 height 8
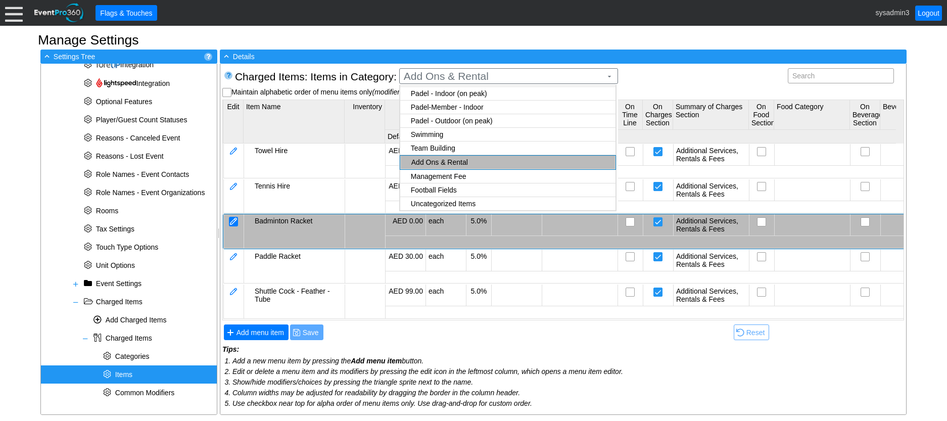
click at [235, 218] on div at bounding box center [233, 222] width 9 height 10
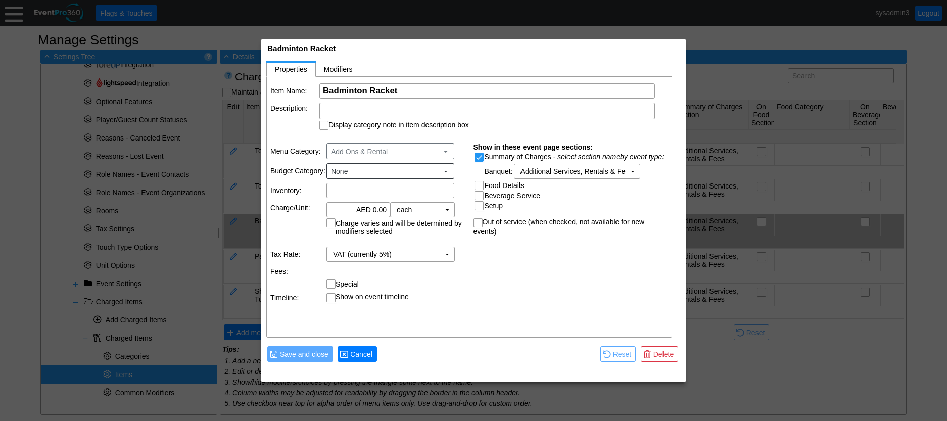
click at [360, 354] on span "Cancel" at bounding box center [361, 354] width 26 height 10
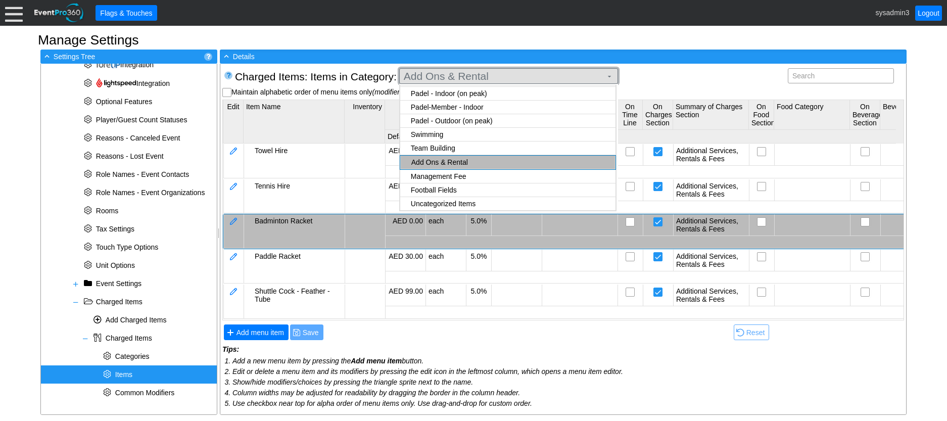
click at [539, 76] on span "Add Ons & Rental" at bounding box center [503, 76] width 202 height 10
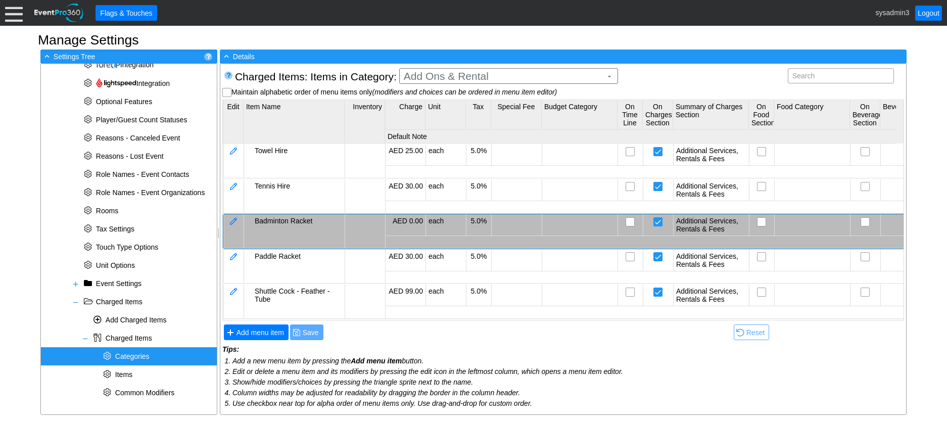
click at [145, 354] on span "Categories" at bounding box center [132, 356] width 34 height 8
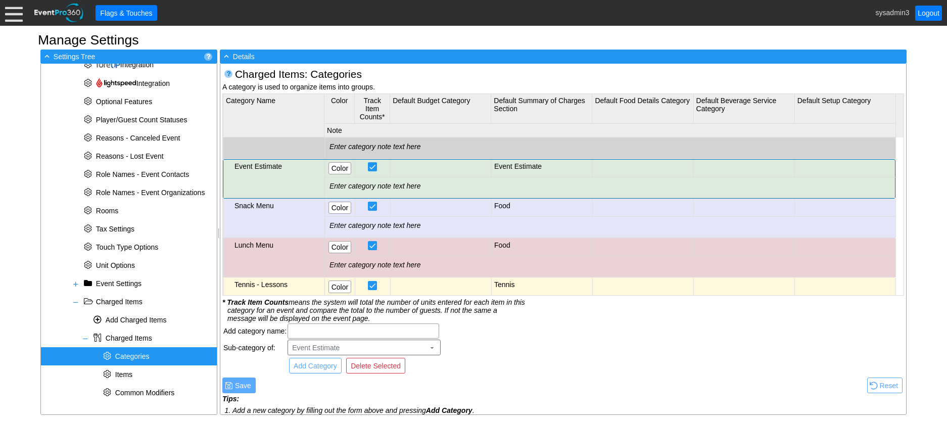
click at [286, 173] on td "Event Estimate" at bounding box center [273, 179] width 101 height 38
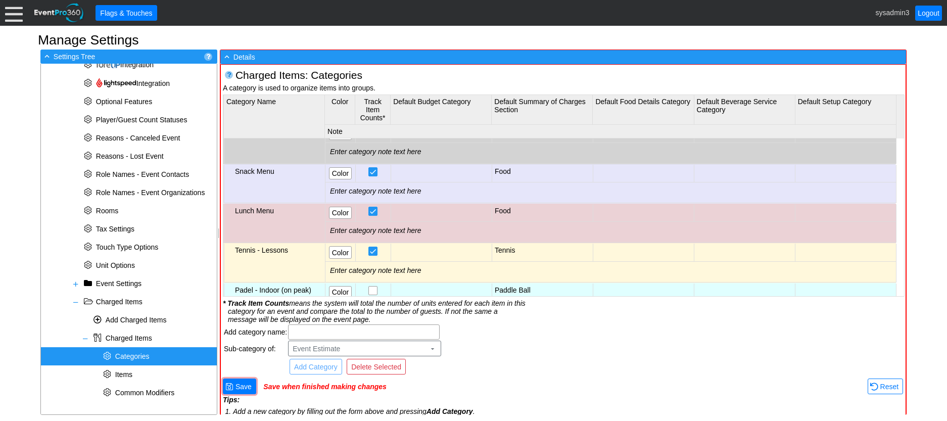
scroll to position [152, 0]
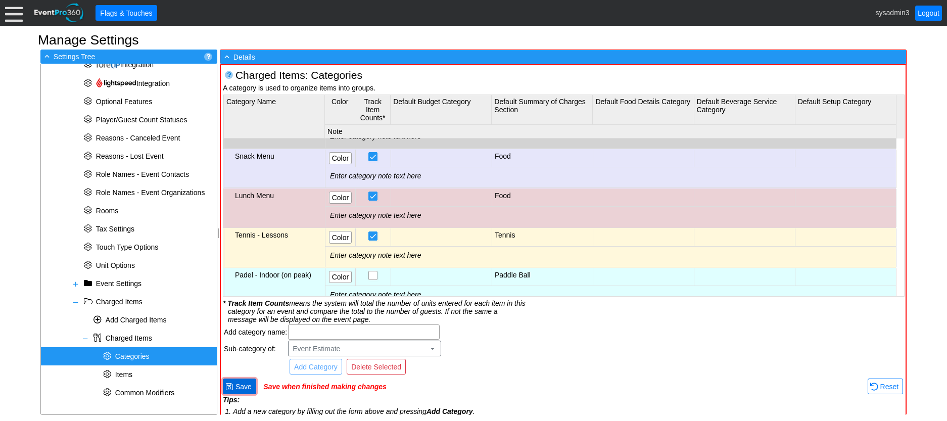
click at [245, 386] on span "Save" at bounding box center [243, 386] width 20 height 10
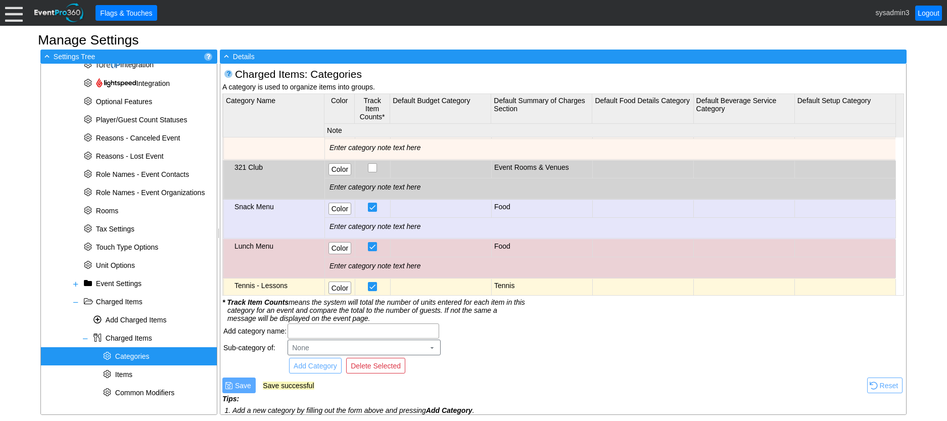
scroll to position [101, 0]
click at [13, 15] on div at bounding box center [14, 13] width 18 height 18
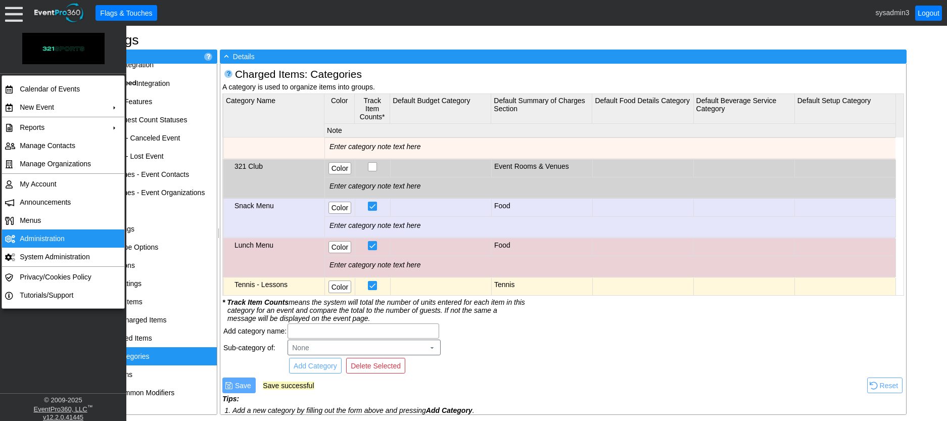
click at [37, 238] on td "Administration" at bounding box center [61, 238] width 90 height 18
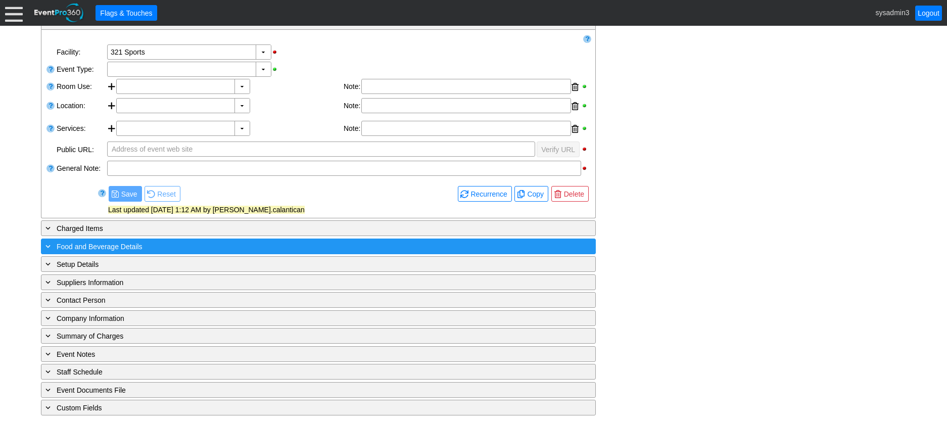
scroll to position [184, 0]
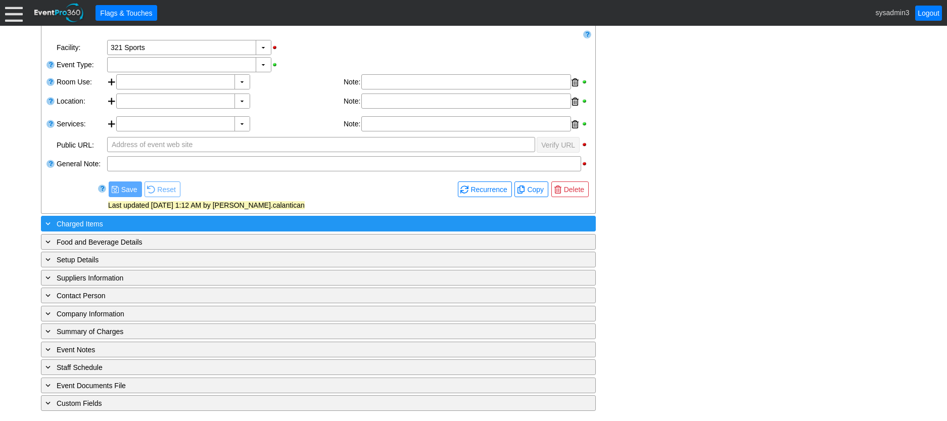
click at [130, 225] on div "+ Charged Items" at bounding box center [297, 224] width 508 height 12
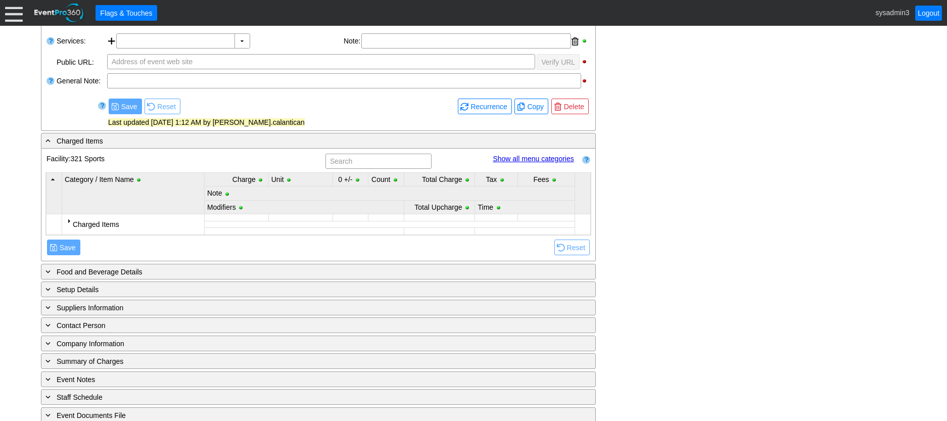
scroll to position [297, 0]
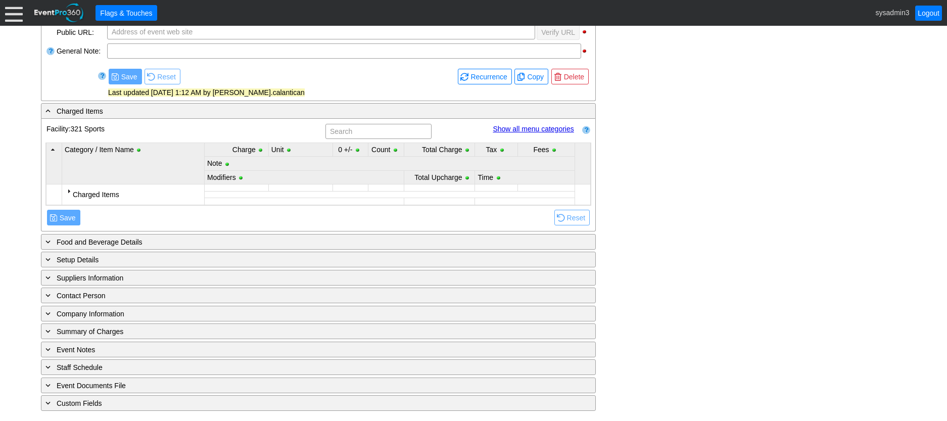
click at [67, 189] on div at bounding box center [69, 191] width 8 height 8
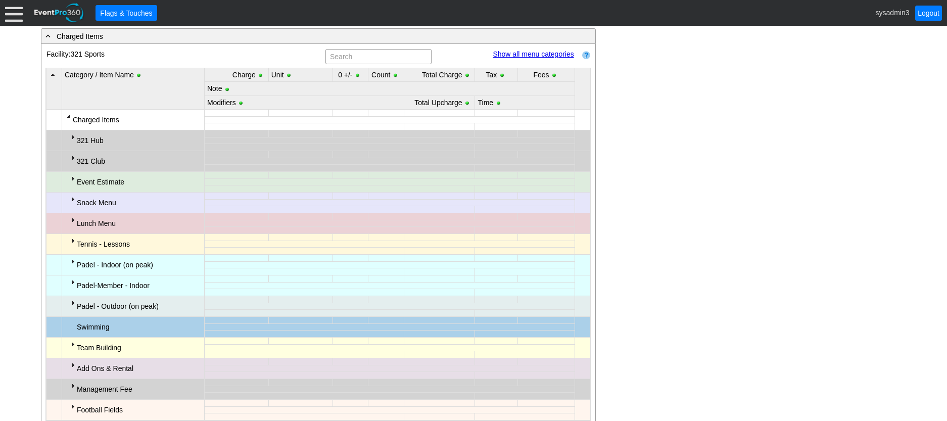
scroll to position [398, 0]
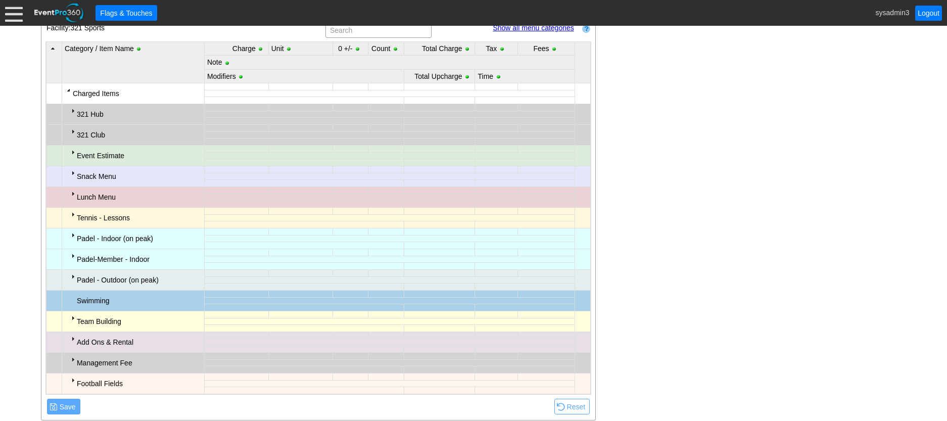
click at [70, 110] on div at bounding box center [73, 111] width 8 height 8
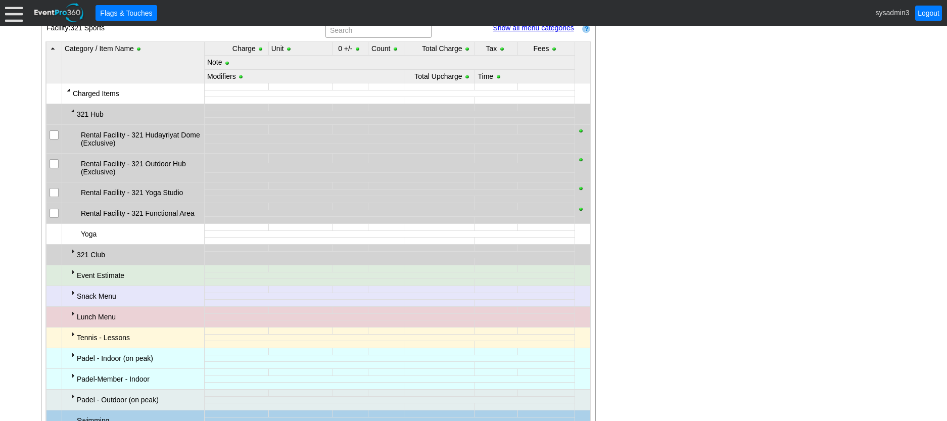
click at [70, 110] on div at bounding box center [73, 111] width 8 height 8
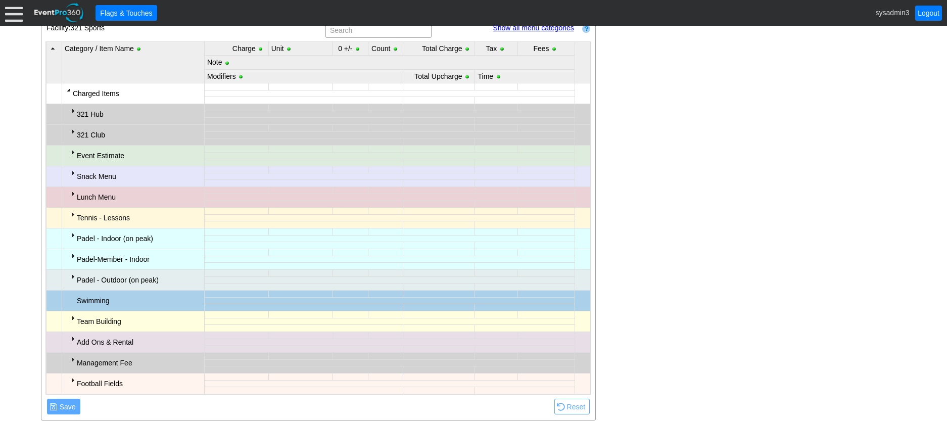
click at [71, 133] on div at bounding box center [73, 131] width 8 height 8
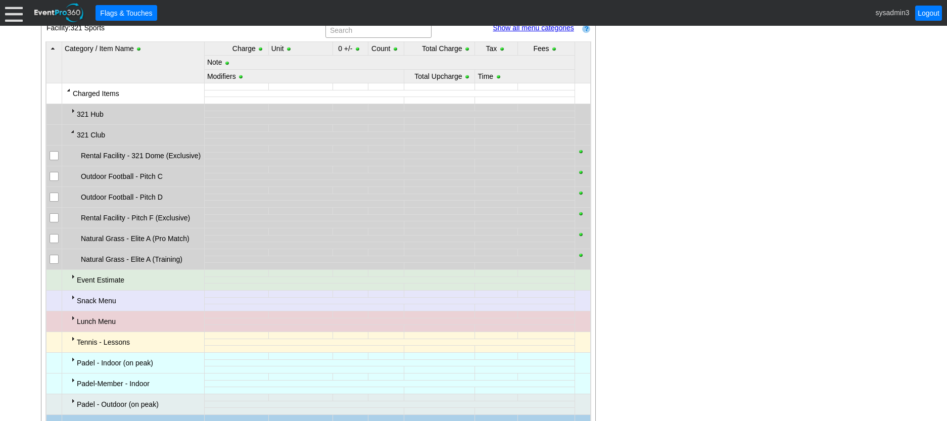
click at [71, 133] on div at bounding box center [73, 131] width 8 height 8
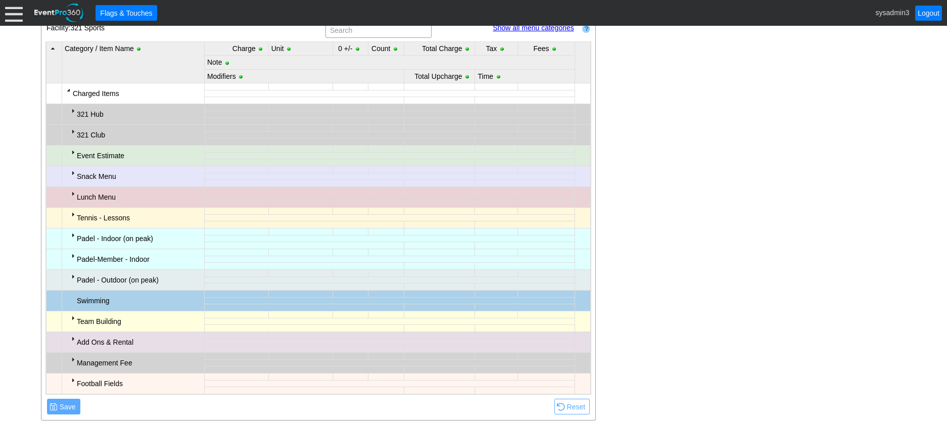
click at [73, 130] on div at bounding box center [73, 131] width 8 height 8
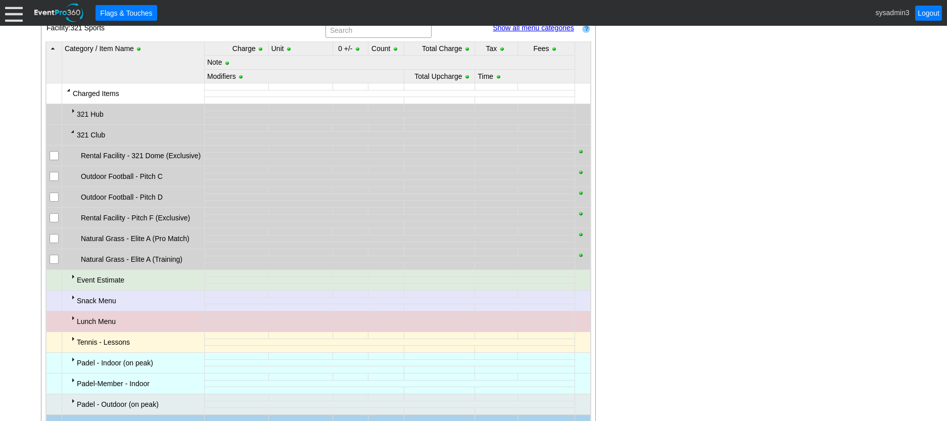
click at [73, 130] on div at bounding box center [73, 131] width 8 height 8
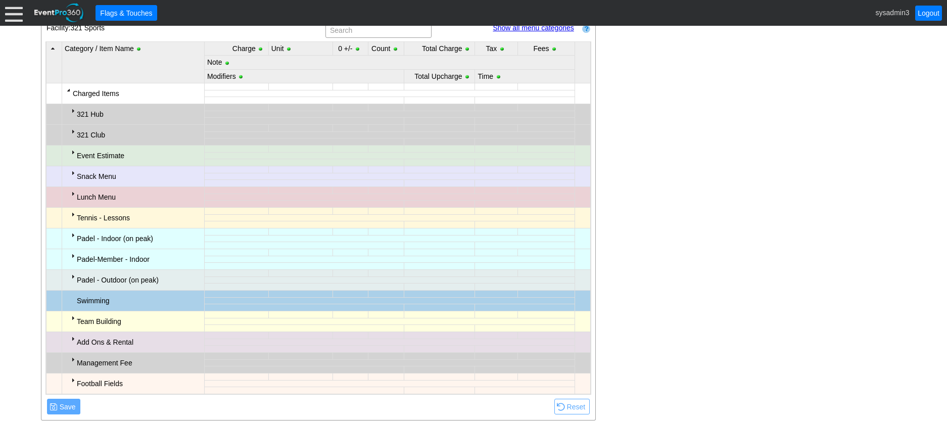
click at [67, 112] on td "321 Hub" at bounding box center [133, 114] width 142 height 21
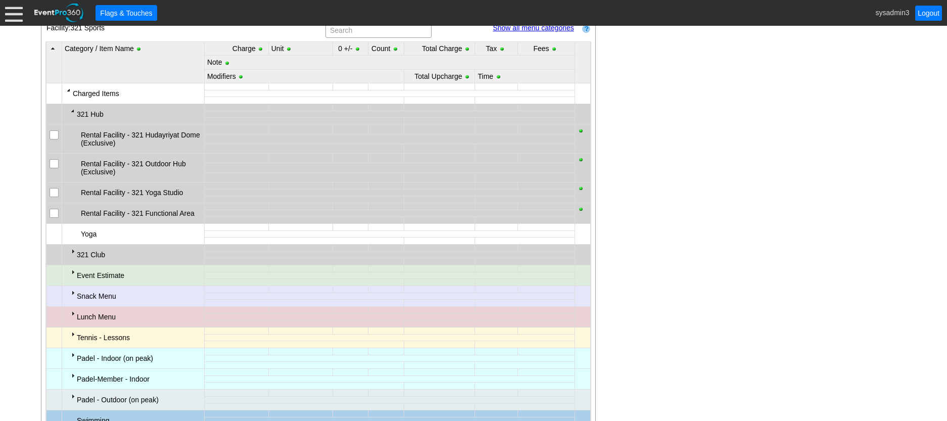
click at [71, 110] on div at bounding box center [73, 111] width 8 height 8
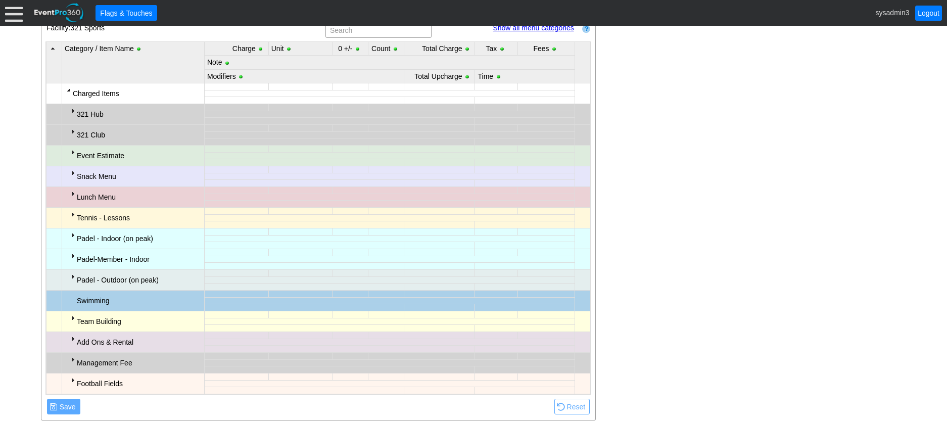
click at [71, 92] on div at bounding box center [69, 90] width 8 height 8
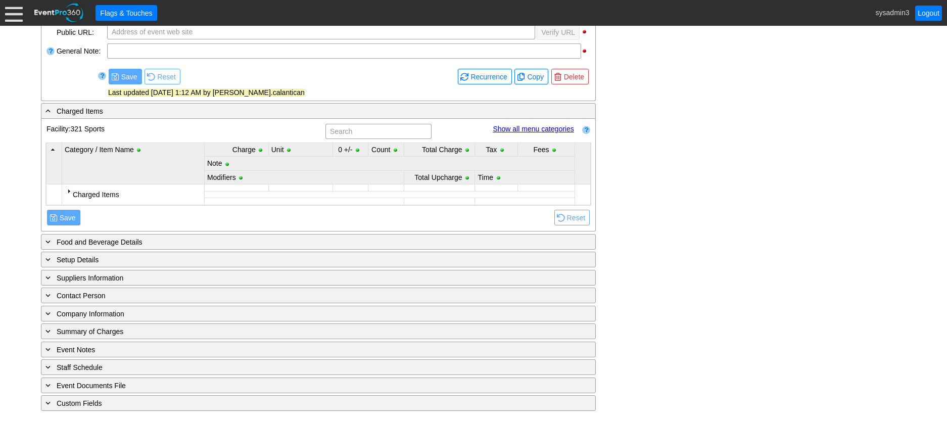
scroll to position [297, 0]
click at [68, 192] on div at bounding box center [69, 191] width 8 height 8
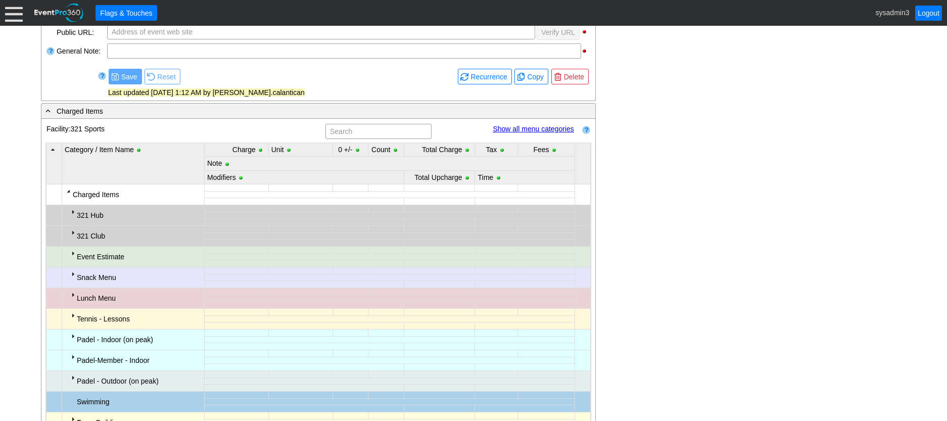
click at [70, 212] on div at bounding box center [73, 212] width 8 height 8
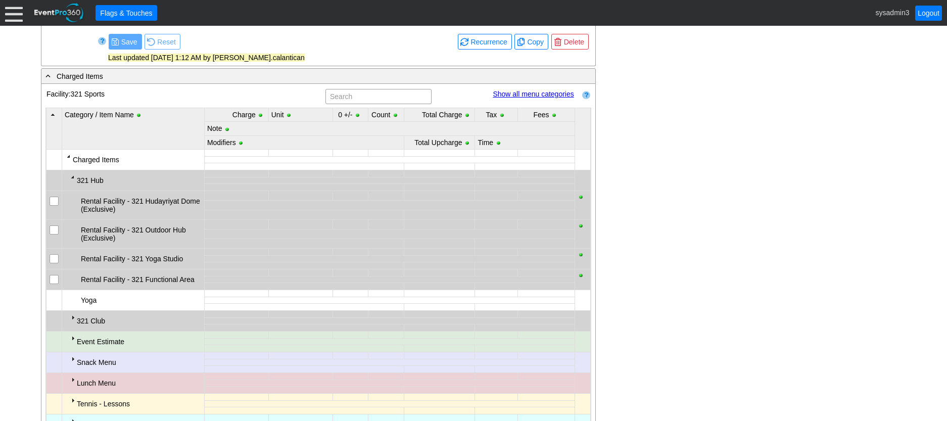
scroll to position [348, 0]
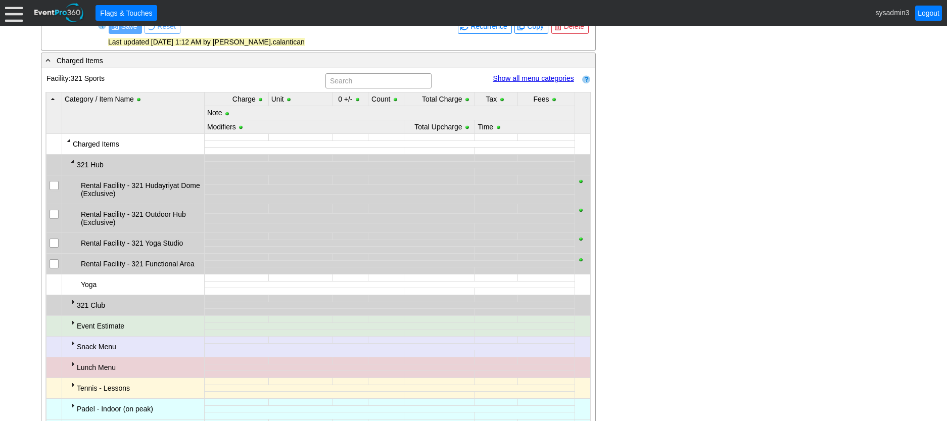
click at [70, 161] on div at bounding box center [73, 161] width 8 height 8
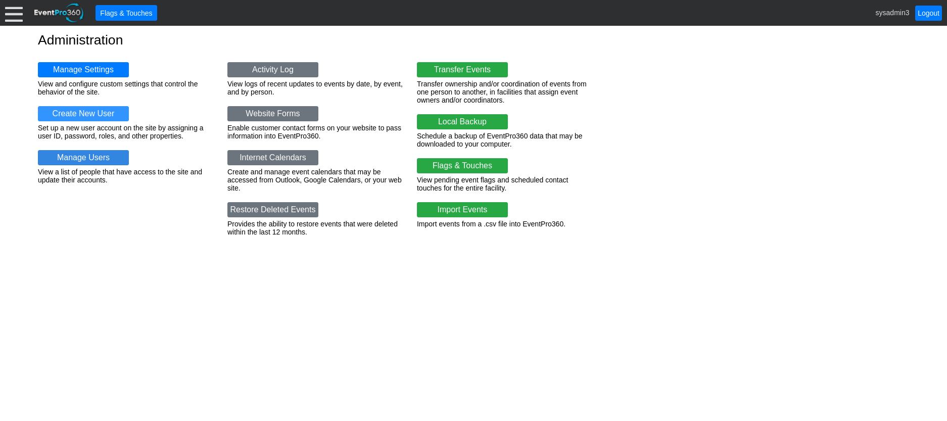
click at [82, 156] on link "Manage Users" at bounding box center [83, 157] width 91 height 15
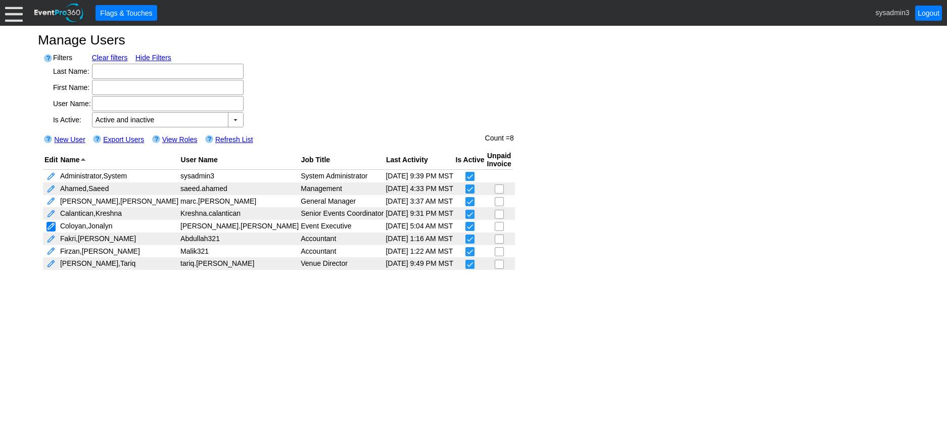
click at [53, 226] on link at bounding box center [50, 227] width 9 height 10
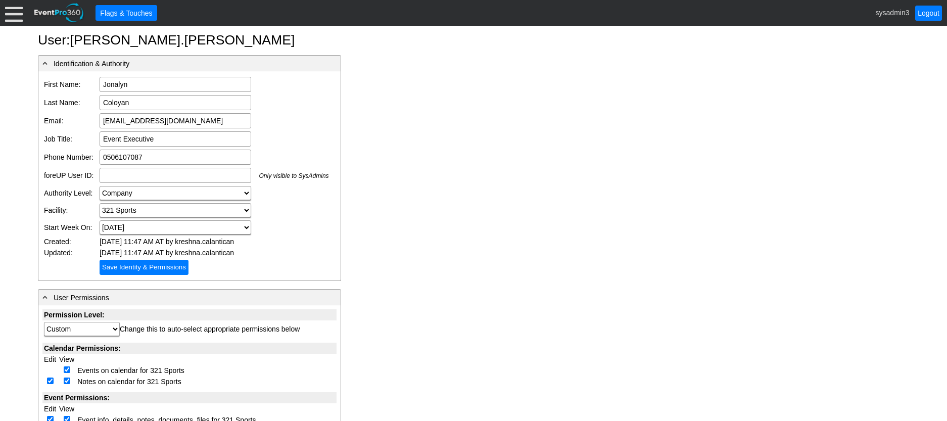
drag, startPoint x: 217, startPoint y: 120, endPoint x: 81, endPoint y: 121, distance: 135.9
click at [81, 121] on tr "Email: [EMAIL_ADDRESS][DOMAIN_NAME] Email is required Email format is not valid" at bounding box center [186, 121] width 288 height 18
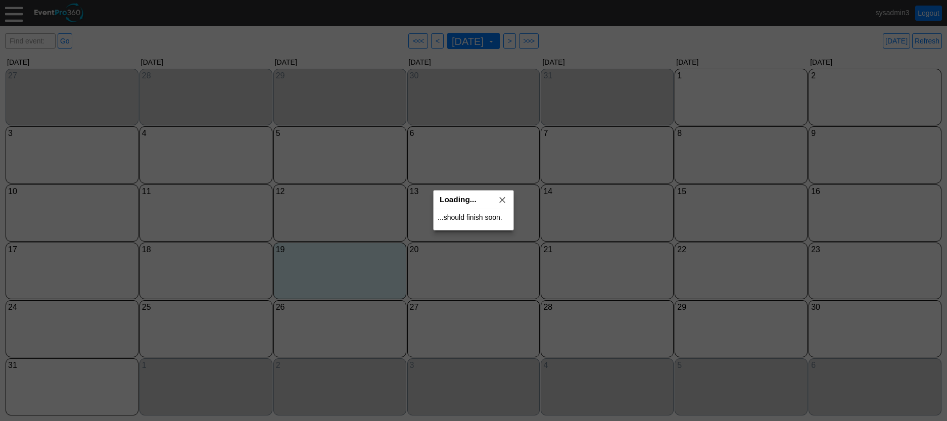
click at [8, 19] on div at bounding box center [473, 210] width 947 height 421
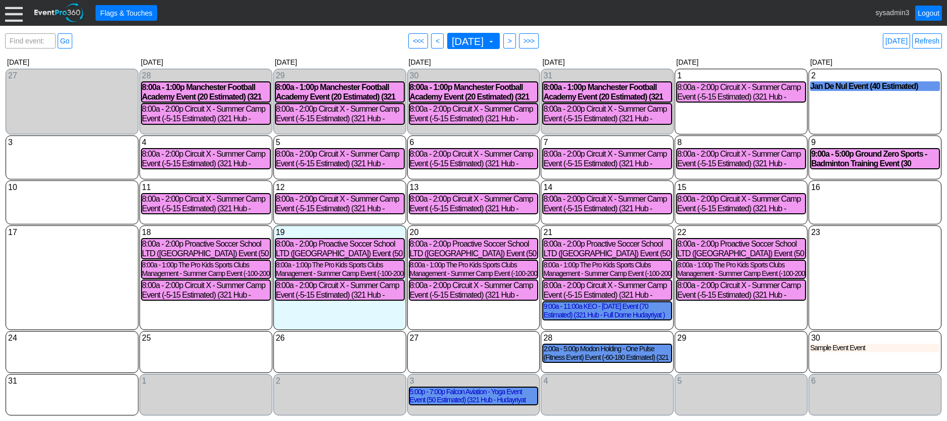
click at [10, 15] on div at bounding box center [14, 13] width 18 height 18
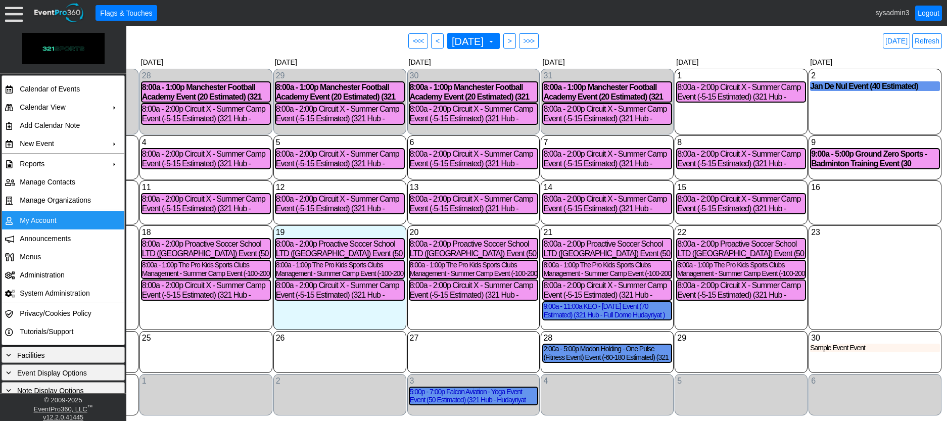
click at [35, 221] on td "My Account" at bounding box center [61, 220] width 90 height 18
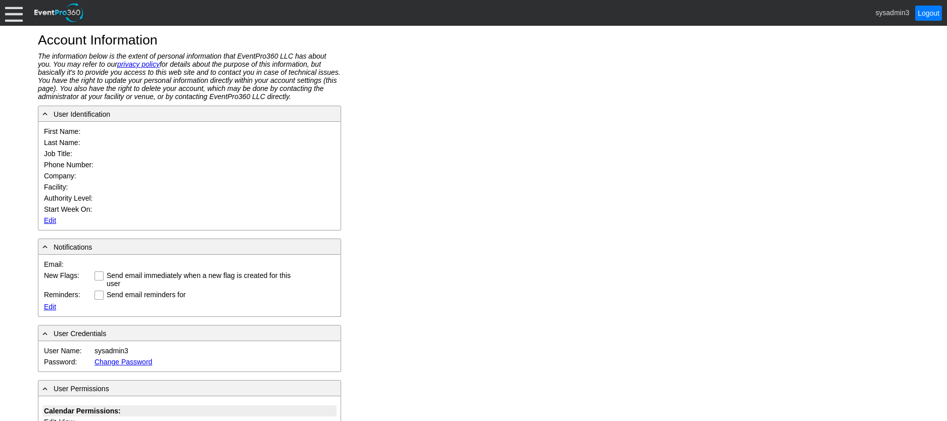
type input "System"
type input "Administrator"
type input "System Administrator"
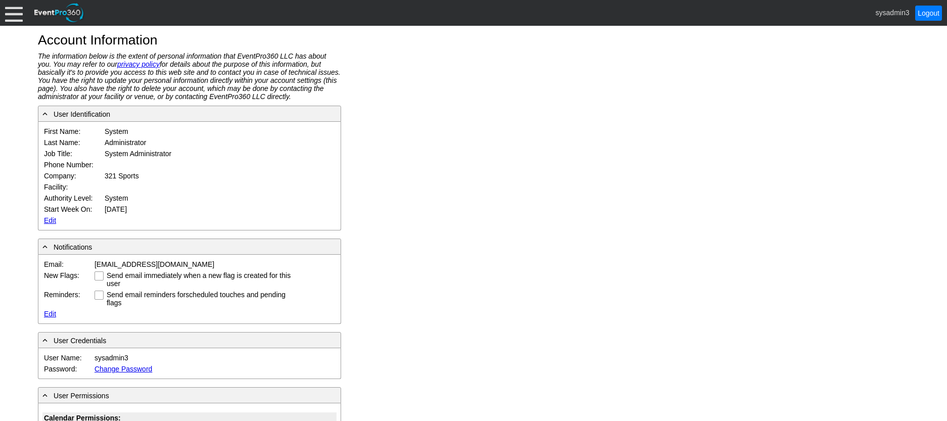
click at [51, 220] on link "Edit" at bounding box center [50, 220] width 12 height 8
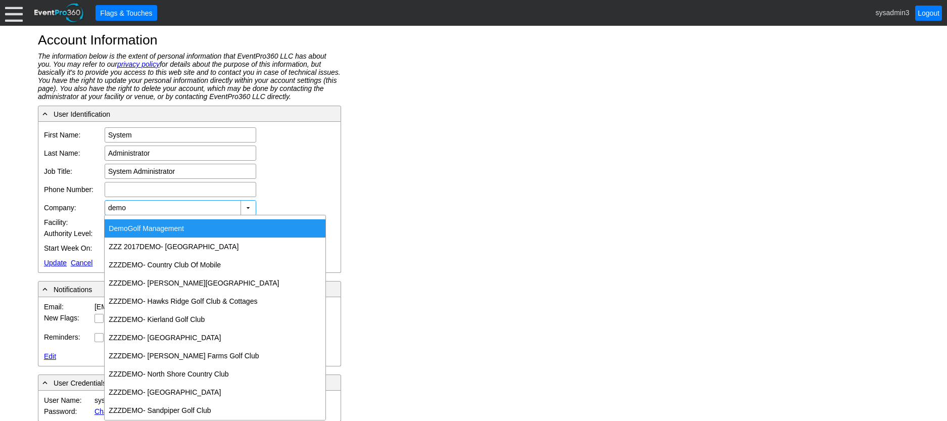
click at [157, 228] on div "Demo Golf Management" at bounding box center [215, 228] width 221 height 18
type input "Demo Golf Management"
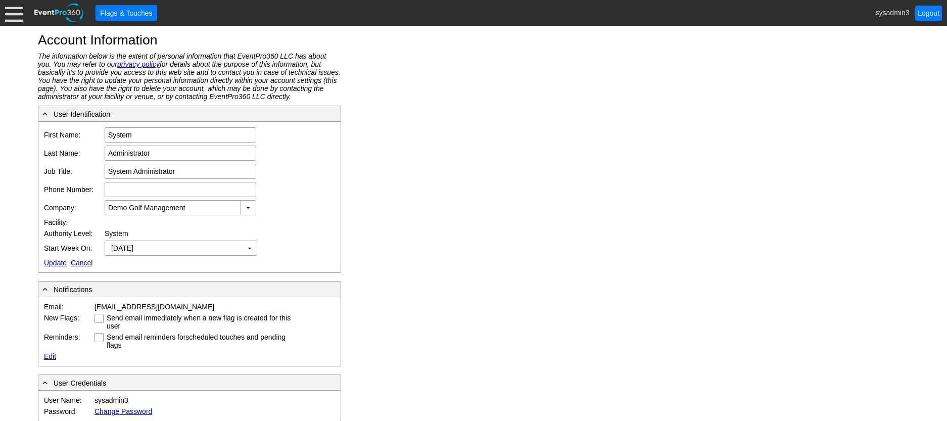
click at [51, 259] on link "Update" at bounding box center [55, 263] width 23 height 8
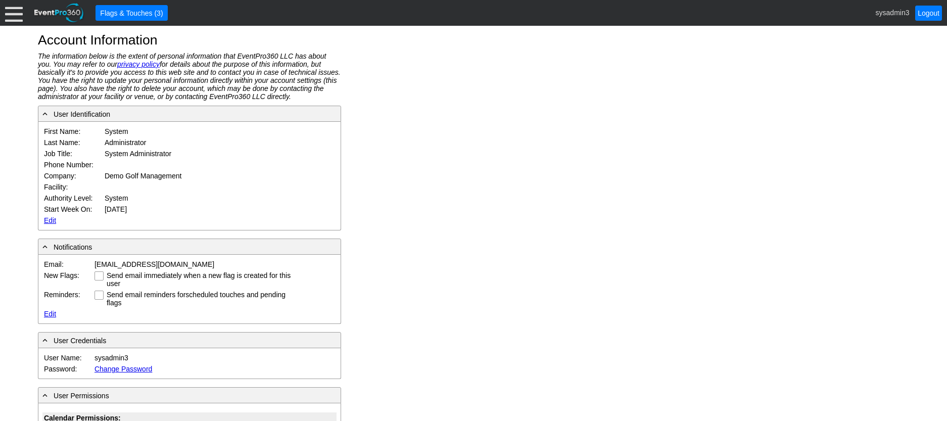
click at [16, 13] on div at bounding box center [14, 13] width 18 height 18
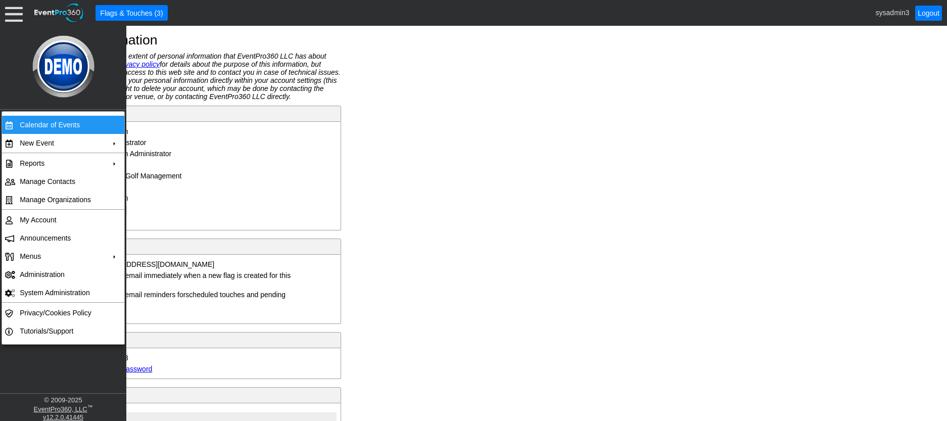
click at [47, 125] on td "Calendar of Events" at bounding box center [61, 125] width 90 height 18
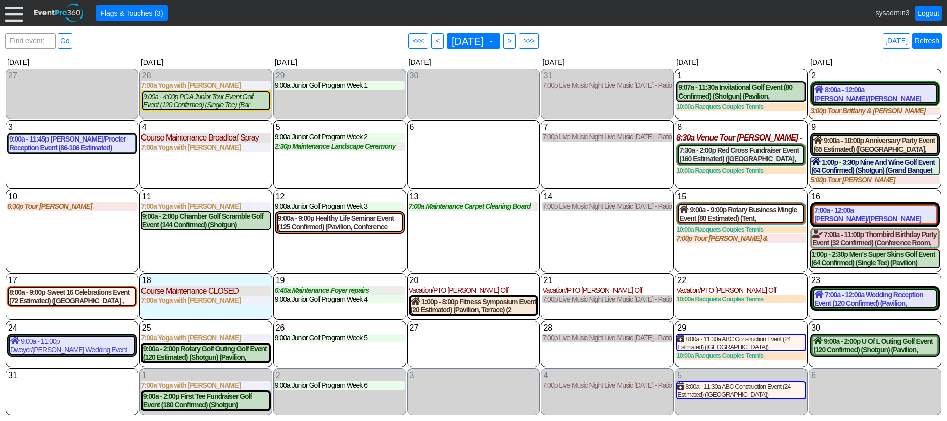
click at [929, 41] on link "Refresh" at bounding box center [927, 40] width 30 height 15
